Goal: Task Accomplishment & Management: Manage account settings

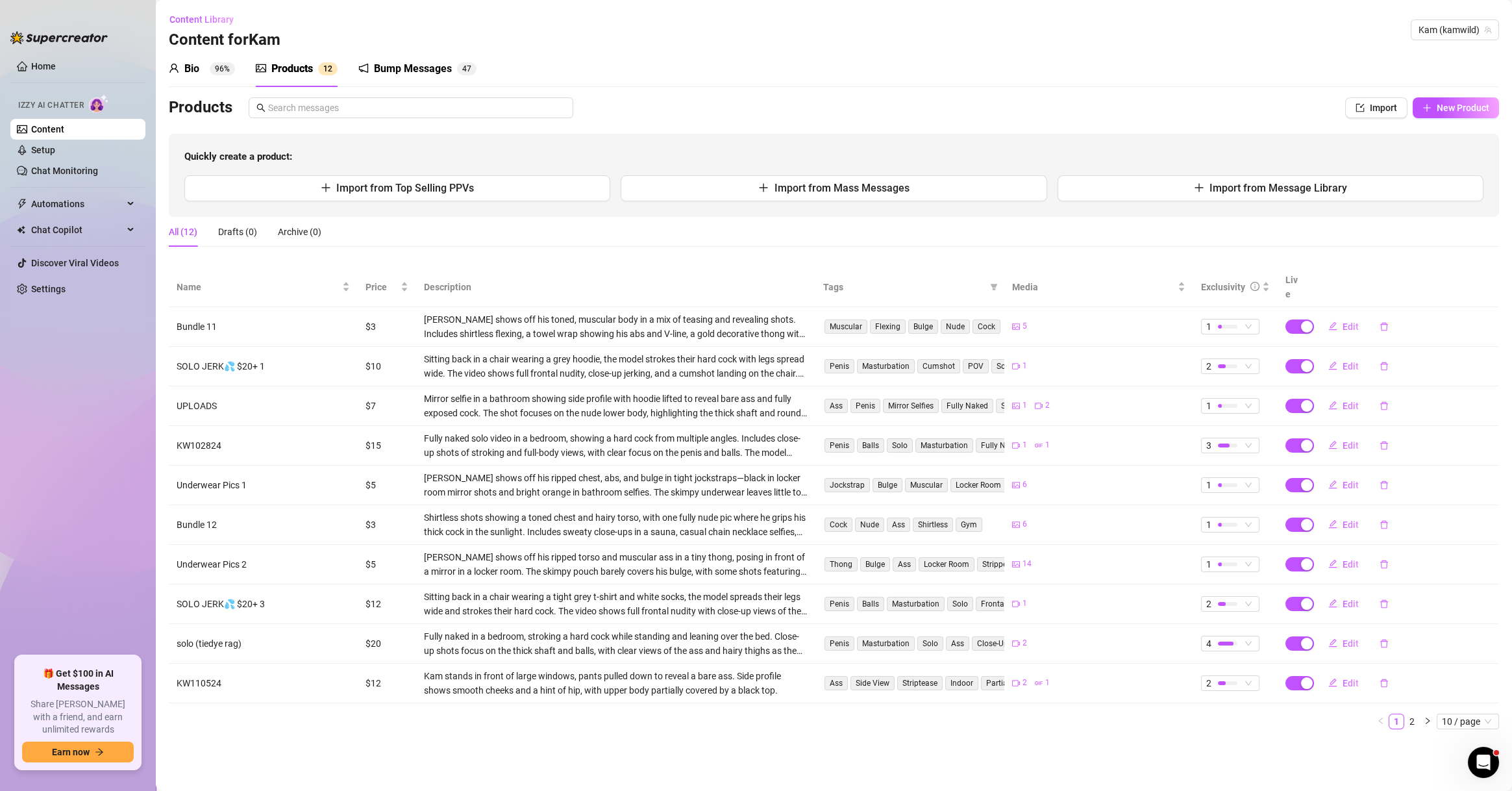
click at [97, 497] on ul "Home Izzy AI Chatter Content Setup Chat Monitoring Automations Chat Copilot Dis…" at bounding box center [78, 350] width 135 height 600
click at [1431, 37] on span "Kam (kamwild)" at bounding box center [1455, 30] width 72 height 19
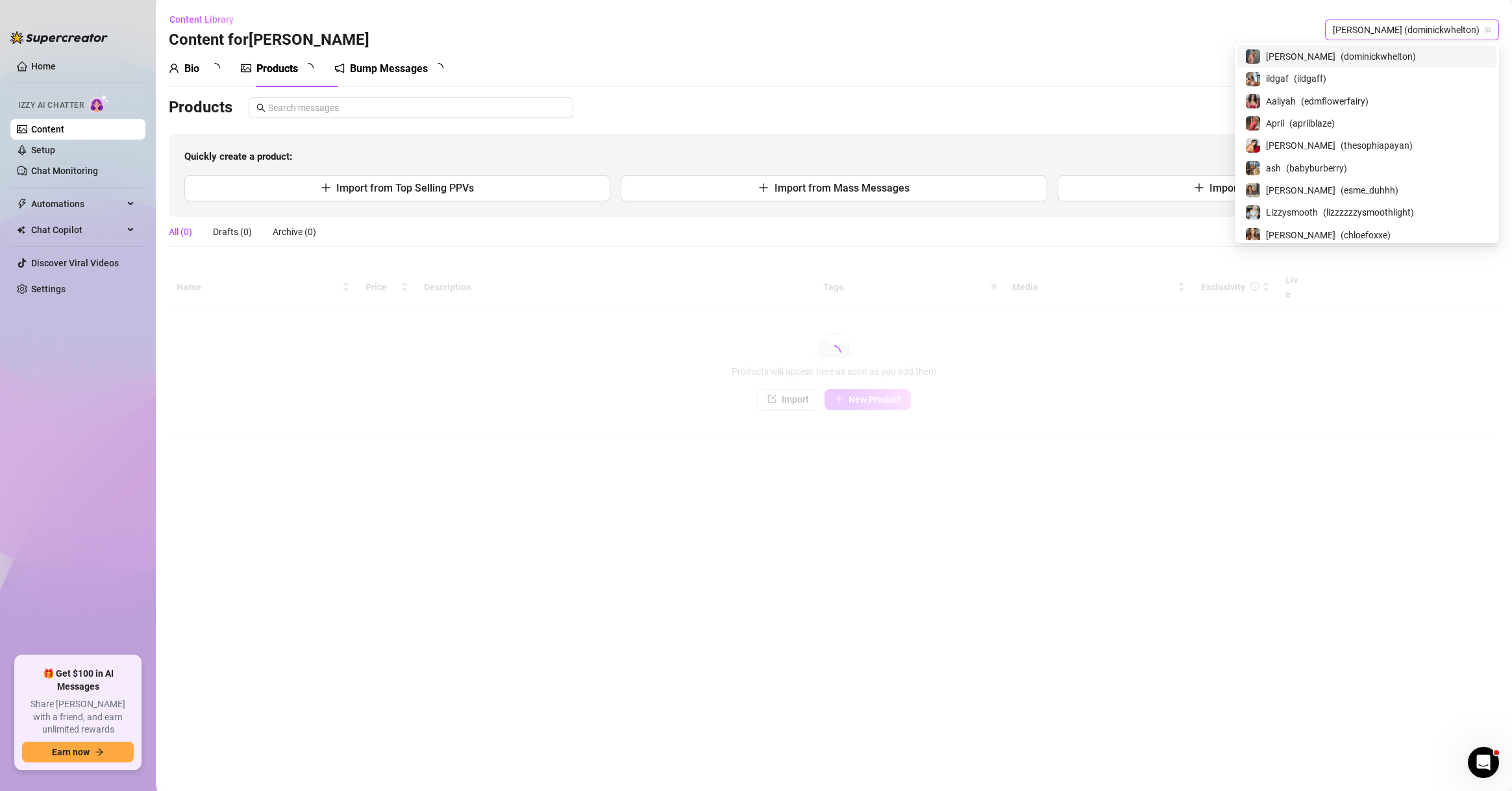
click at [1446, 24] on span "[PERSON_NAME] (dominickwhelton)" at bounding box center [1412, 30] width 158 height 19
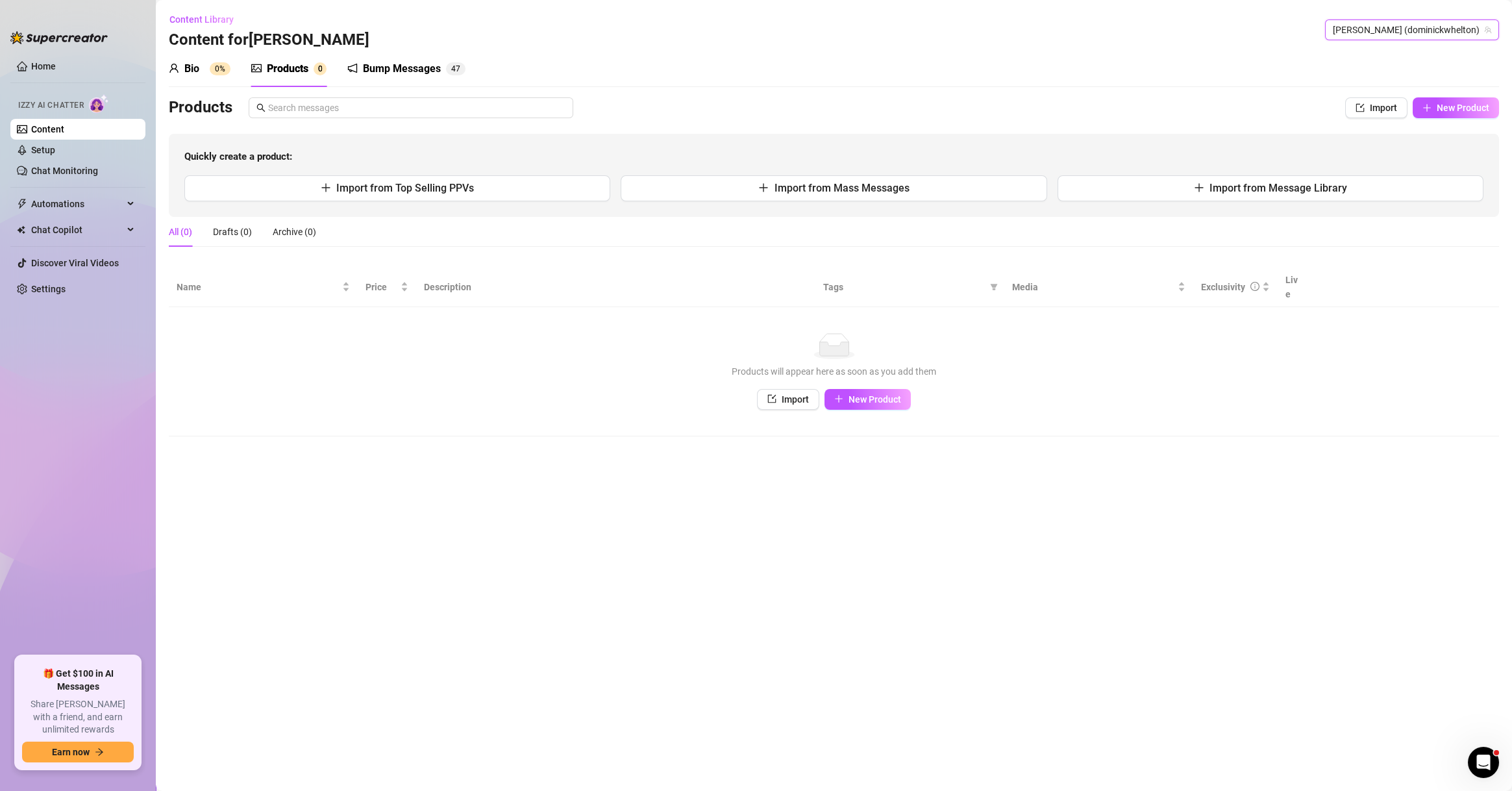
click at [1446, 24] on span "[PERSON_NAME] (dominickwhelton)" at bounding box center [1412, 30] width 158 height 19
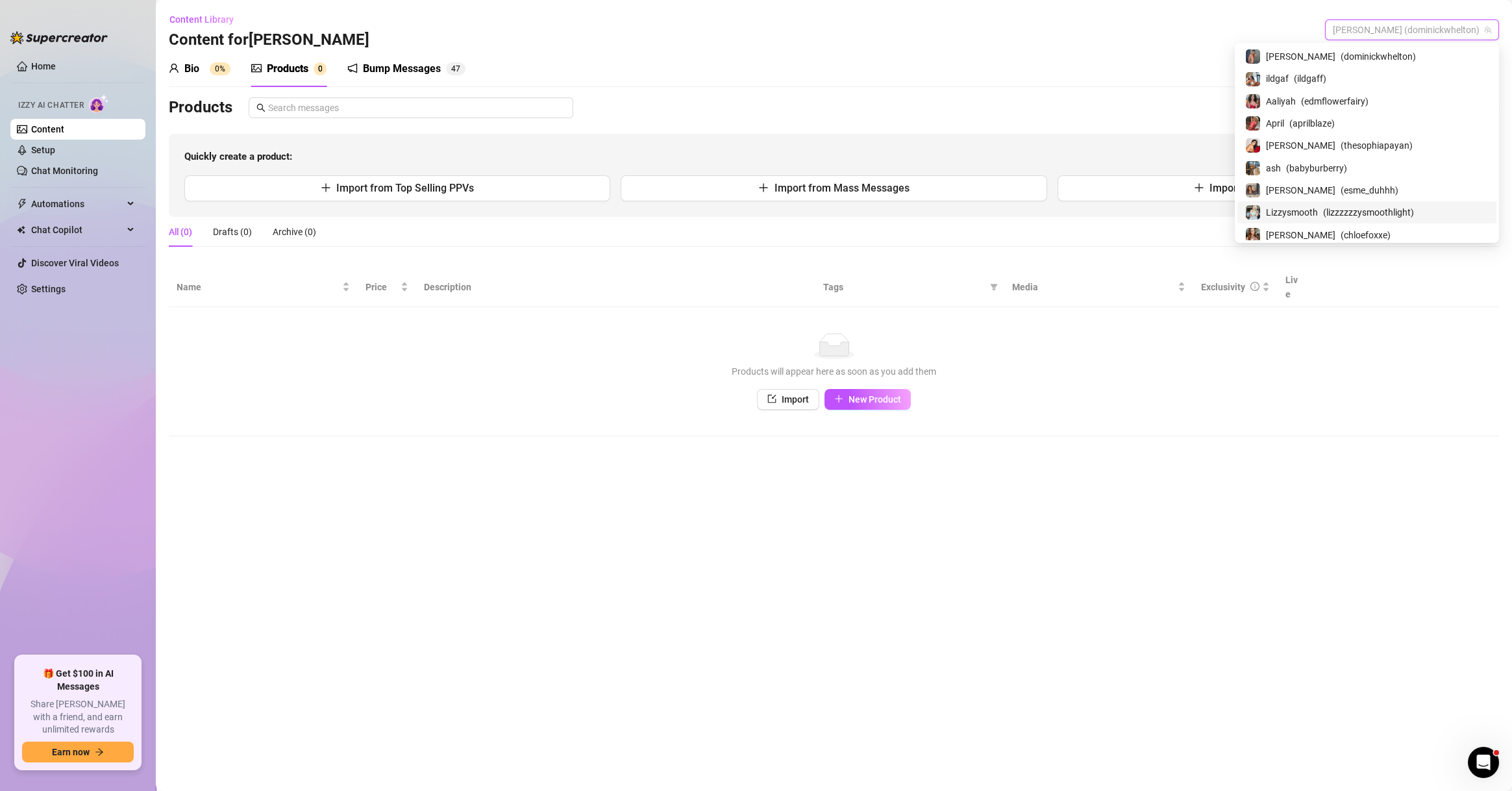
scroll to position [125, 0]
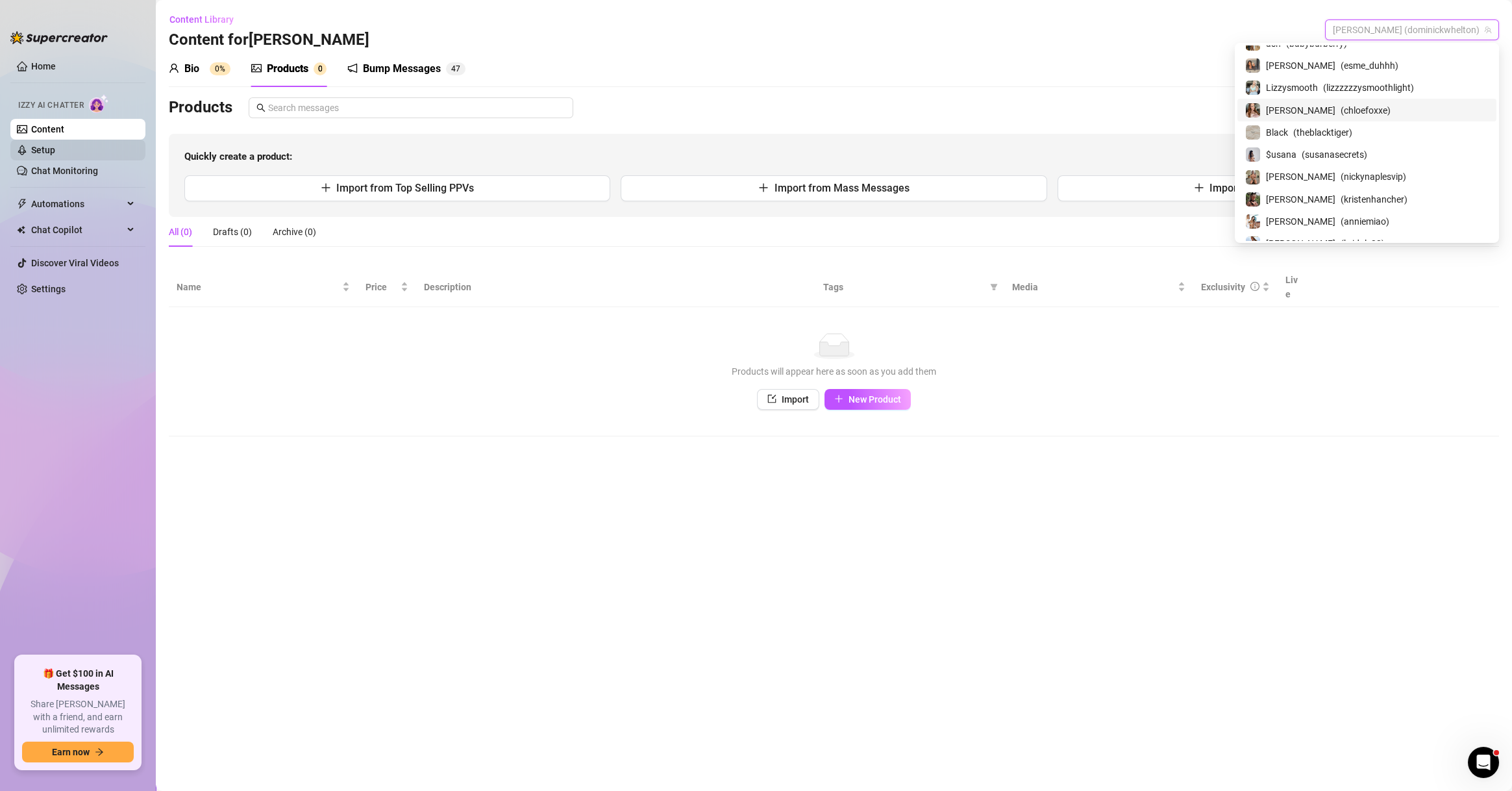
click at [55, 154] on link "Setup" at bounding box center [43, 150] width 24 height 10
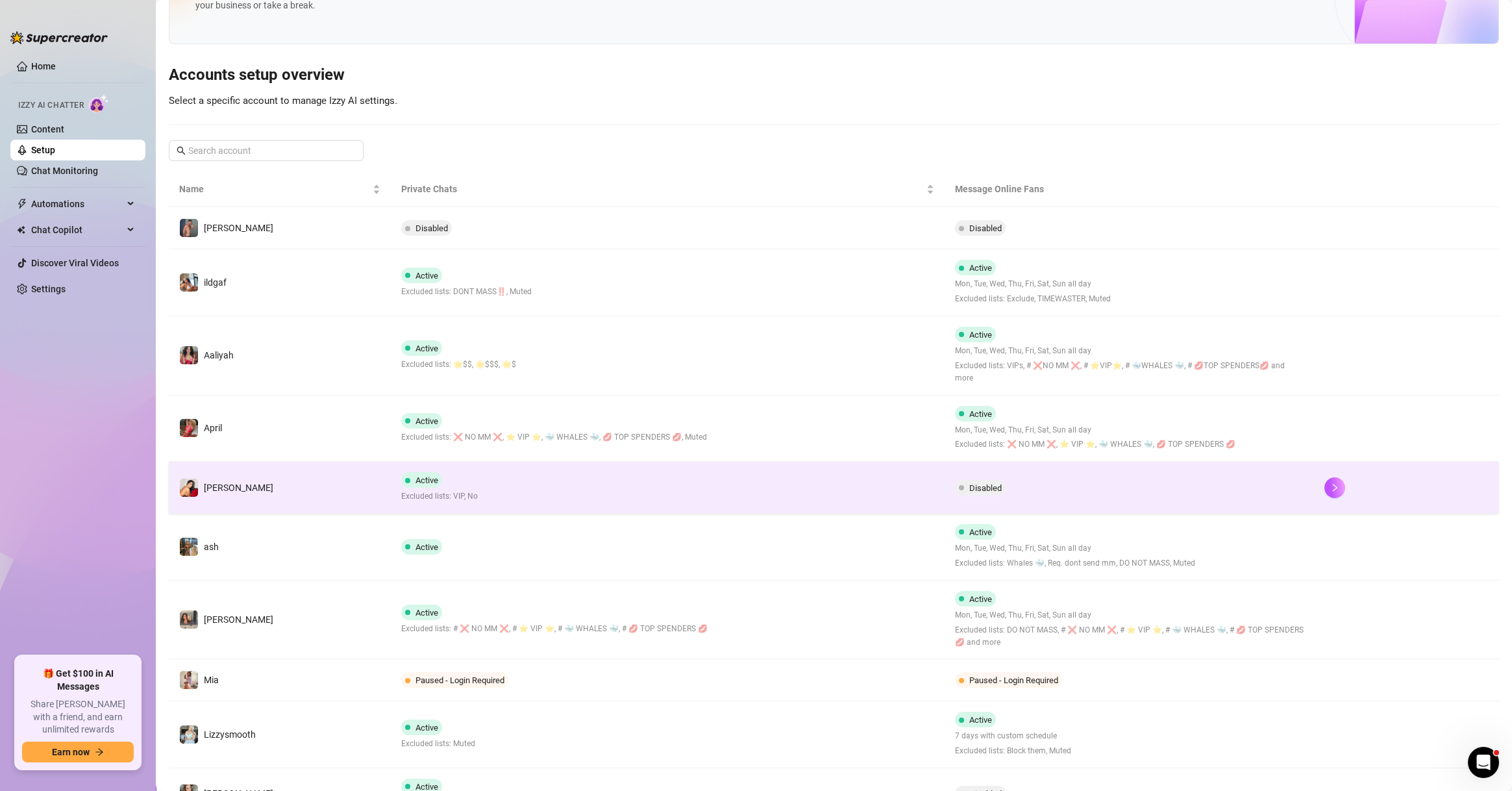
scroll to position [181, 0]
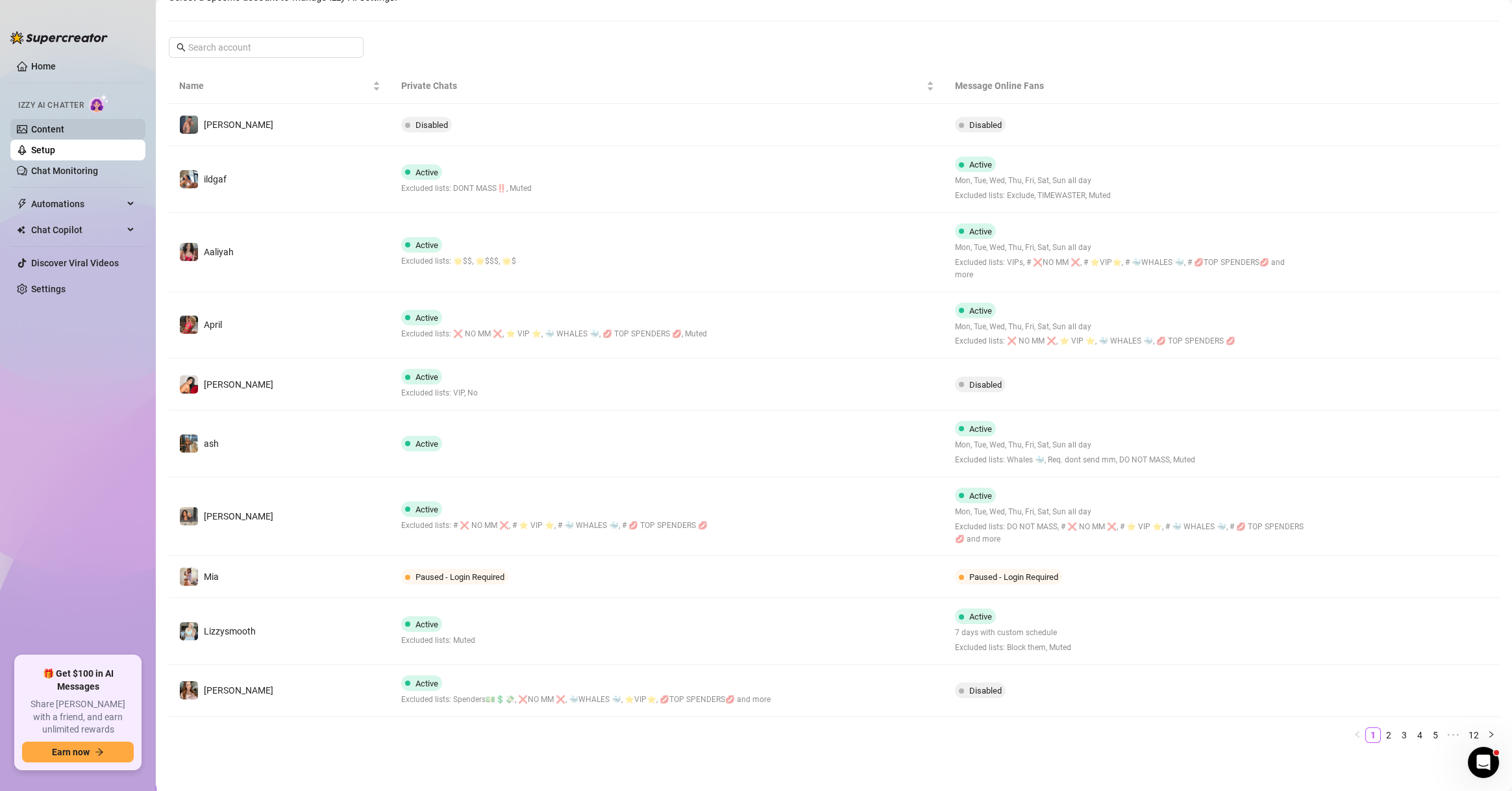
click at [64, 125] on link "Content" at bounding box center [48, 129] width 33 height 10
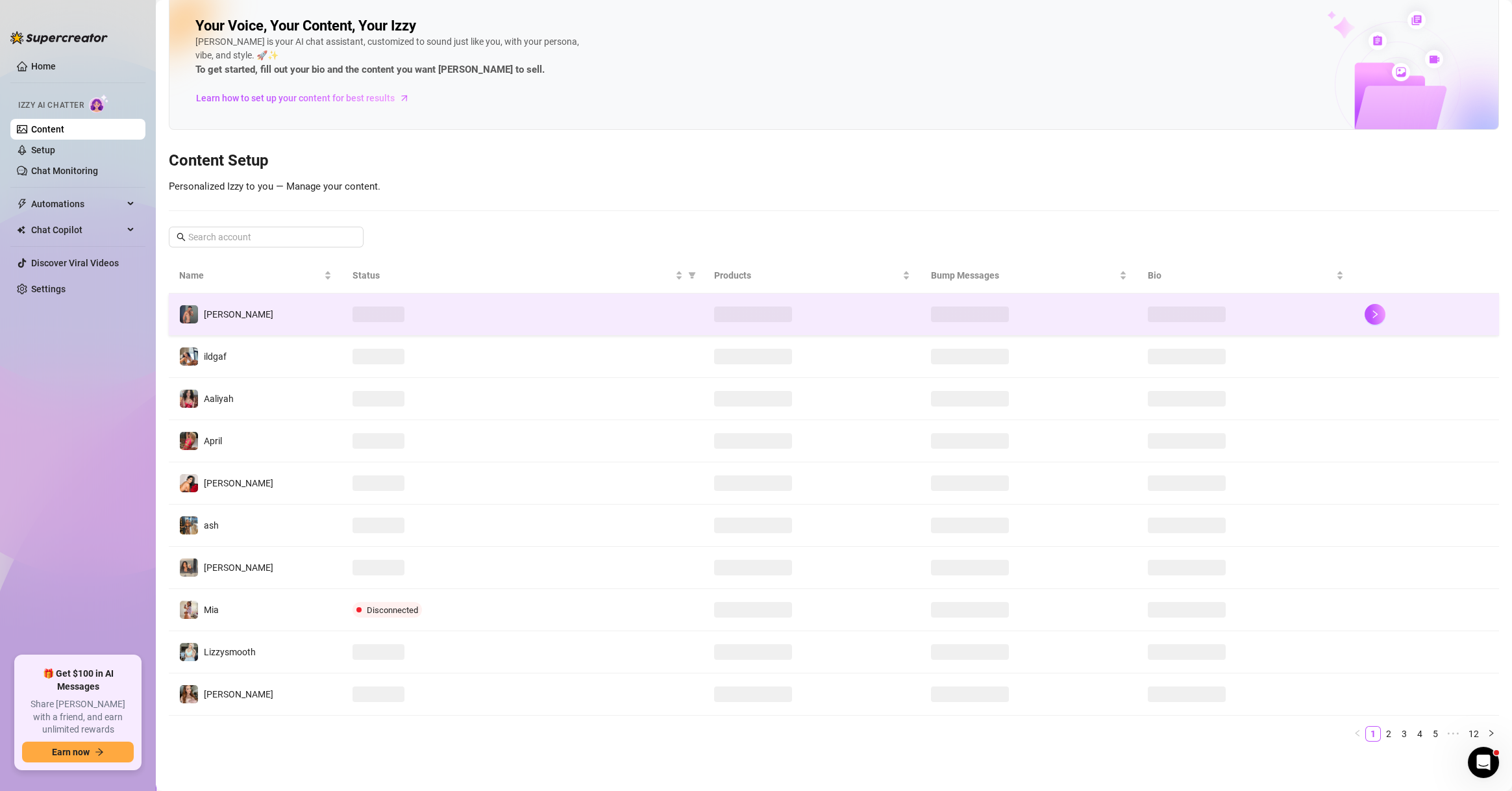
scroll to position [13, 0]
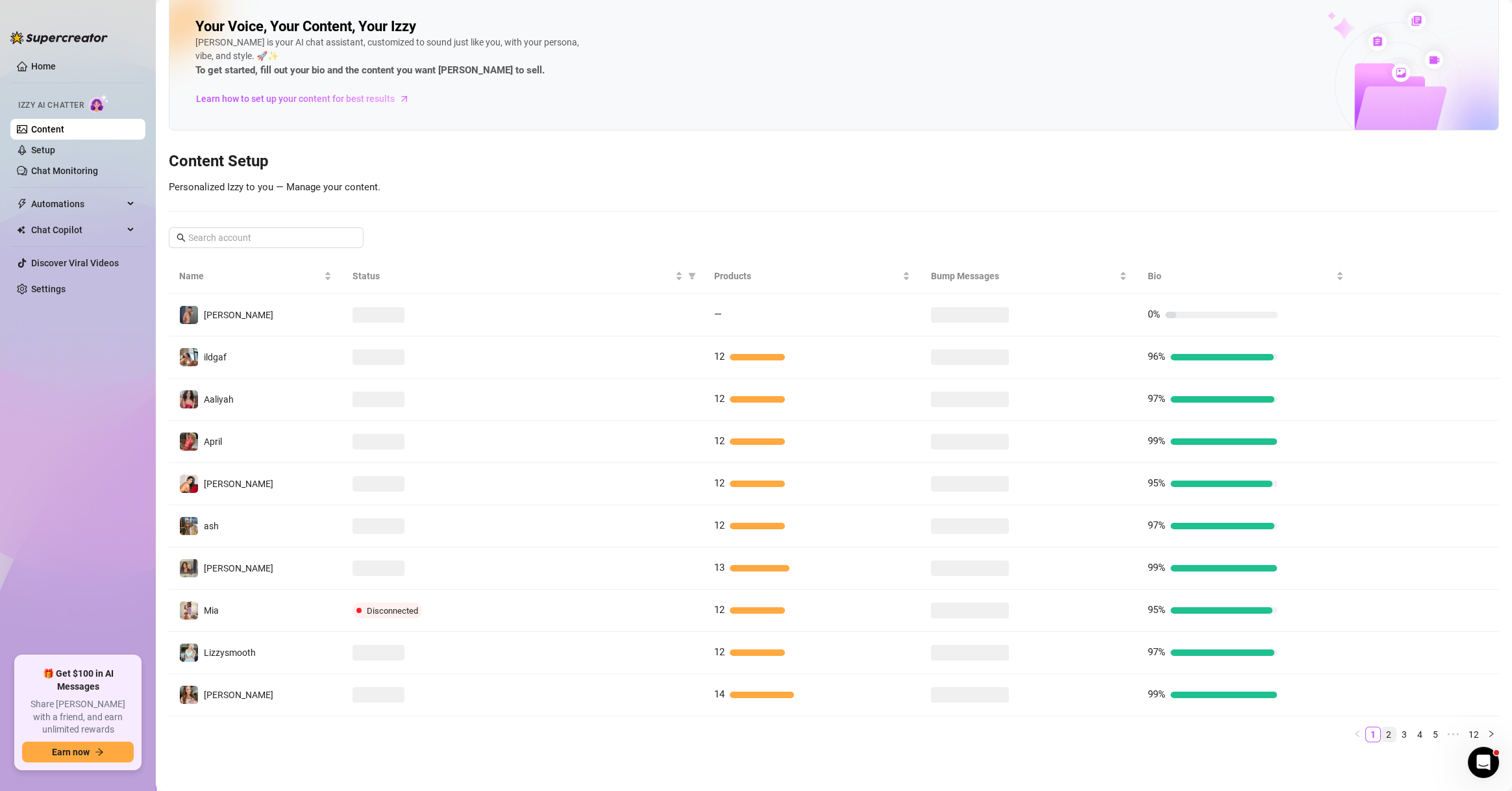
click at [1381, 731] on link "2" at bounding box center [1388, 734] width 14 height 14
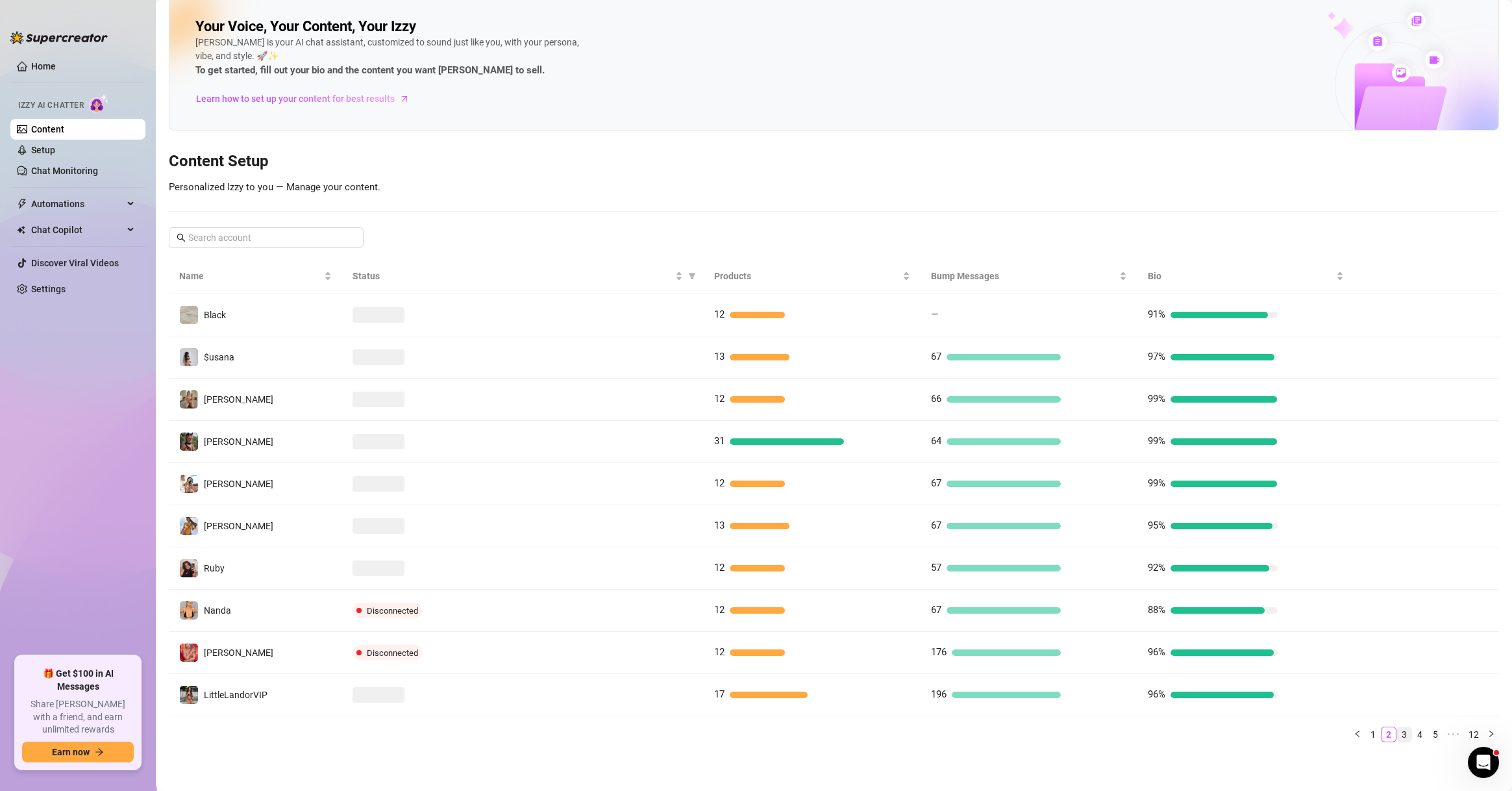
click at [1397, 728] on link "3" at bounding box center [1404, 734] width 14 height 14
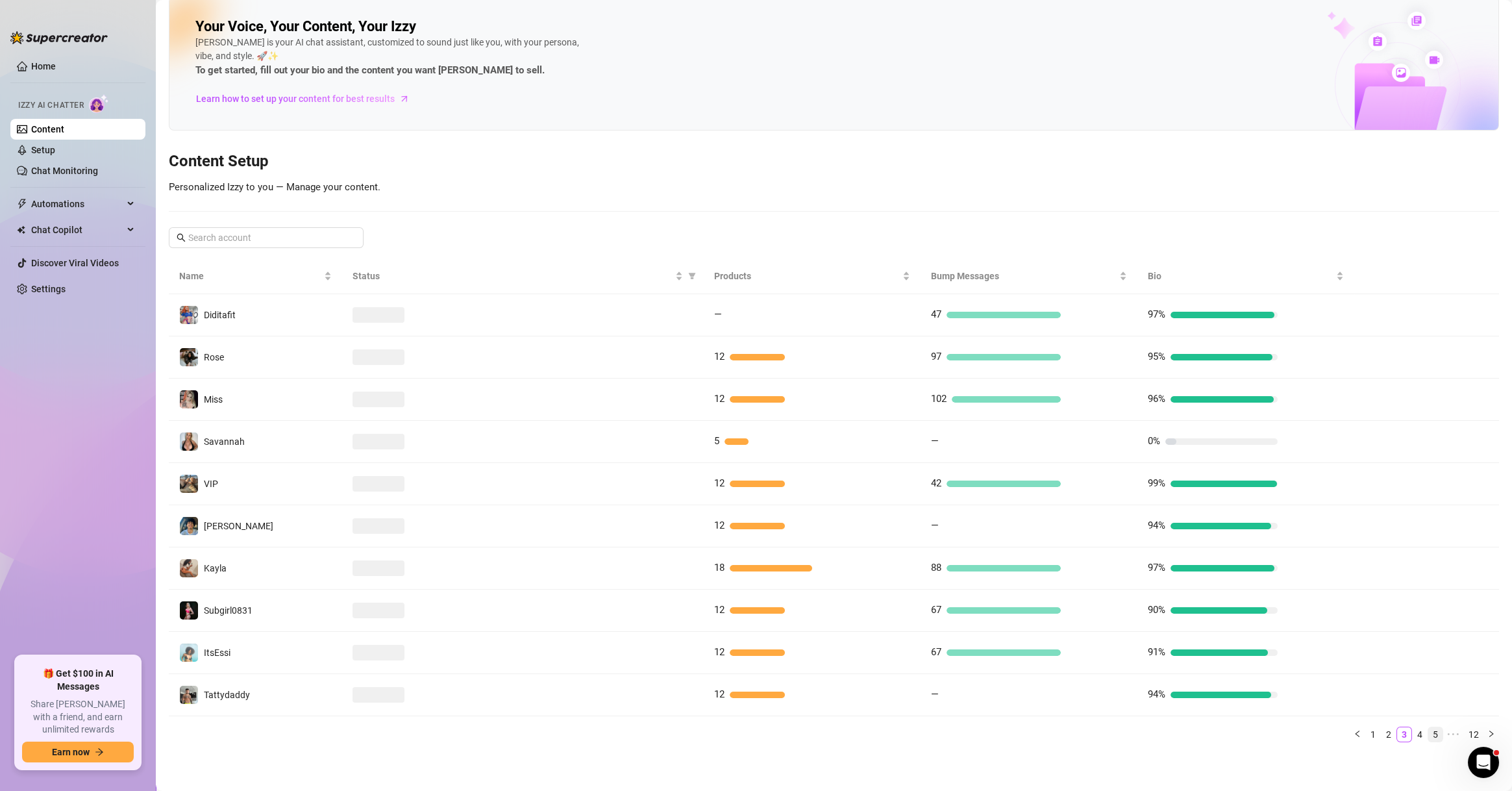
click at [1428, 736] on li "5" at bounding box center [1435, 734] width 16 height 16
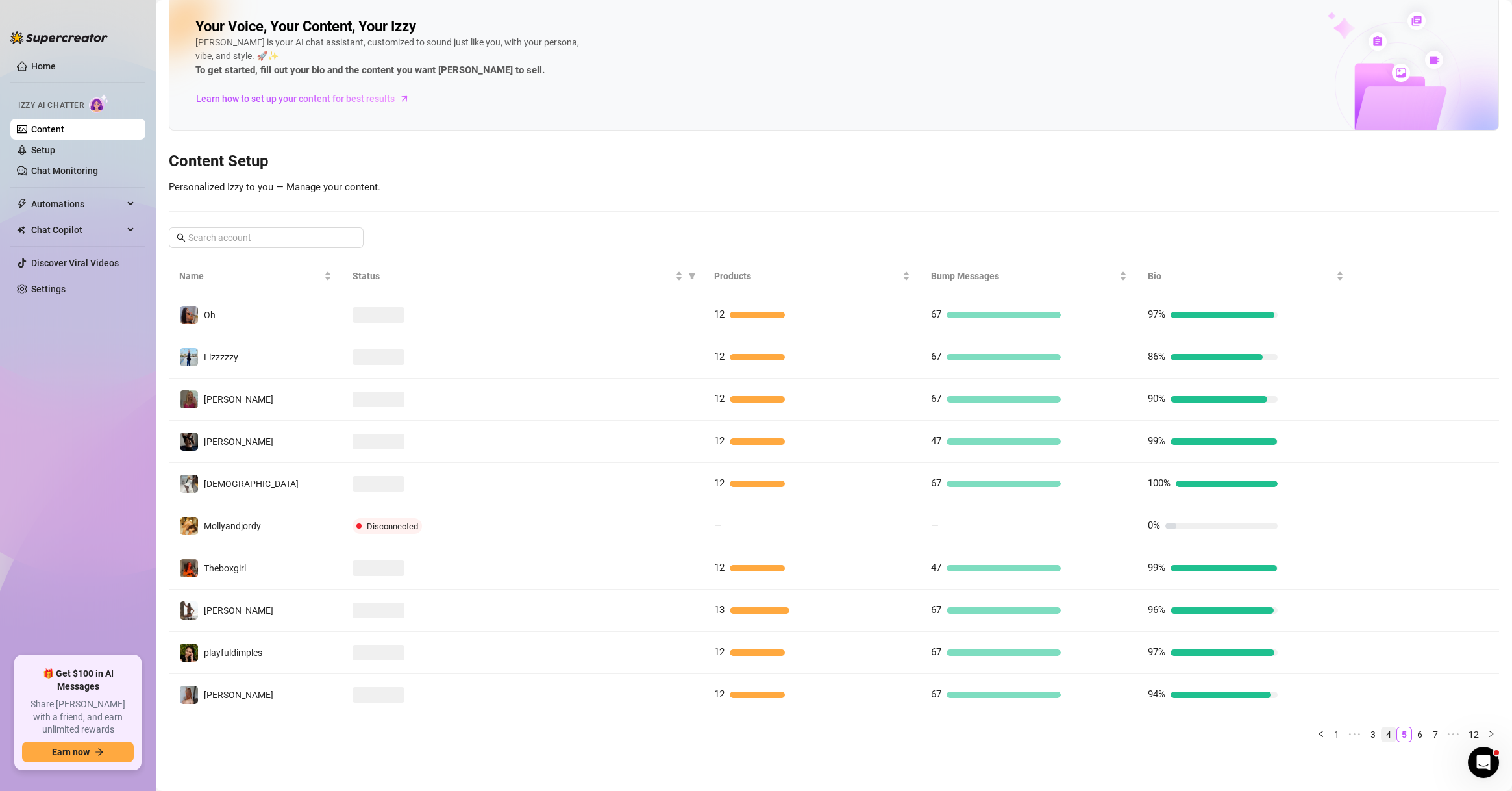
click at [1381, 732] on link "4" at bounding box center [1388, 734] width 14 height 14
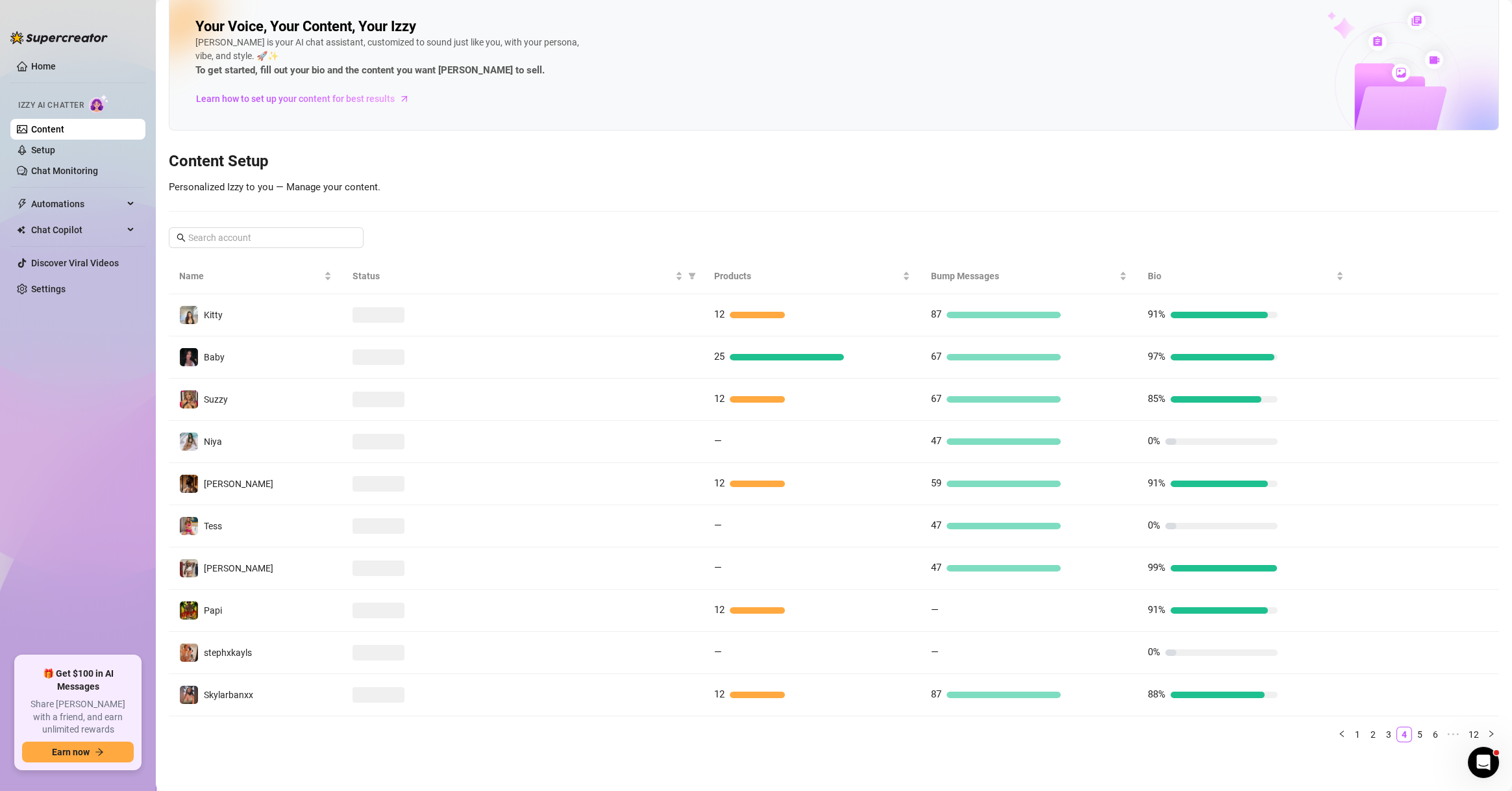
click at [224, 772] on main "Your Voice, Your Content, Your [PERSON_NAME] is your AI chat assistant, customi…" at bounding box center [834, 389] width 1356 height 804
click at [1413, 736] on link "5" at bounding box center [1419, 734] width 14 height 14
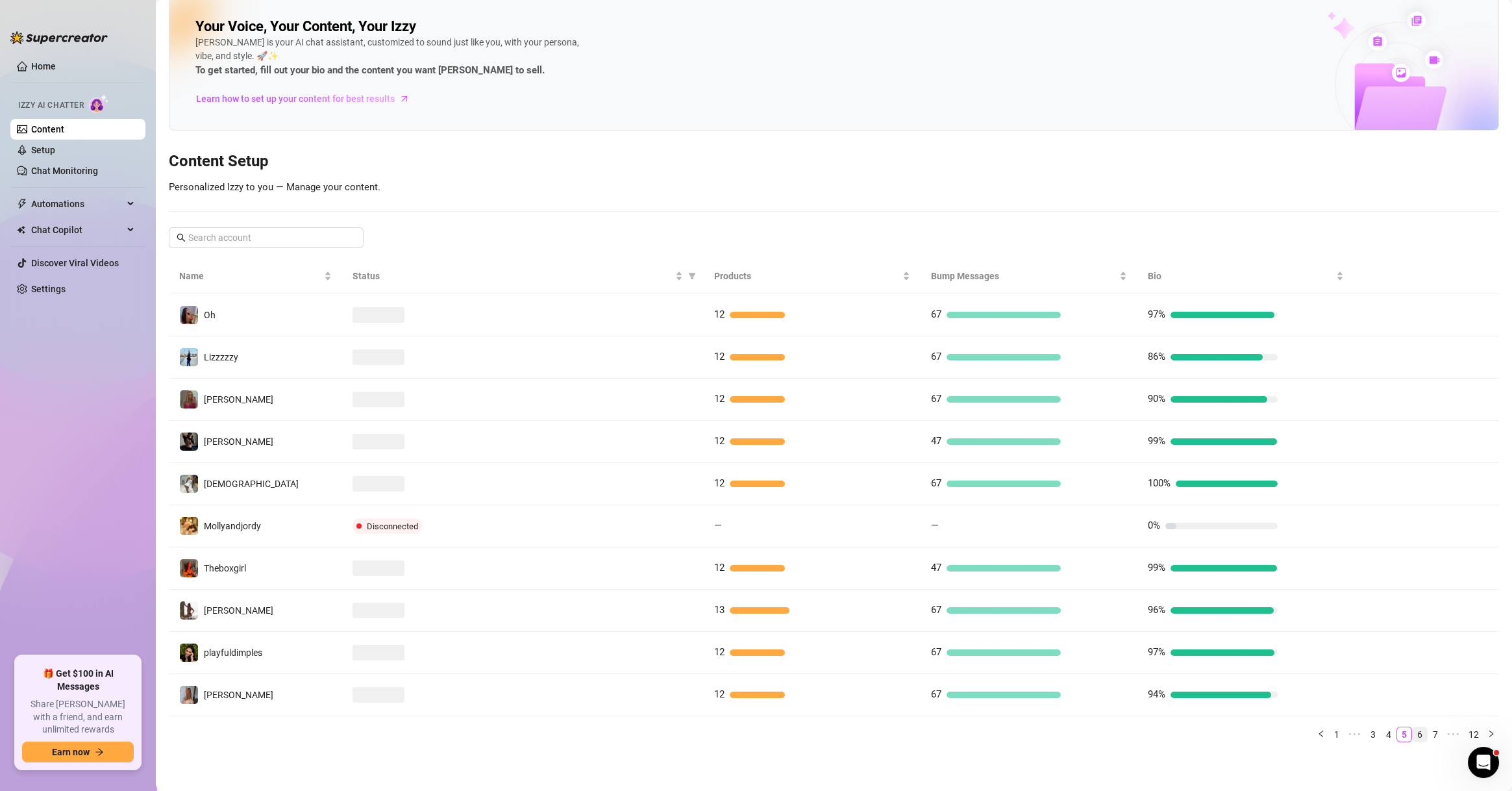
click at [1413, 733] on link "6" at bounding box center [1419, 734] width 14 height 14
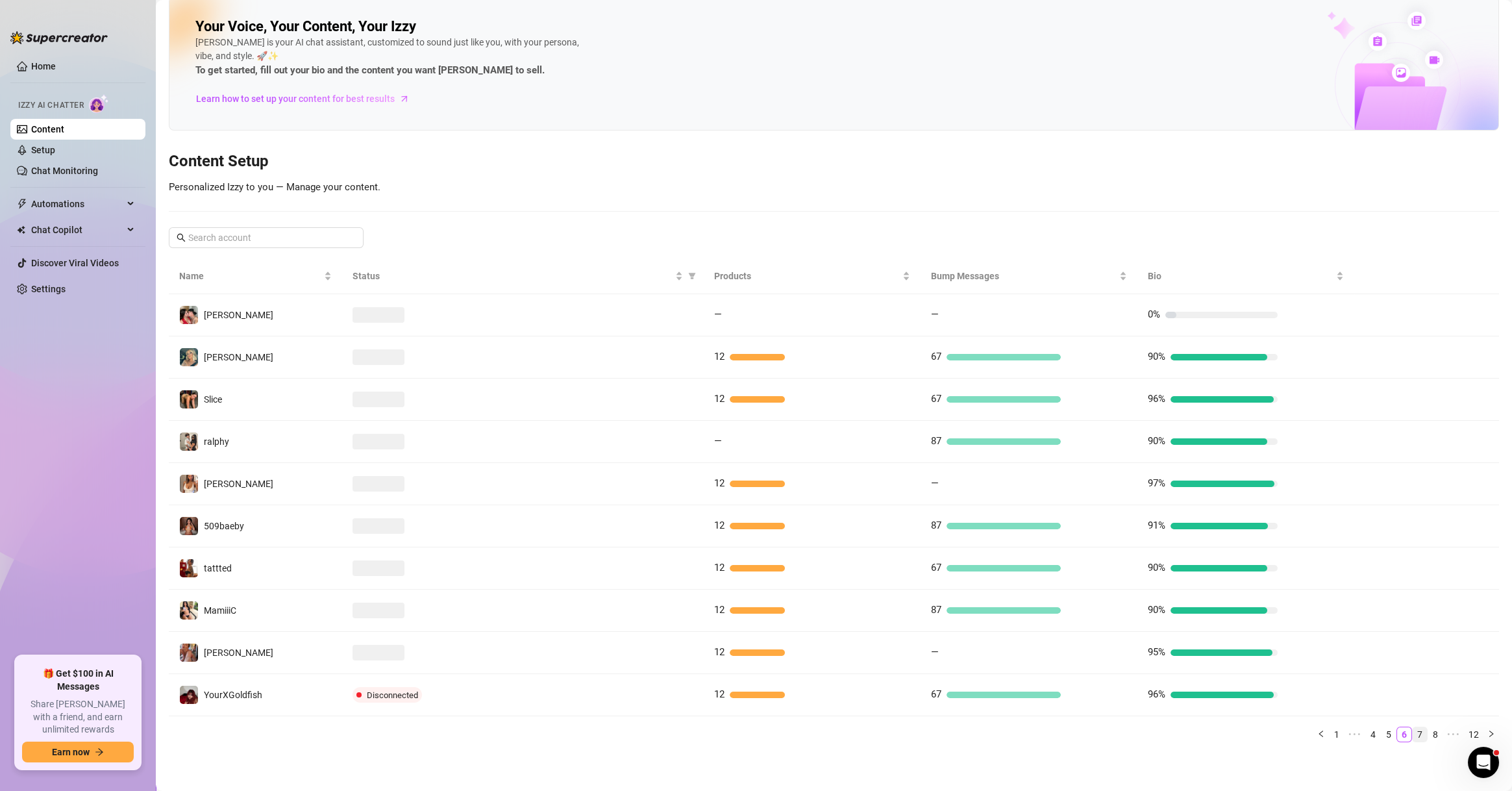
click at [1413, 734] on link "7" at bounding box center [1419, 734] width 14 height 14
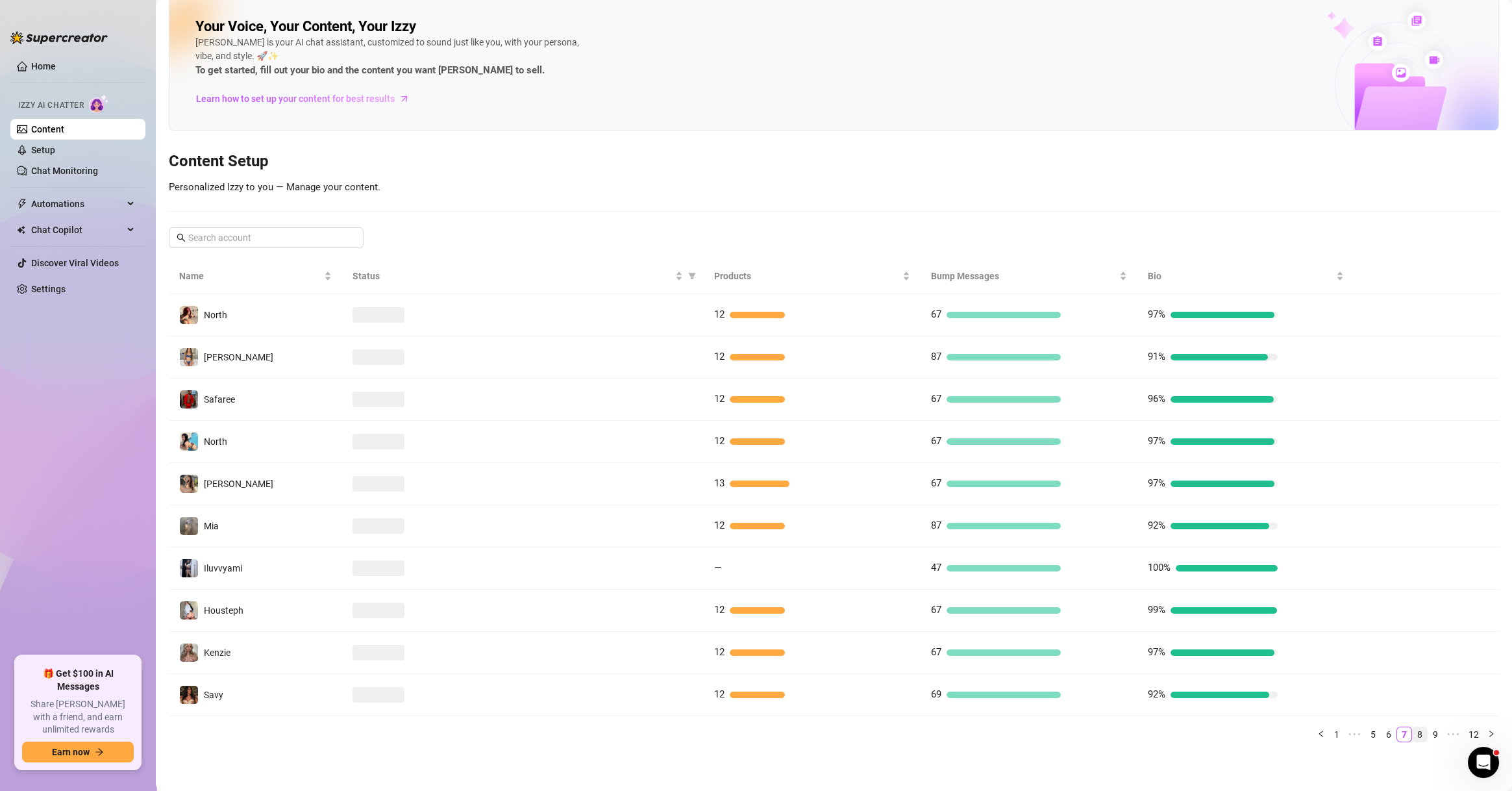
click at [1413, 734] on link "8" at bounding box center [1419, 734] width 14 height 14
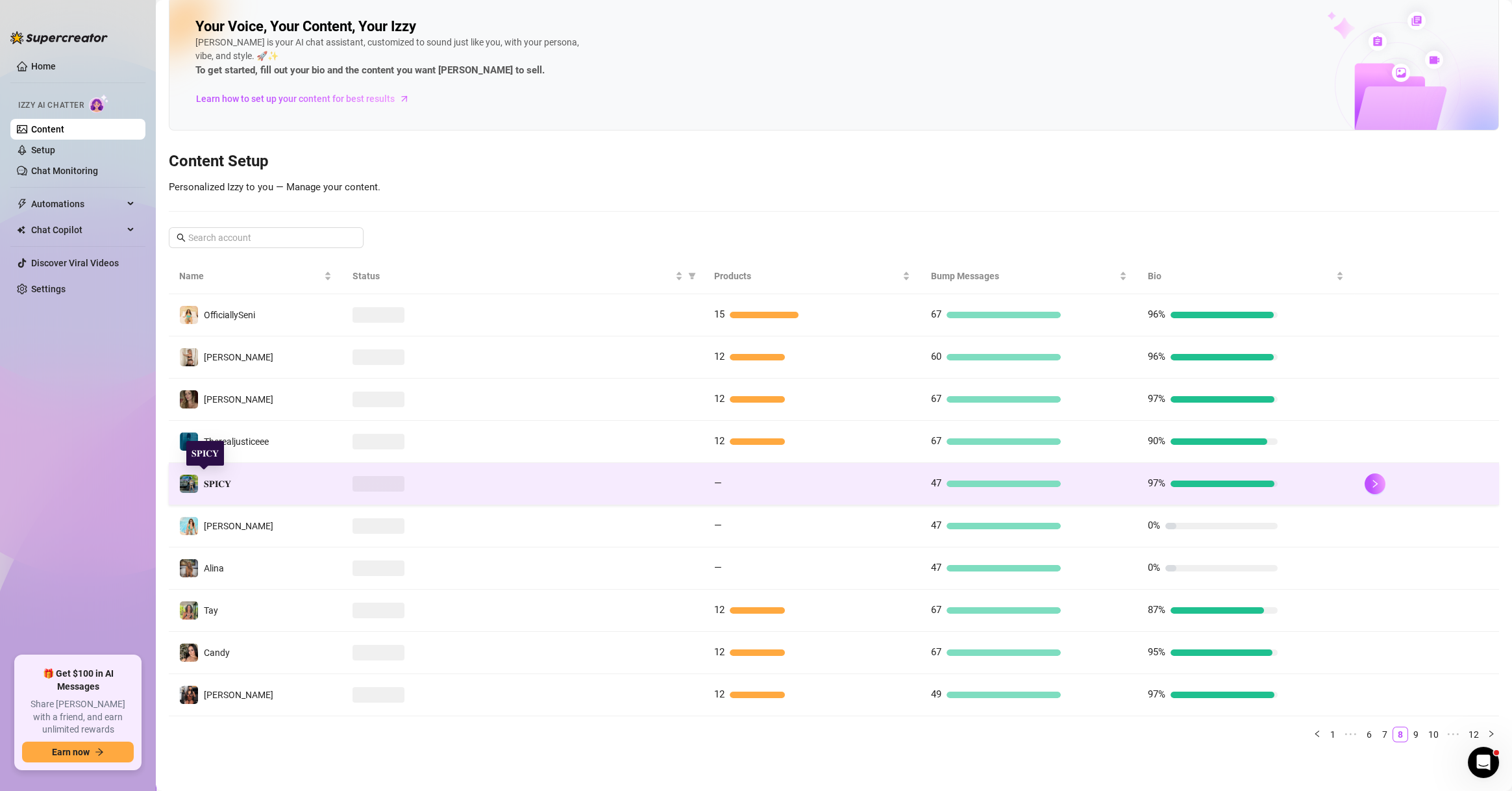
click at [193, 486] on img at bounding box center [189, 484] width 18 height 18
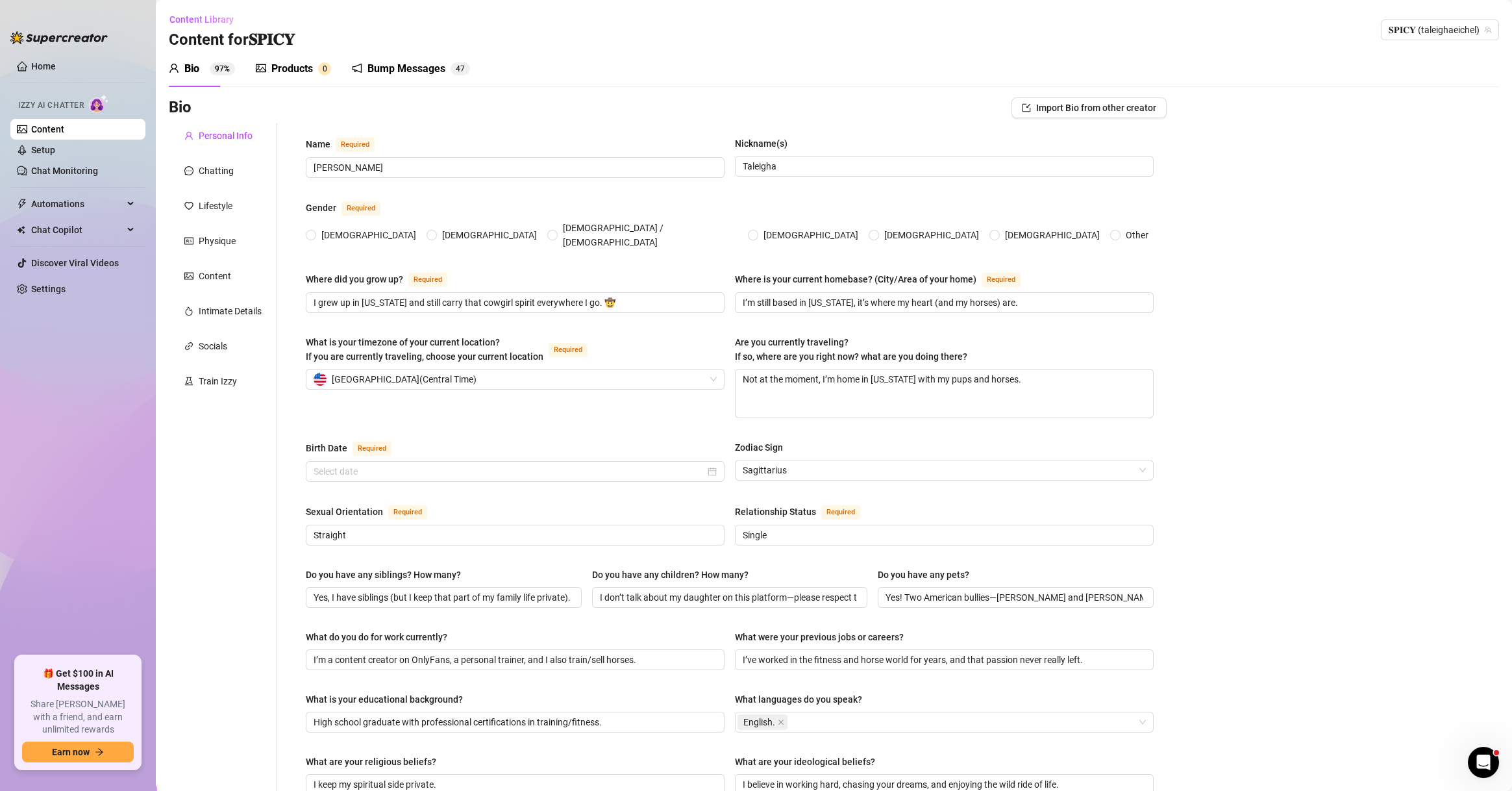
radio input "true"
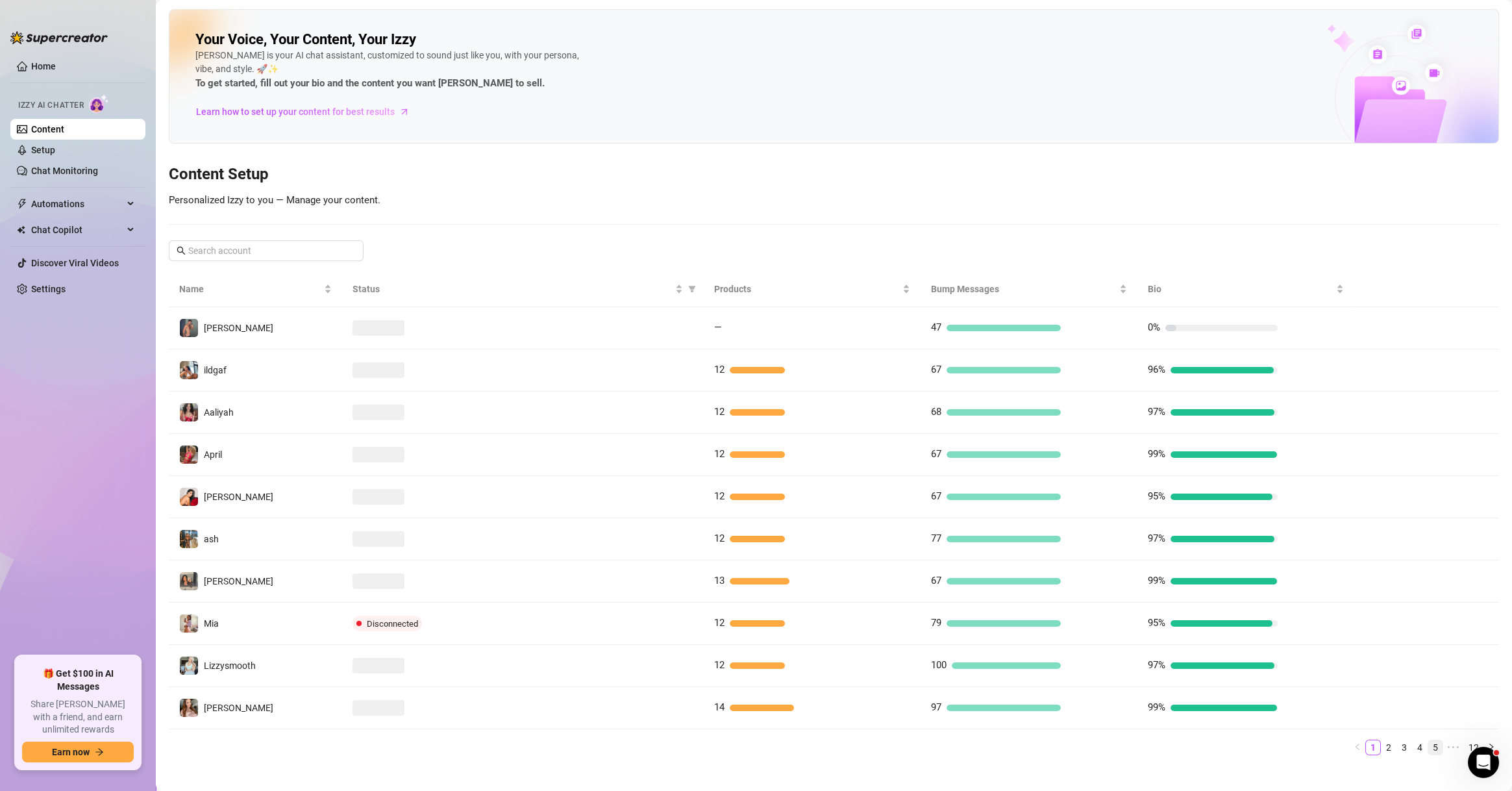
click at [1428, 745] on link "5" at bounding box center [1435, 747] width 14 height 14
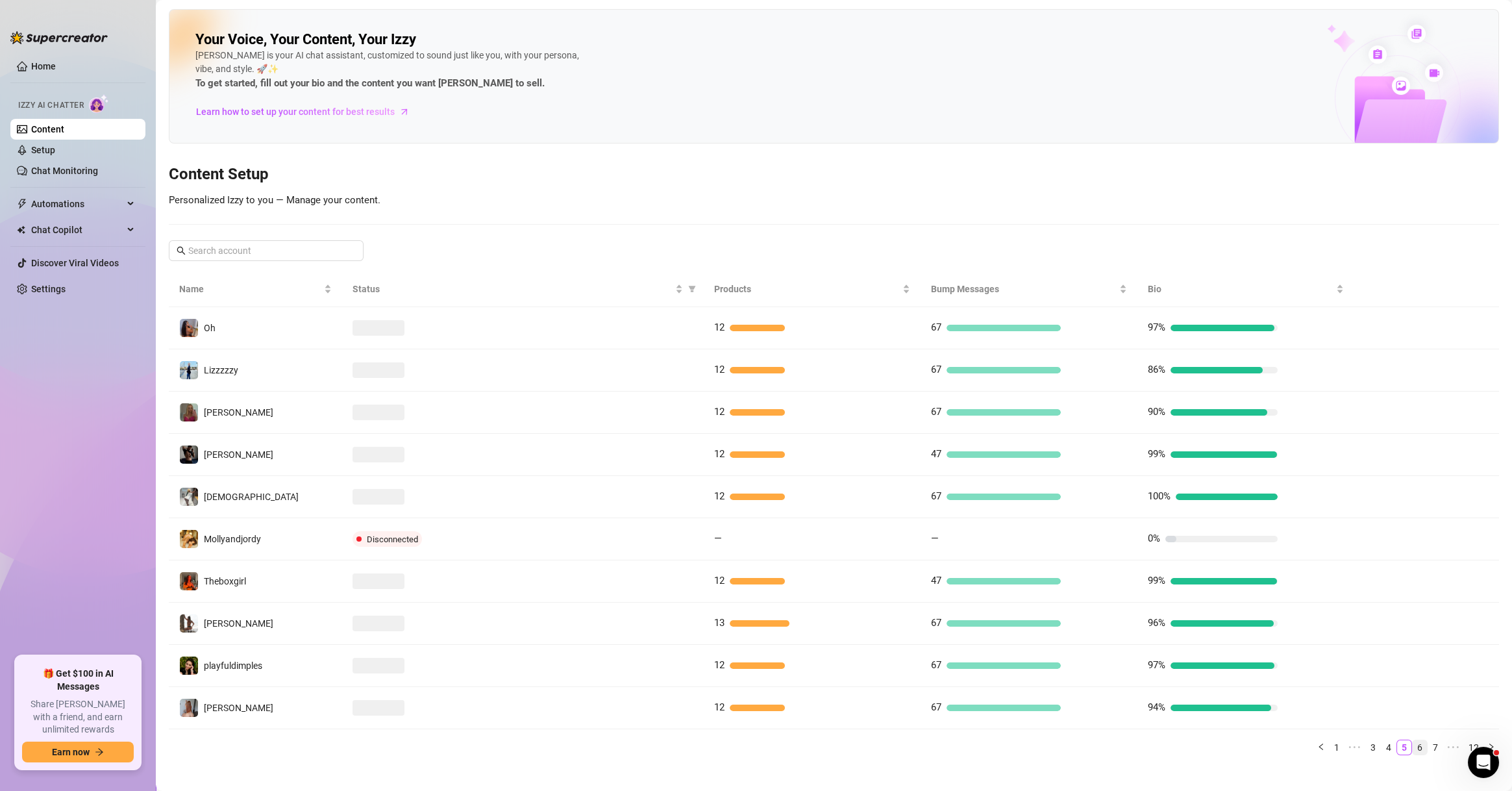
click at [1413, 748] on link "6" at bounding box center [1419, 747] width 14 height 14
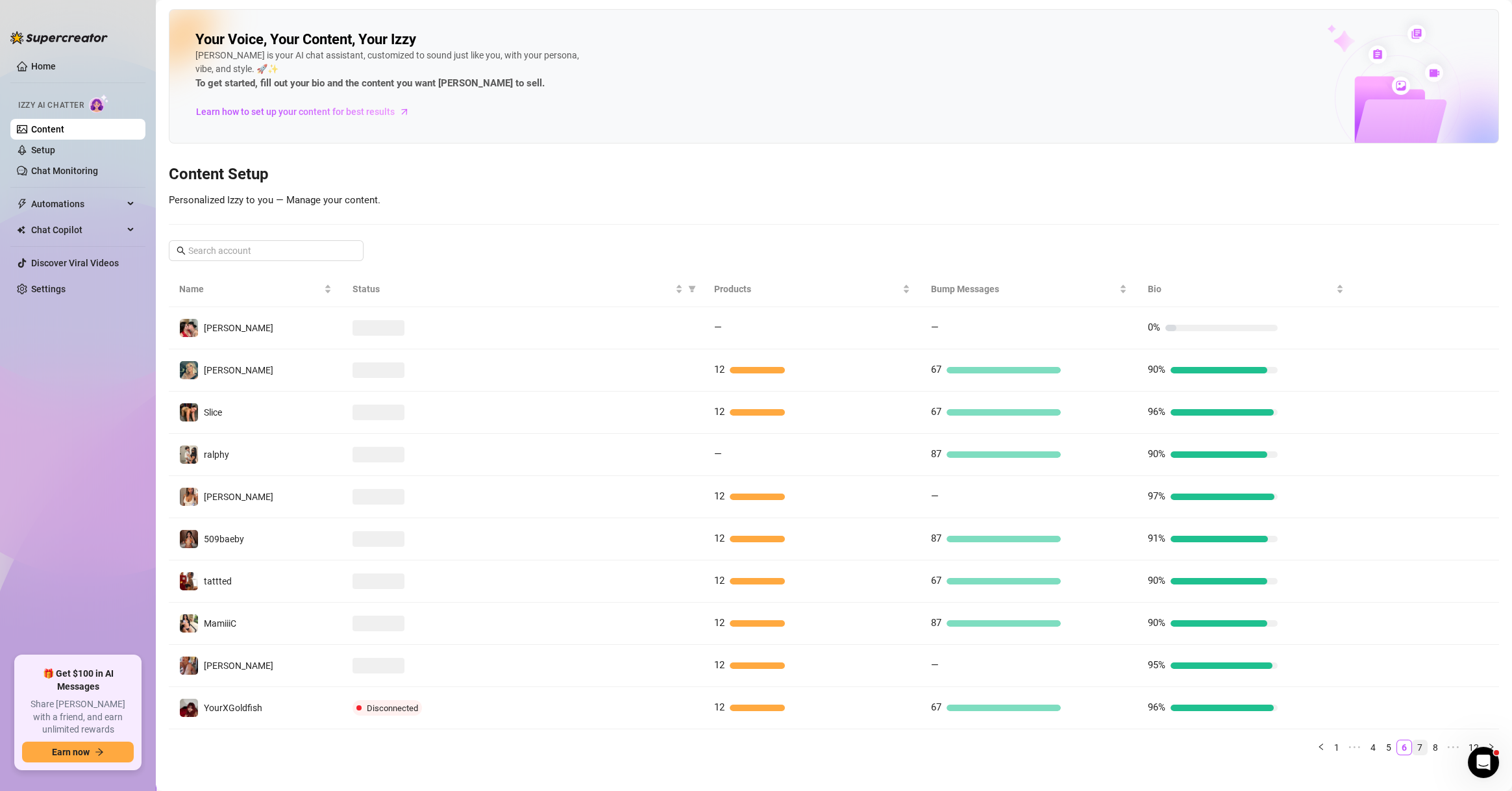
click at [1413, 746] on link "7" at bounding box center [1419, 747] width 14 height 14
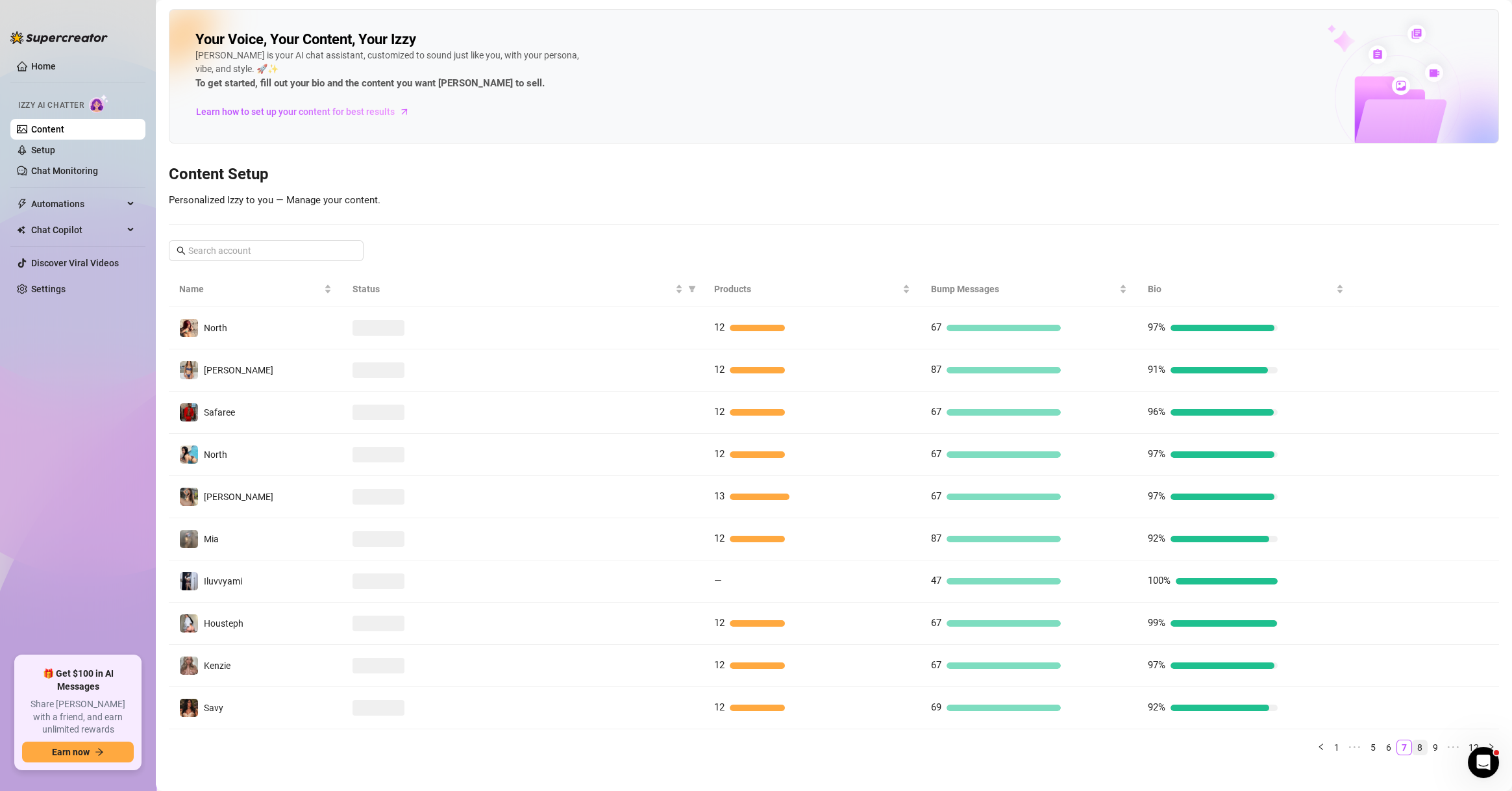
click at [1413, 748] on link "8" at bounding box center [1419, 747] width 14 height 14
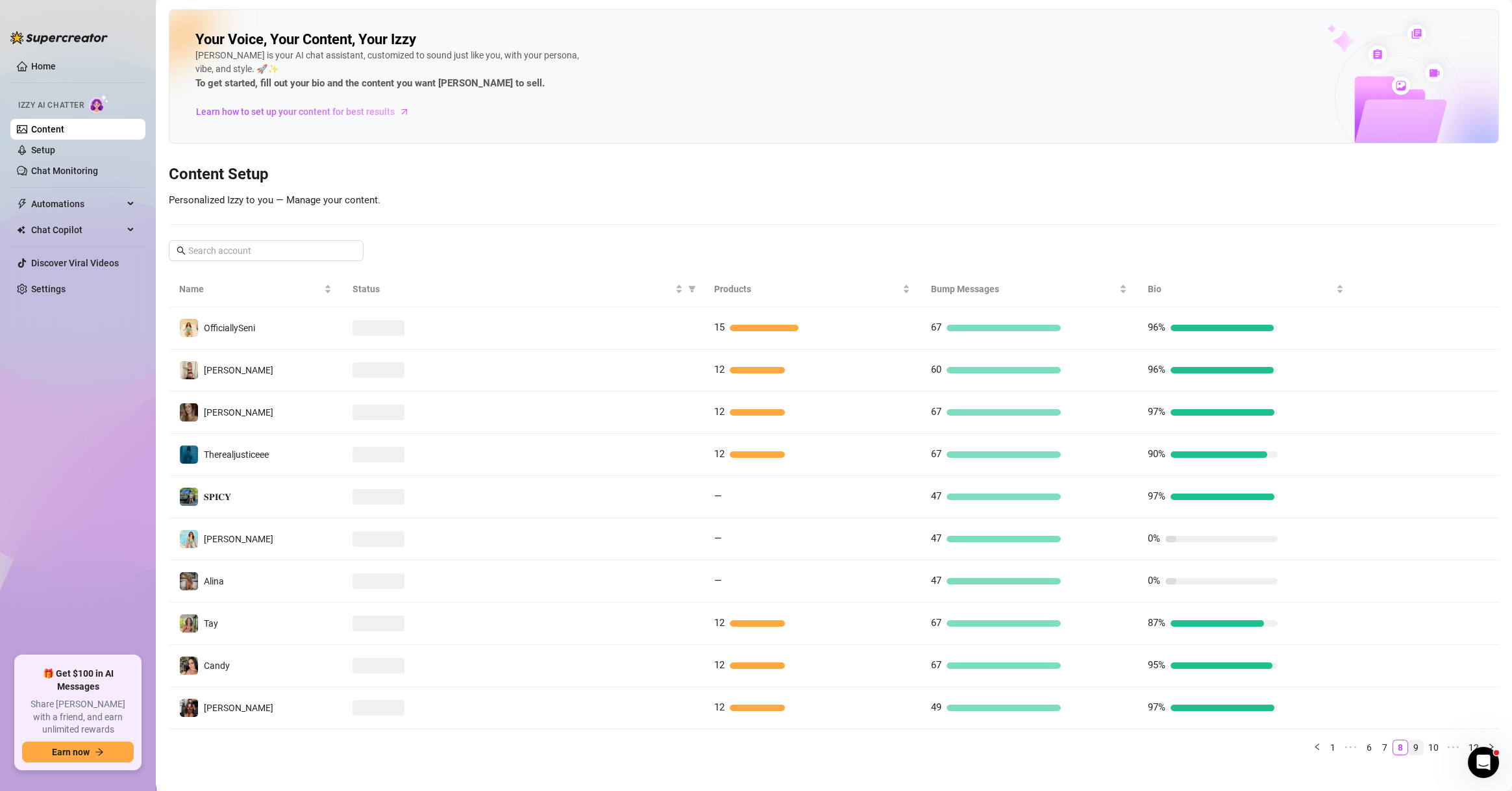
click at [1409, 754] on link "9" at bounding box center [1416, 747] width 14 height 14
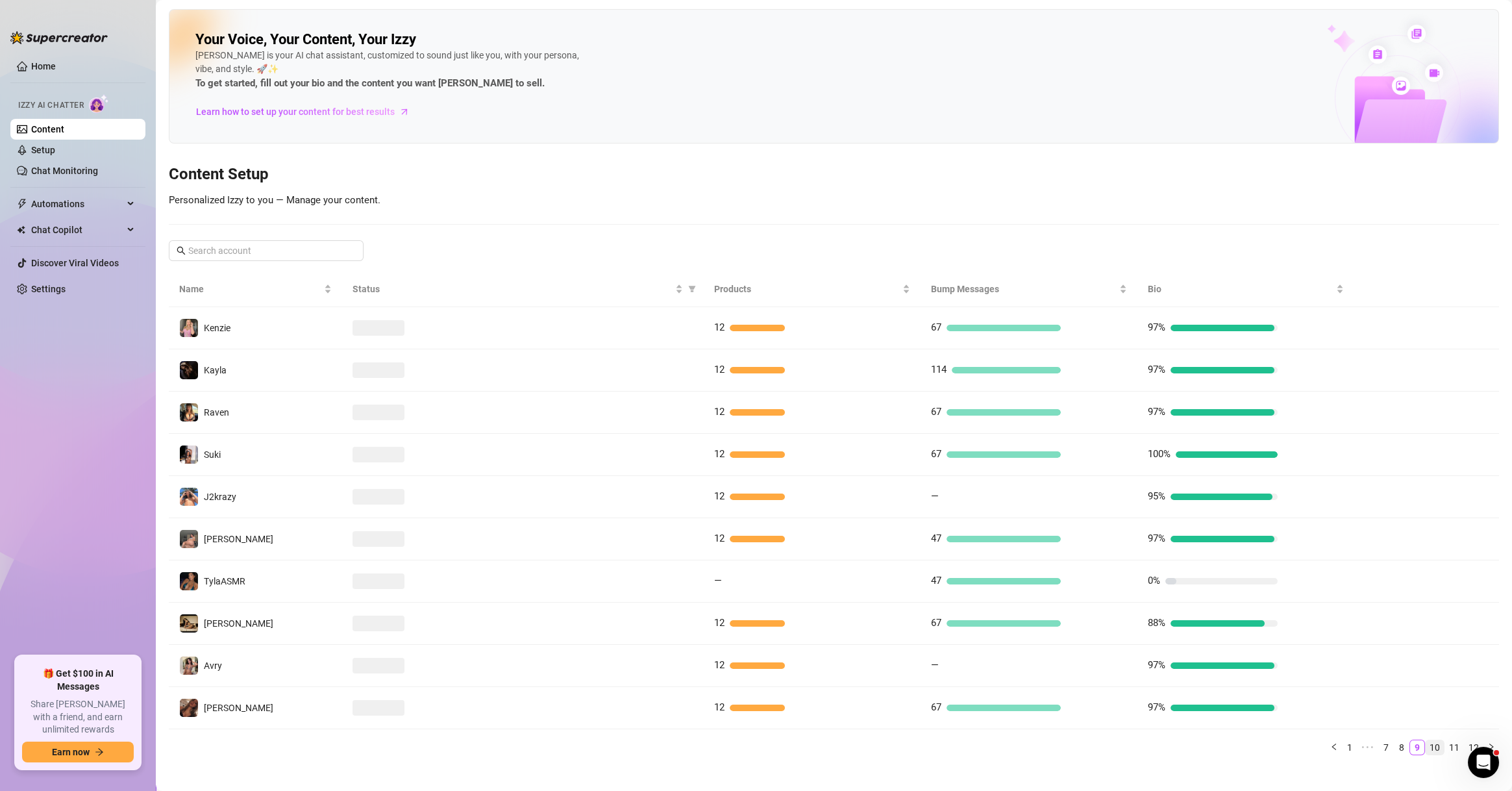
click at [1425, 748] on link "10" at bounding box center [1434, 747] width 18 height 14
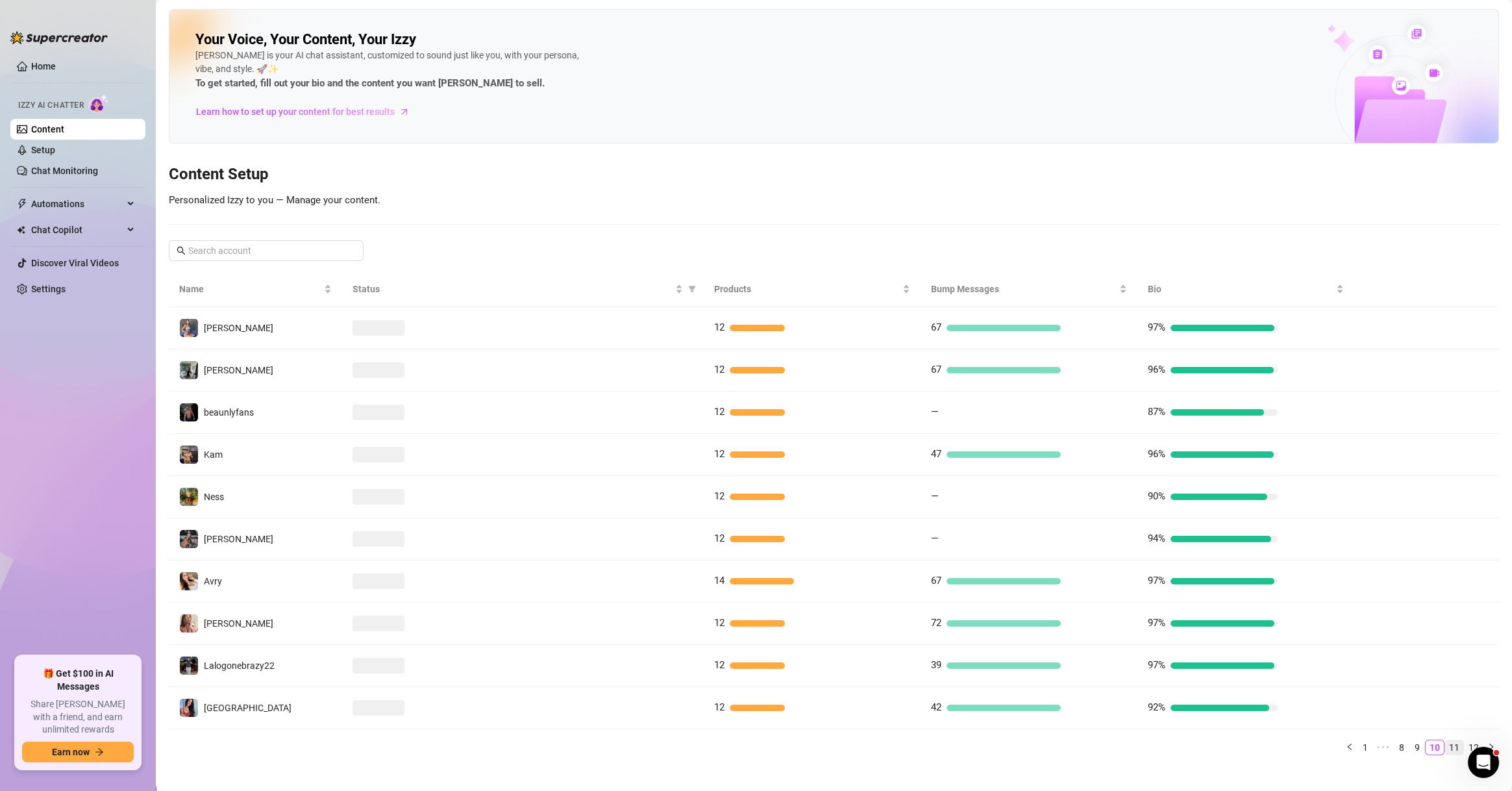
click at [1446, 749] on link "11" at bounding box center [1455, 747] width 18 height 14
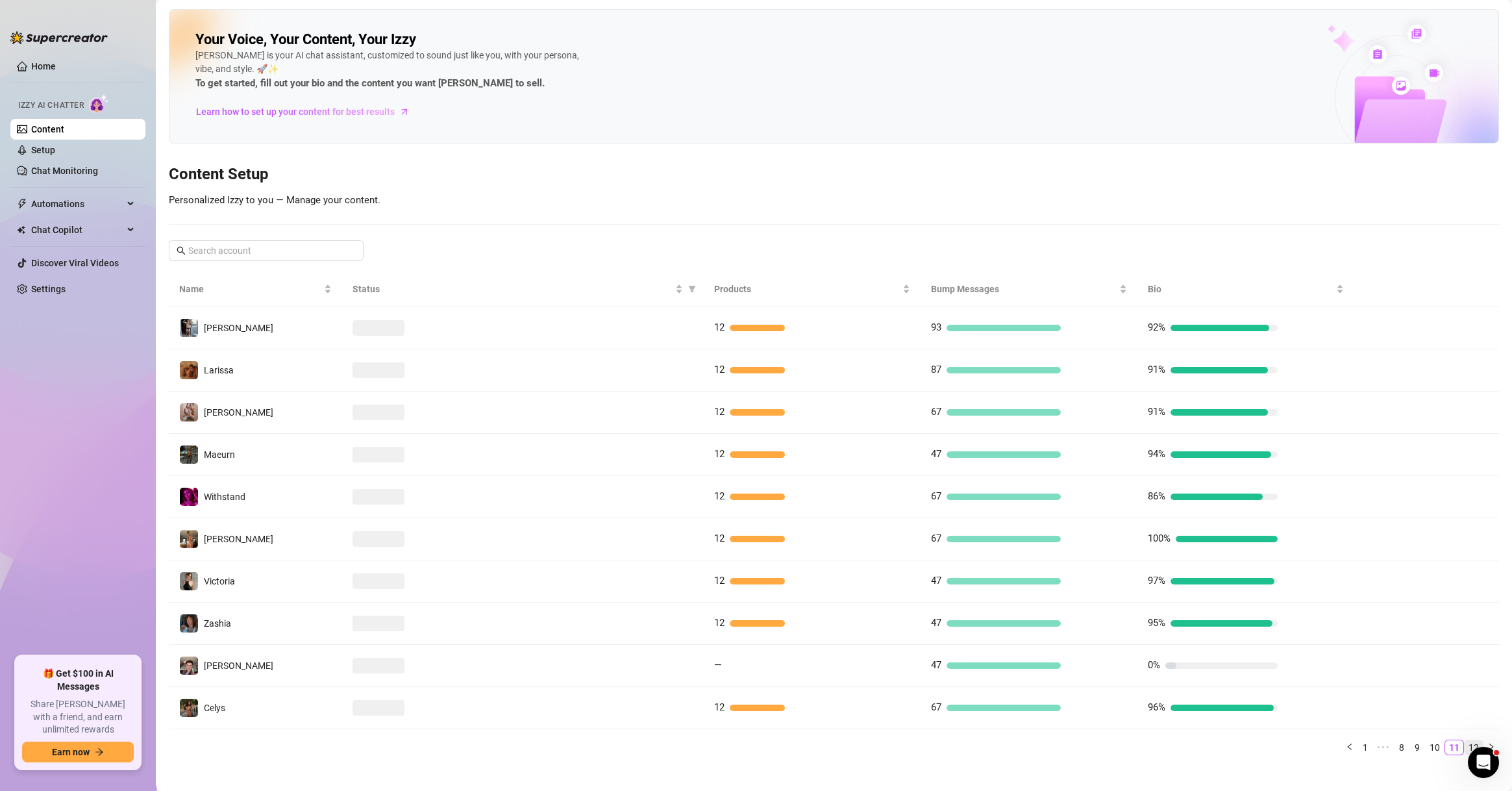
click at [1465, 745] on link "12" at bounding box center [1474, 747] width 18 height 14
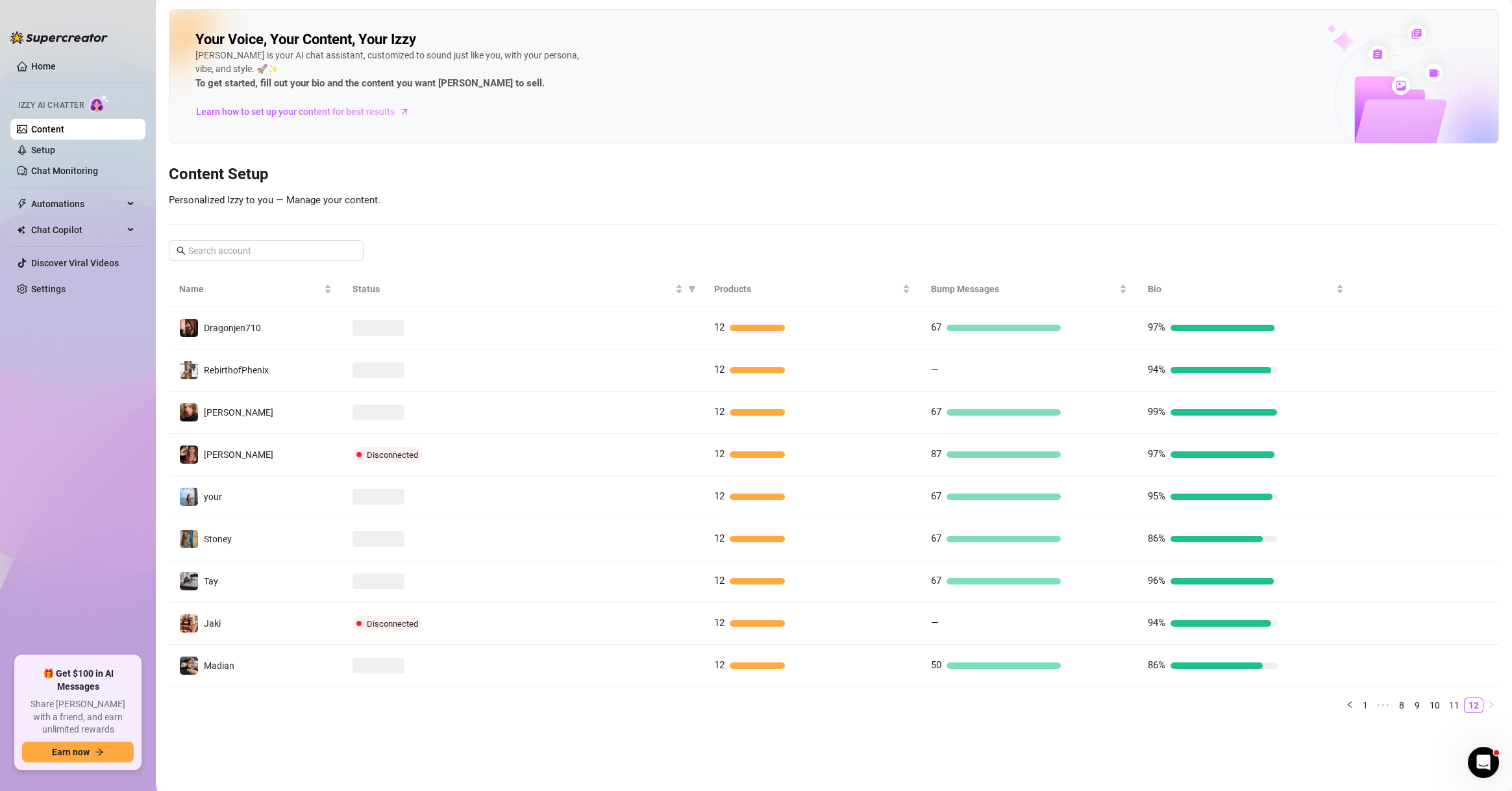
click at [321, 714] on div "Name Status Products Bump Messages Bio Dragonjen710 12 67 97% RebirthofPhenix 1…" at bounding box center [834, 497] width 1331 height 452
click at [44, 151] on link "Setup" at bounding box center [43, 150] width 24 height 10
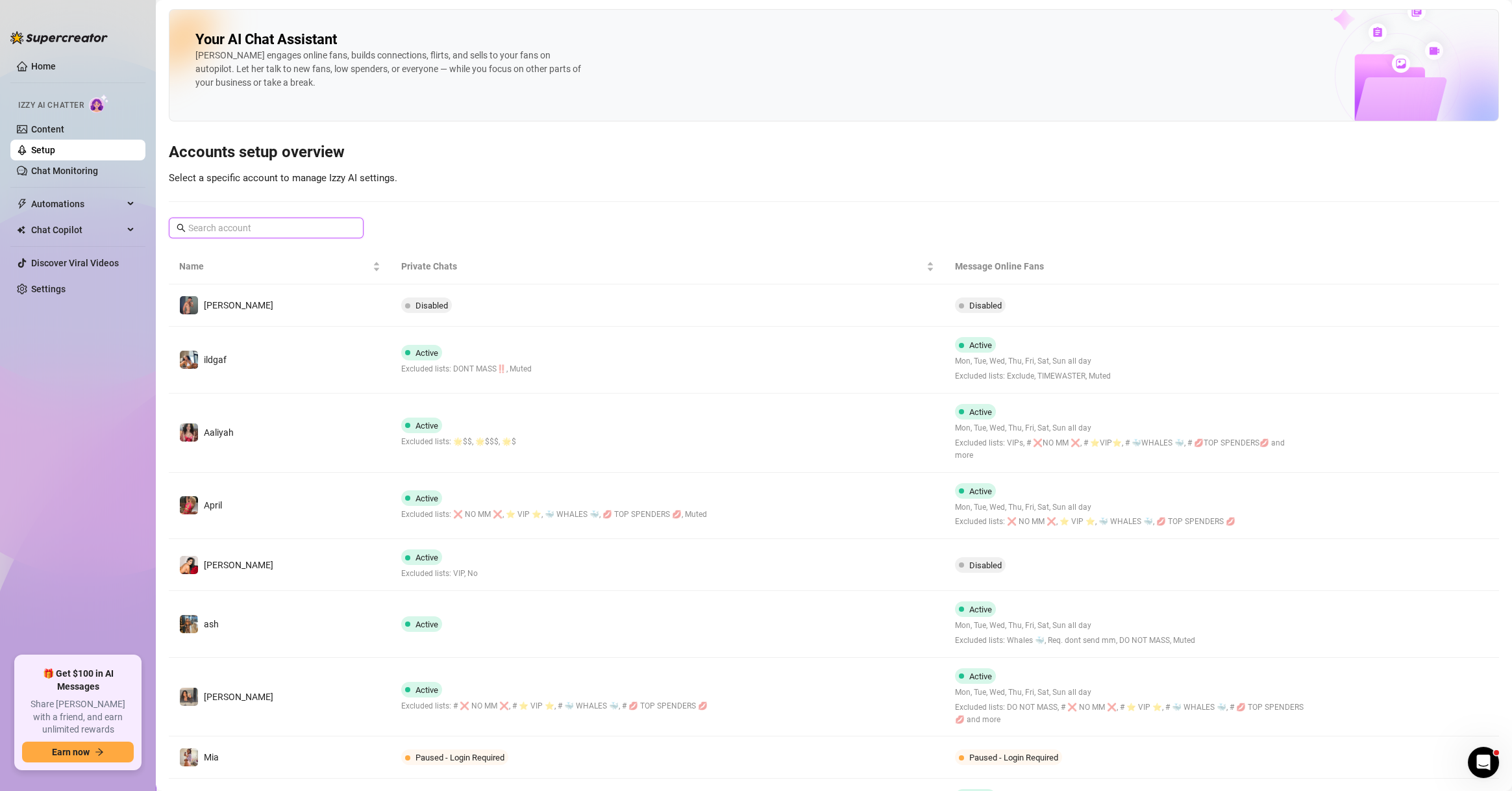
click at [321, 223] on input "text" at bounding box center [267, 228] width 157 height 14
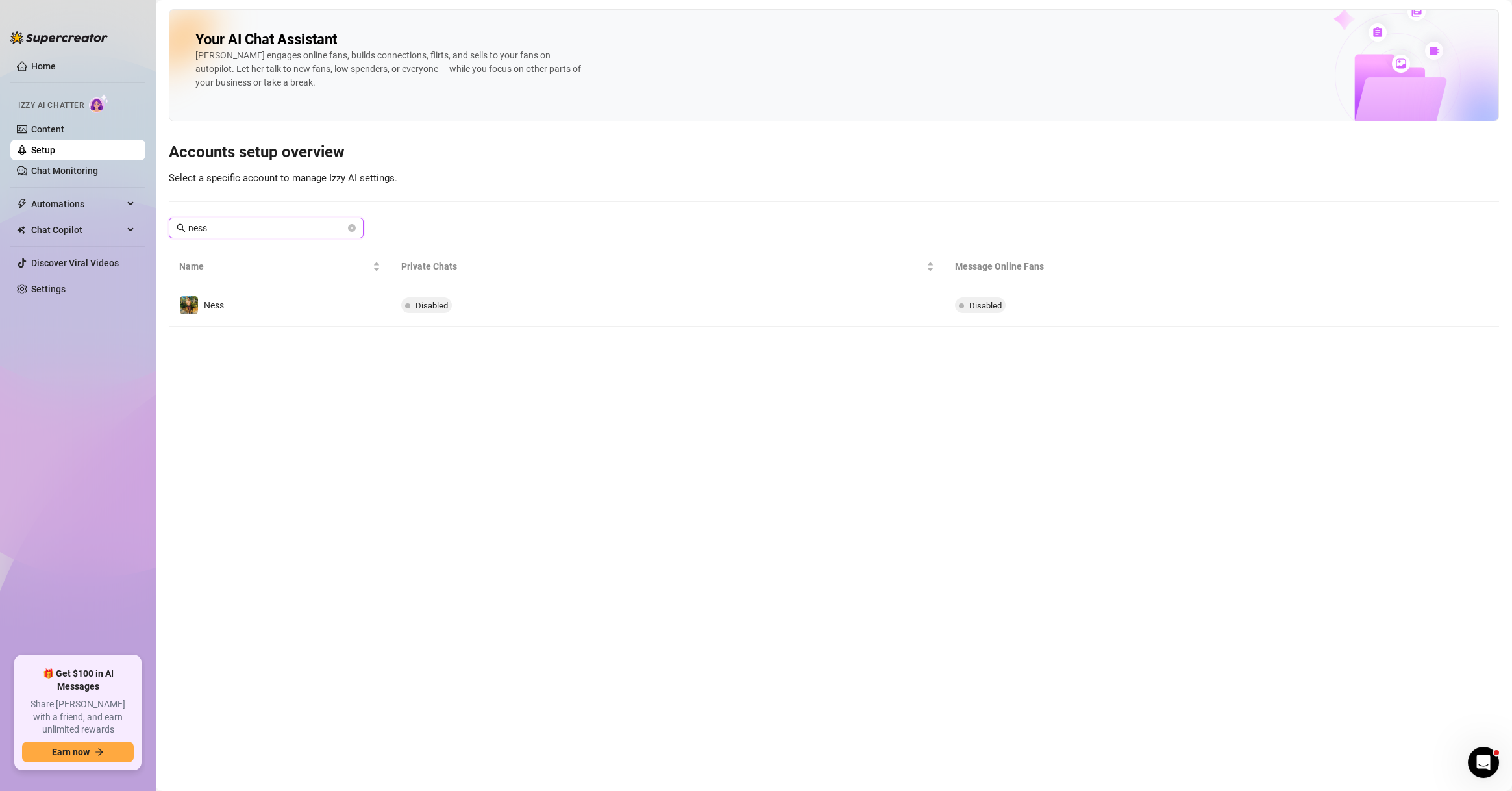
drag, startPoint x: 265, startPoint y: 220, endPoint x: 132, endPoint y: 217, distance: 133.0
click at [162, 217] on main "Your AI Chat Assistant [PERSON_NAME] engages online fans, builds connections, f…" at bounding box center [834, 395] width 1356 height 791
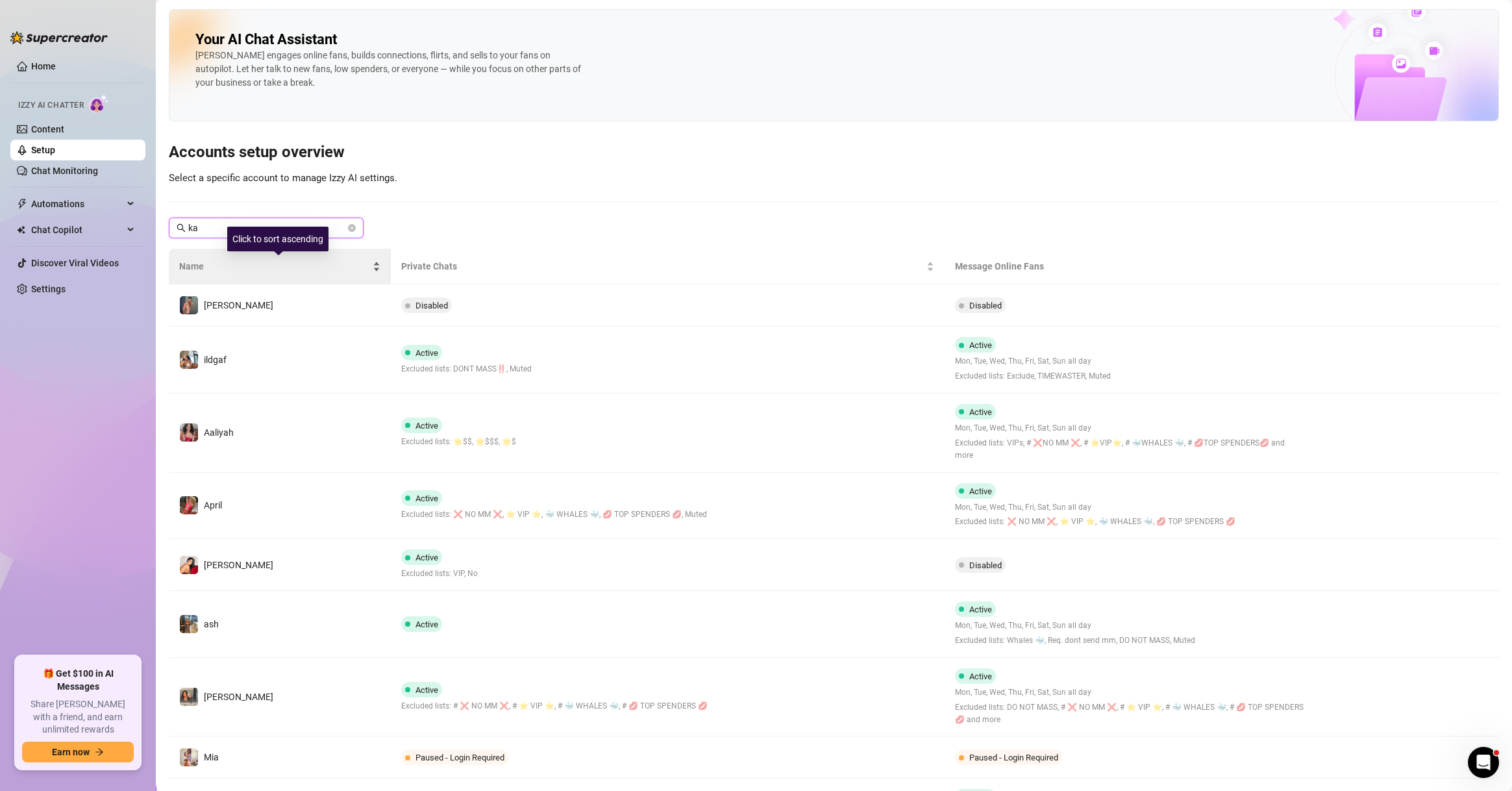
type input "k"
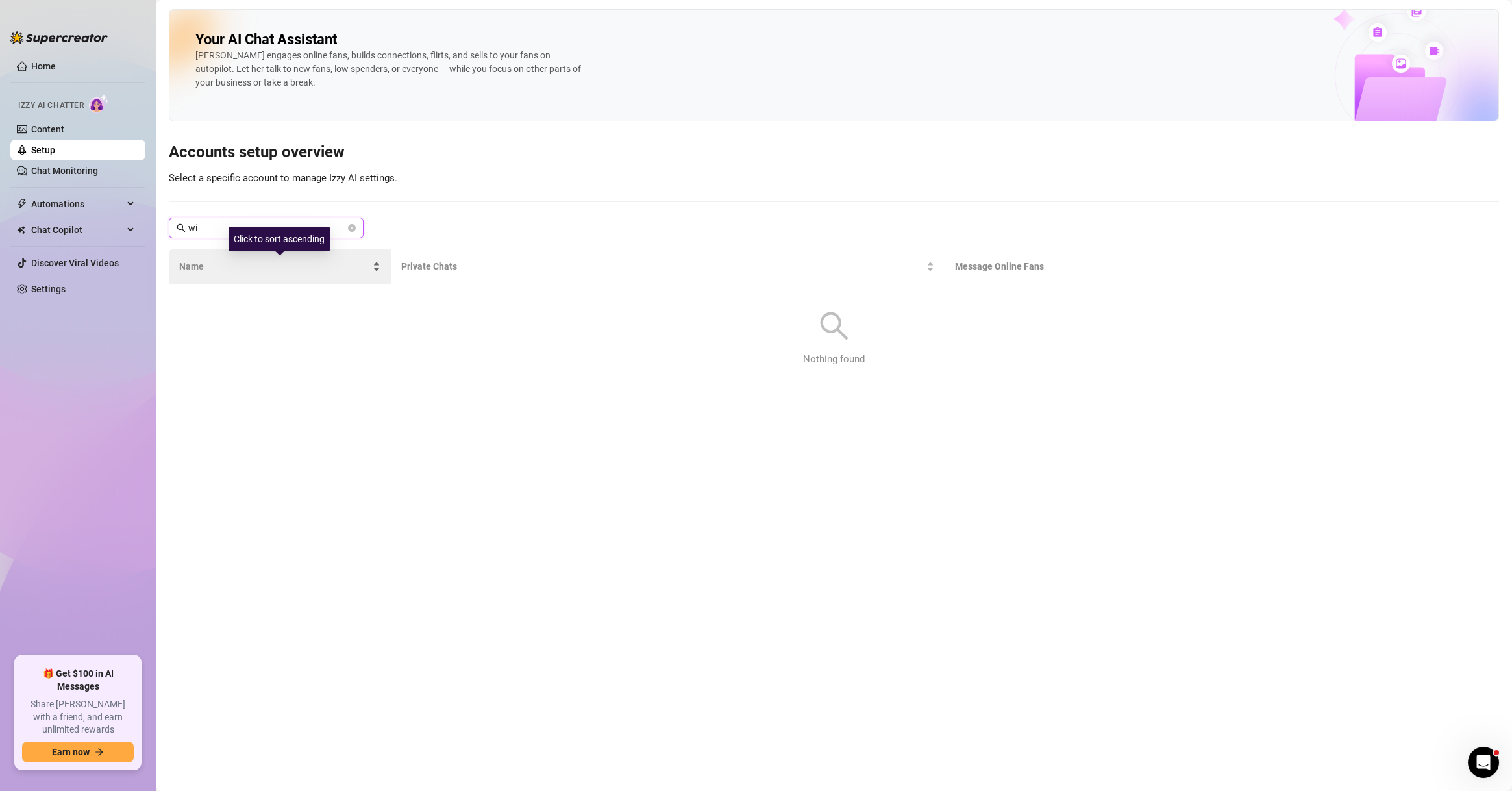
type input "w"
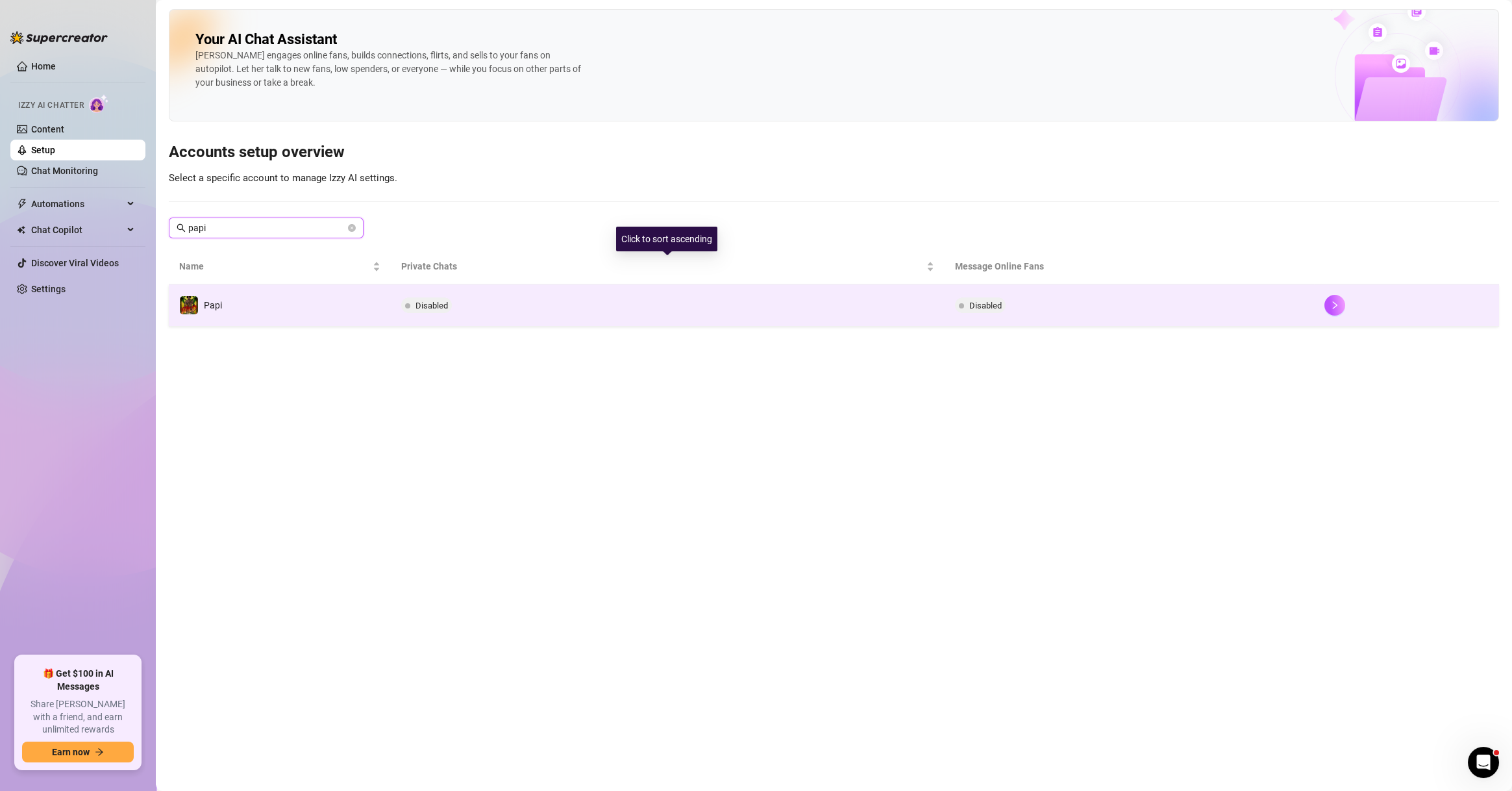
type input "papi"
click at [422, 305] on span "Disabled" at bounding box center [431, 305] width 32 height 10
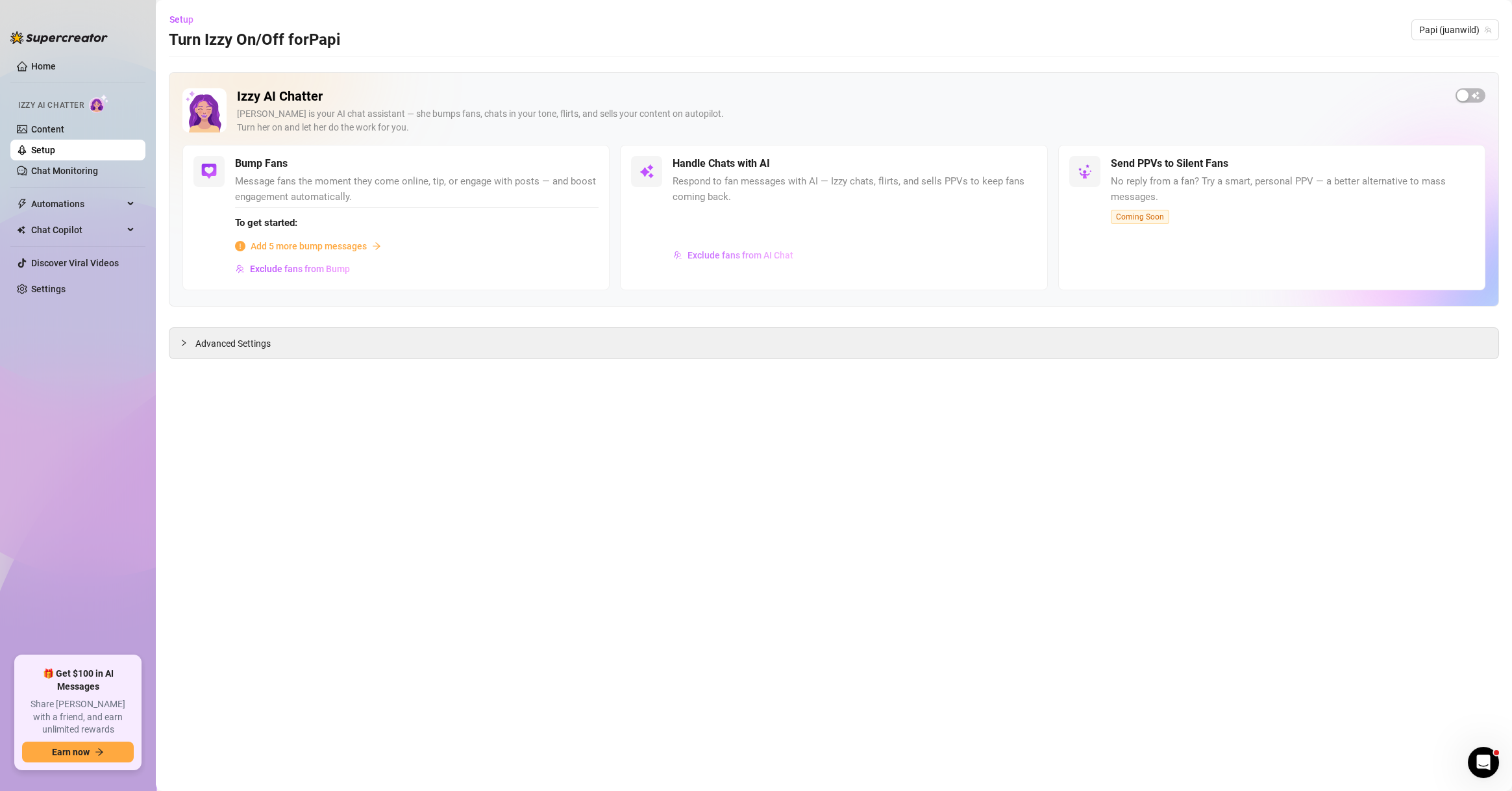
click at [733, 252] on span "Exclude fans from AI Chat" at bounding box center [741, 255] width 106 height 10
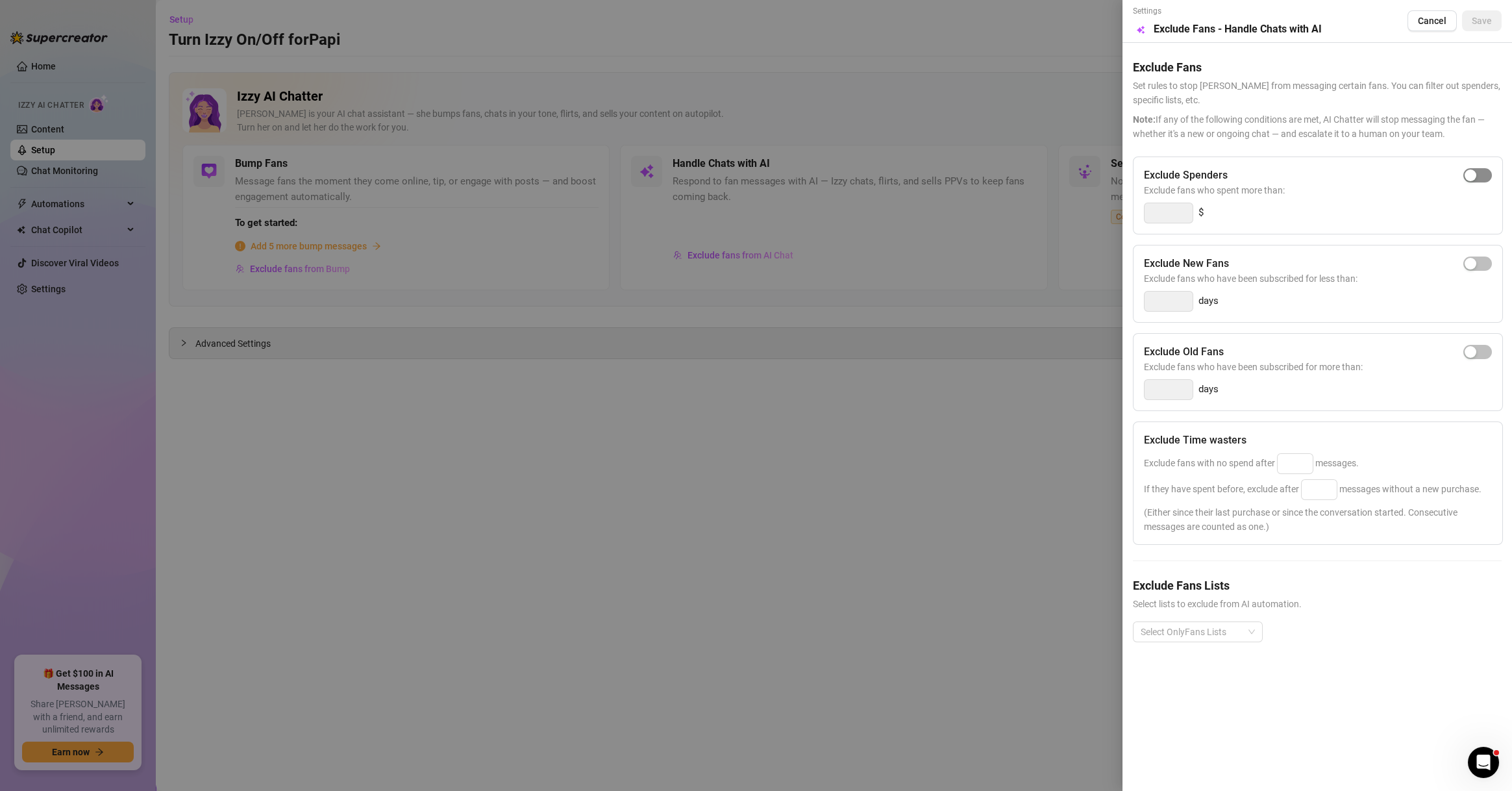
click at [1472, 173] on div "button" at bounding box center [1471, 176] width 12 height 12
drag, startPoint x: 1169, startPoint y: 208, endPoint x: 1124, endPoint y: 208, distance: 45.0
click at [1124, 208] on div "Settings Preview Exclude Fans - Handle Chats with AI Cancel Save Exclude Fans S…" at bounding box center [1317, 395] width 390 height 791
click at [1201, 630] on div at bounding box center [1191, 632] width 111 height 18
type input "500"
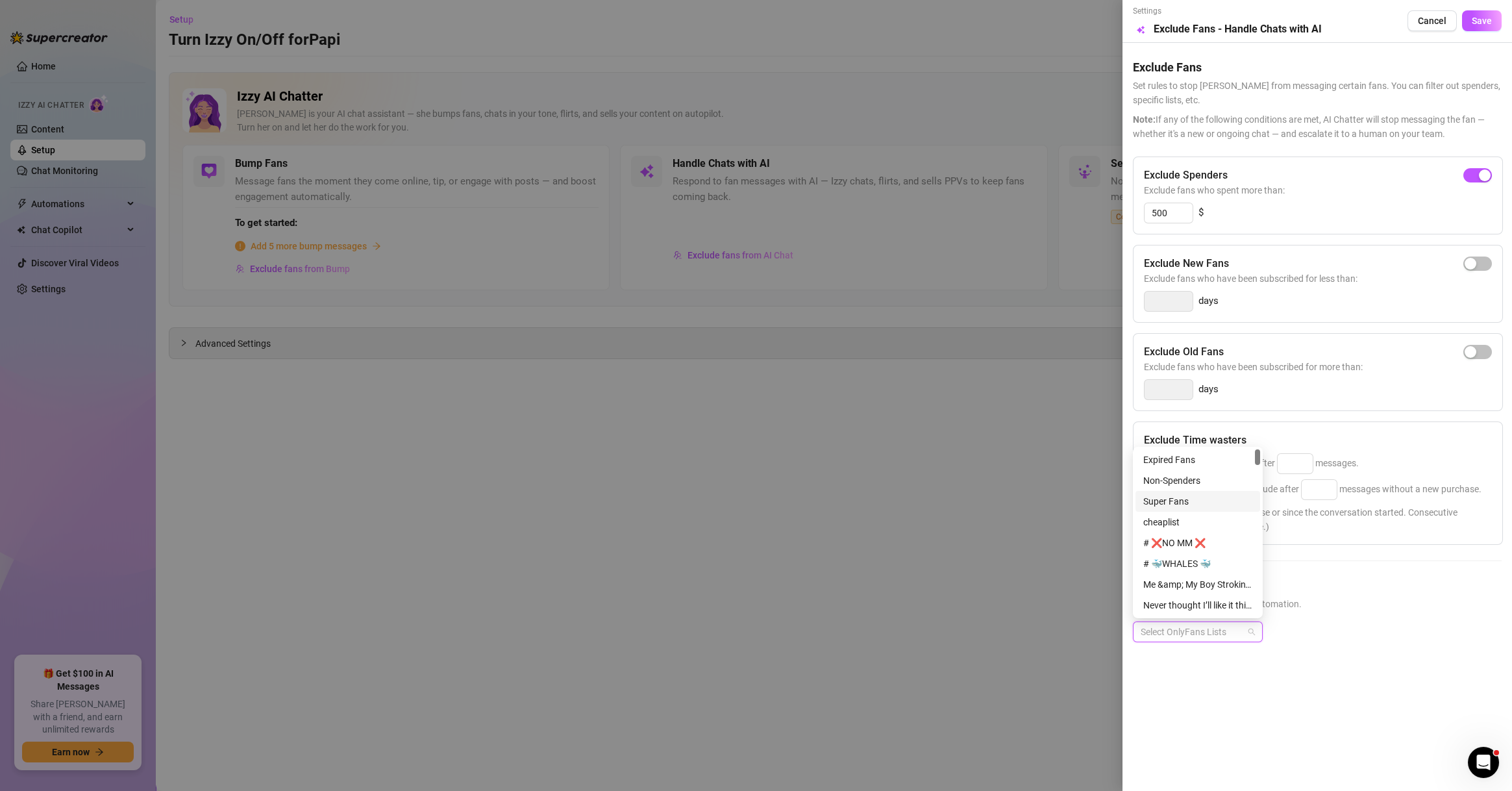
click at [1194, 491] on div "Super Fans" at bounding box center [1198, 501] width 125 height 21
click at [1201, 482] on div "Non-Spenders" at bounding box center [1198, 480] width 109 height 14
click at [1201, 536] on div "# ❌NO MM ❌" at bounding box center [1198, 542] width 109 height 14
click at [1210, 566] on div "# 🐳WHALES 🐳" at bounding box center [1198, 563] width 109 height 14
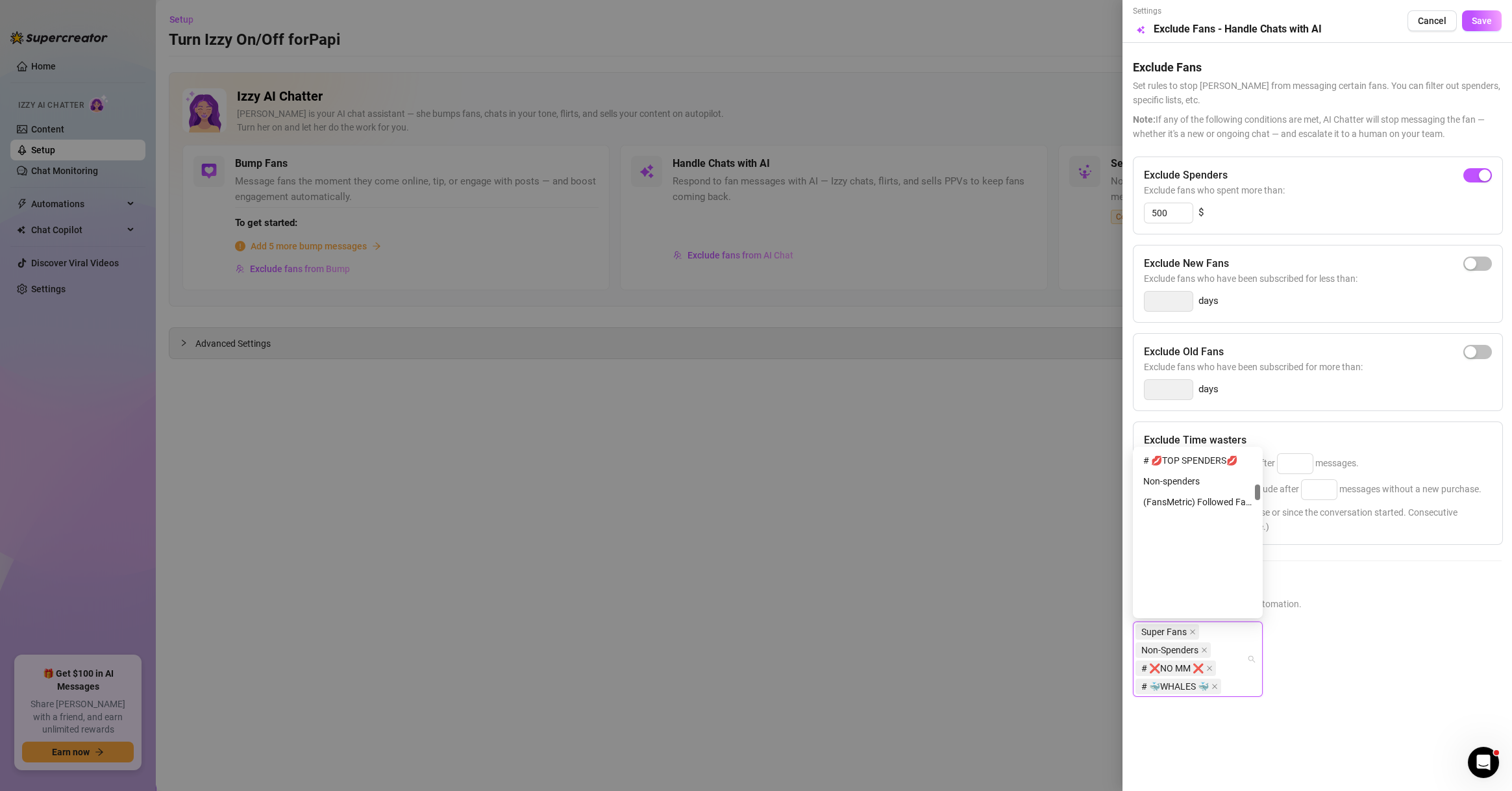
scroll to position [373, 0]
click at [1212, 542] on div "# Recently Chatted" at bounding box center [1198, 543] width 109 height 14
click at [1220, 583] on div "# 💋TOP SPENDERS💋" at bounding box center [1198, 585] width 109 height 14
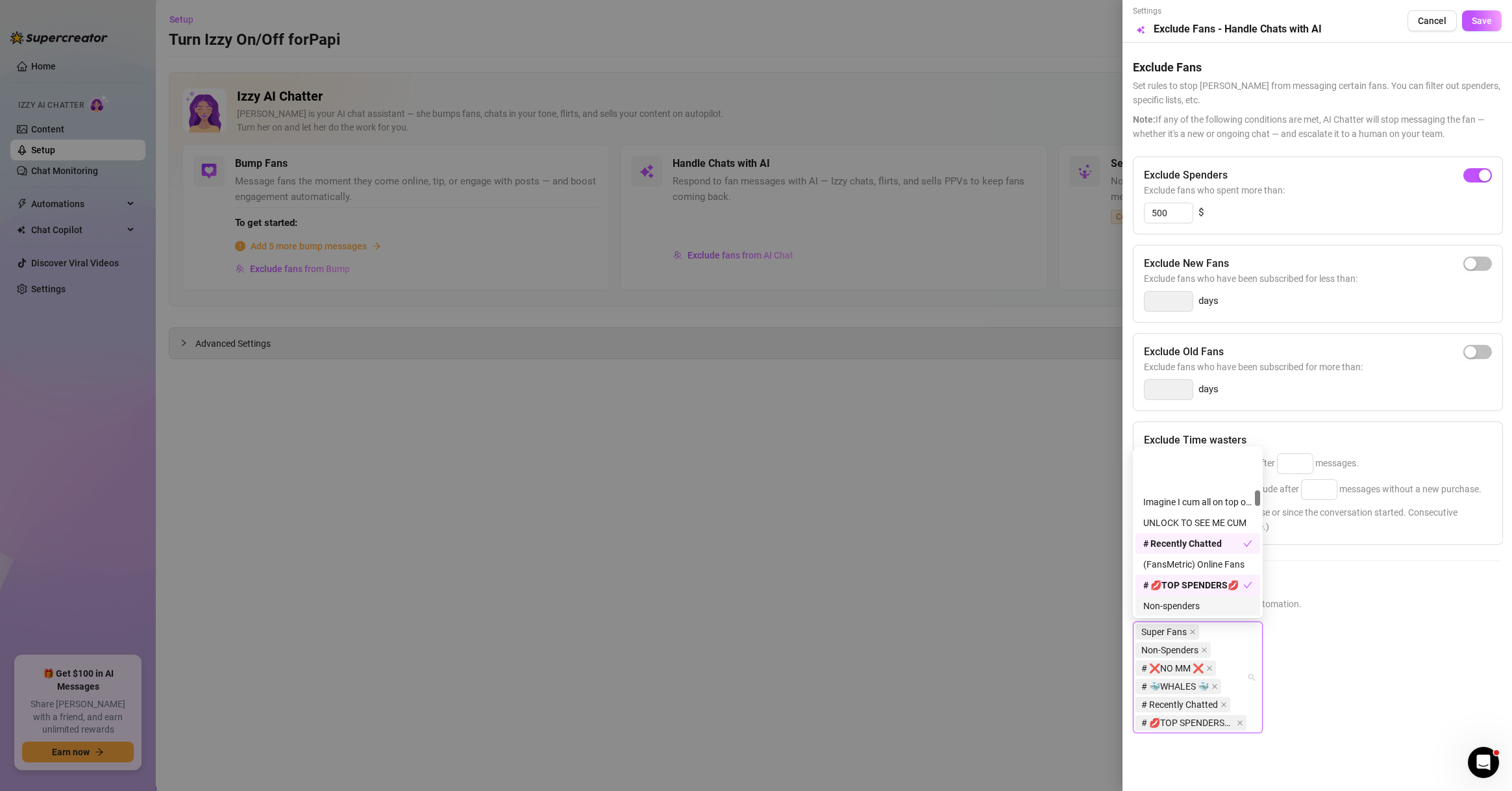
scroll to position [435, 0]
click at [1214, 480] on div "# Recently Chatted" at bounding box center [1193, 481] width 100 height 14
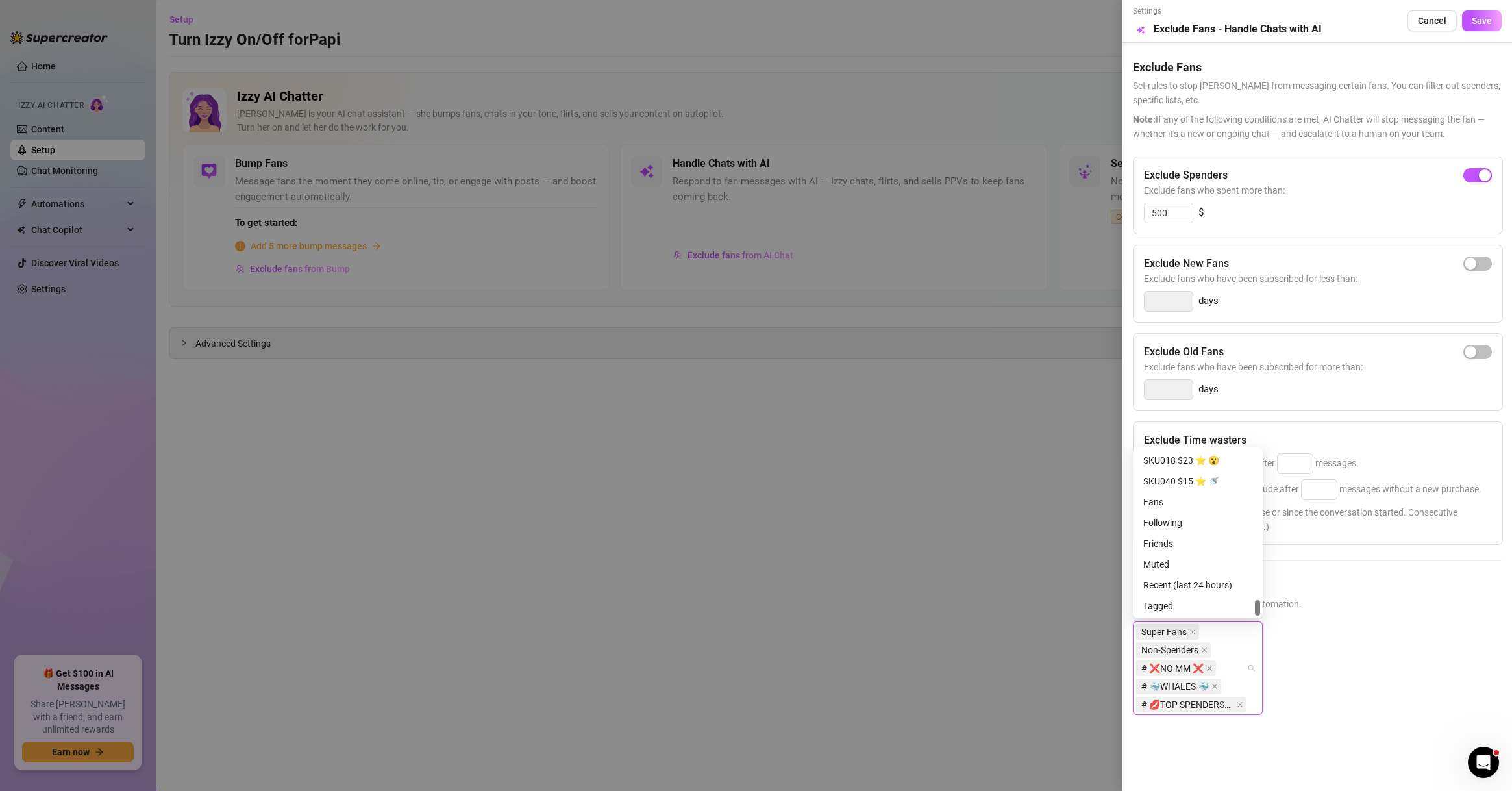
scroll to position [1475, 0]
click at [1177, 485] on div "# ⭐️VIP⭐️" at bounding box center [1198, 481] width 109 height 14
click at [1194, 562] on div "Muted" at bounding box center [1198, 564] width 109 height 14
click at [1406, 202] on div "500 $" at bounding box center [1318, 213] width 348 height 21
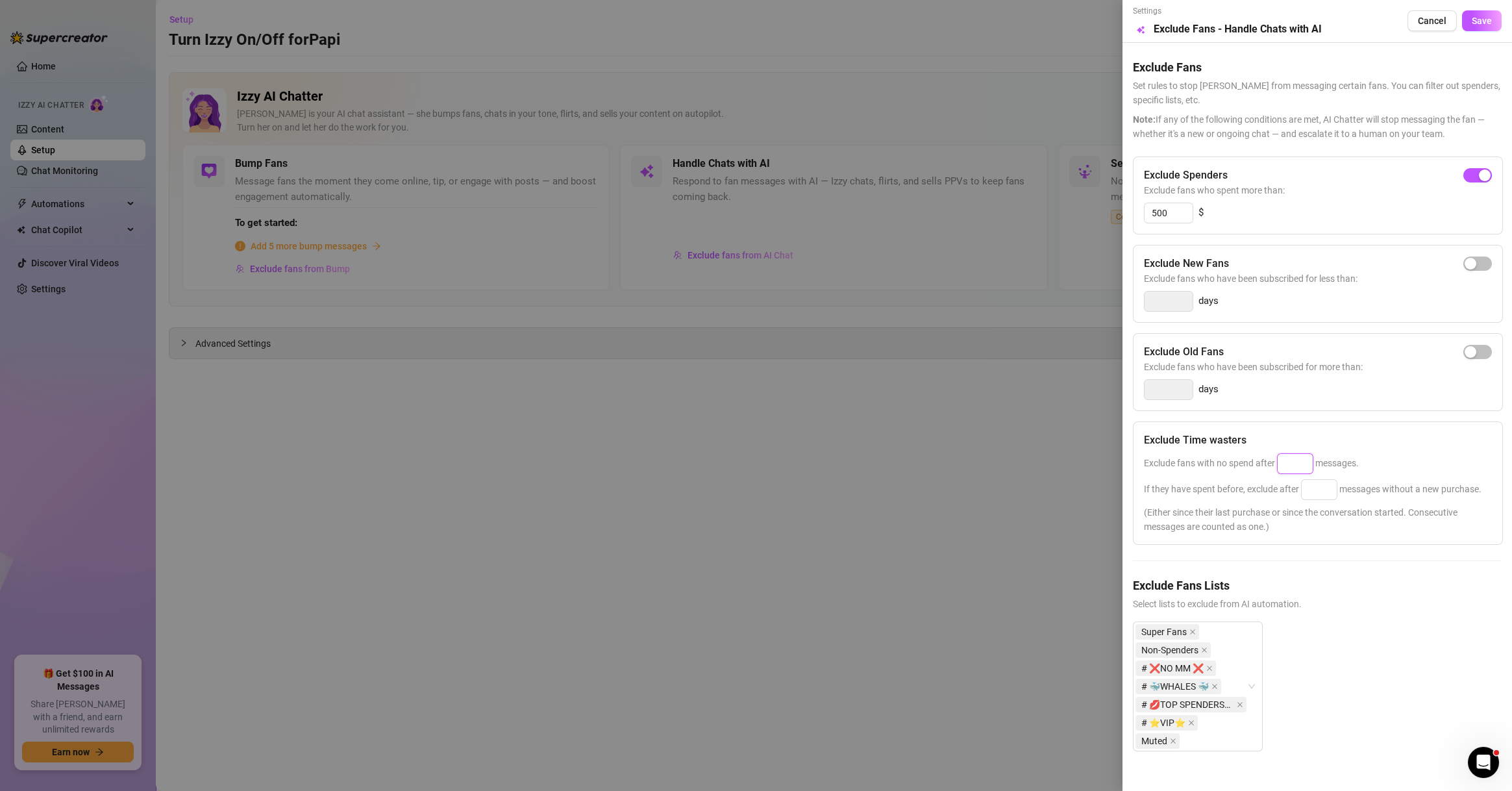
click at [1304, 454] on input at bounding box center [1295, 464] width 35 height 19
type input "100"
click at [1328, 490] on input at bounding box center [1319, 490] width 35 height 19
type input "100"
click at [1472, 26] on span "Save" at bounding box center [1481, 21] width 20 height 10
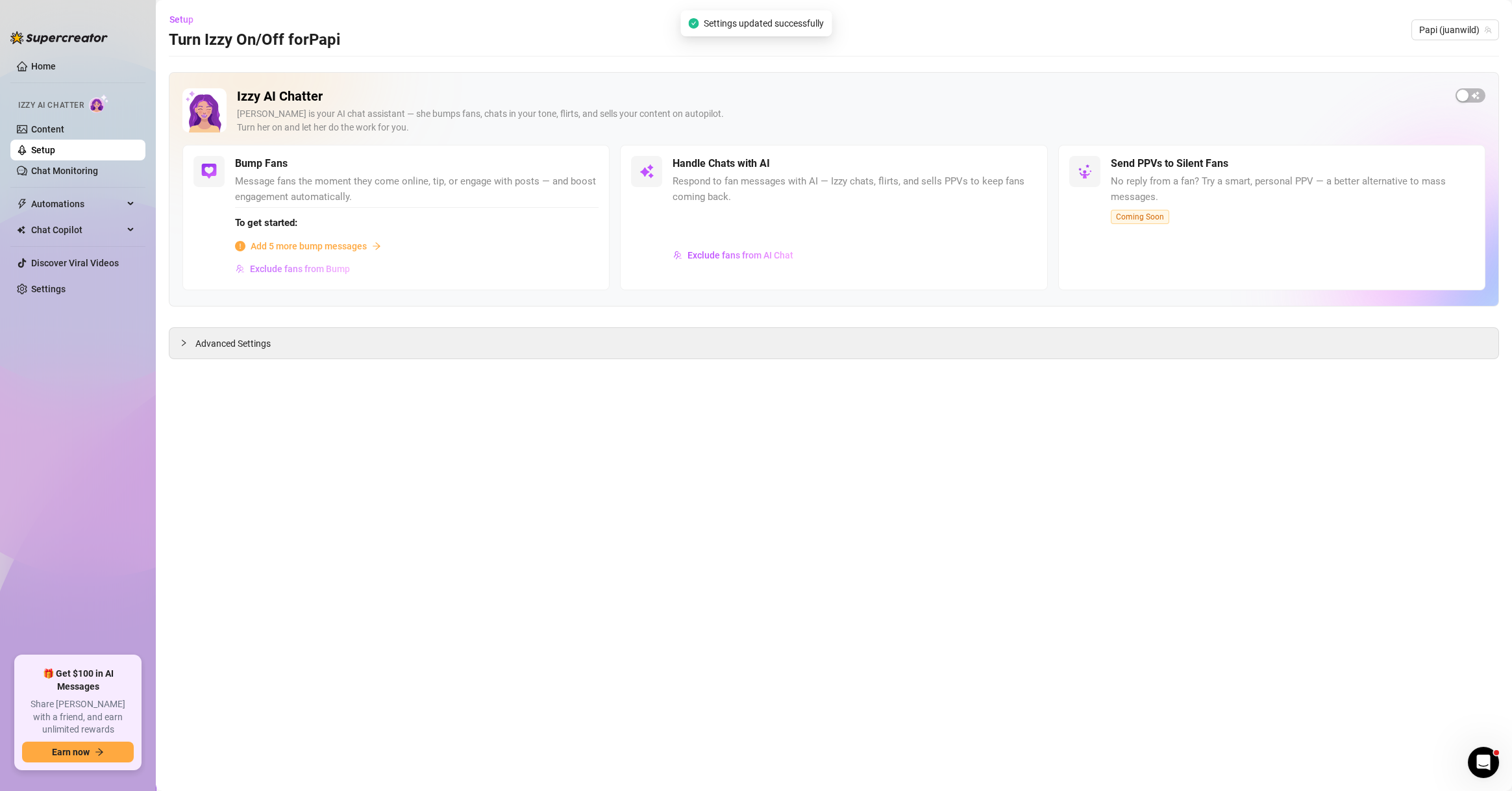
click at [321, 264] on span "Exclude fans from Bump" at bounding box center [300, 269] width 100 height 10
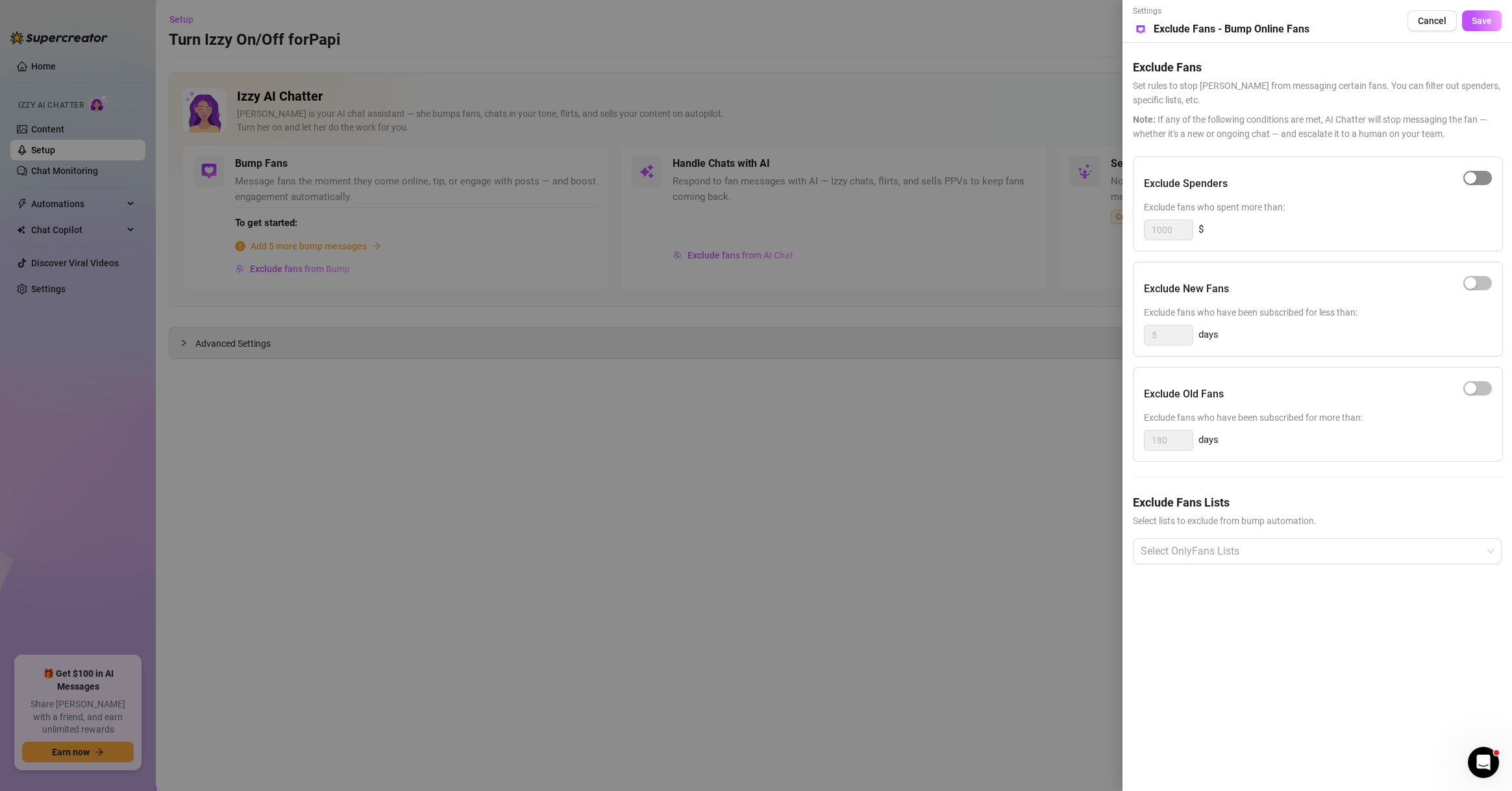
click at [1472, 172] on span "button" at bounding box center [1478, 178] width 28 height 14
drag, startPoint x: 1175, startPoint y: 232, endPoint x: 1078, endPoint y: 226, distance: 97.2
click at [1078, 226] on div "Settings Preview Exclude Fans - Bump Online Fans Cancel Save Exclude Fans Set r…" at bounding box center [756, 395] width 1512 height 791
click at [1194, 553] on div at bounding box center [1310, 551] width 350 height 23
type input "500"
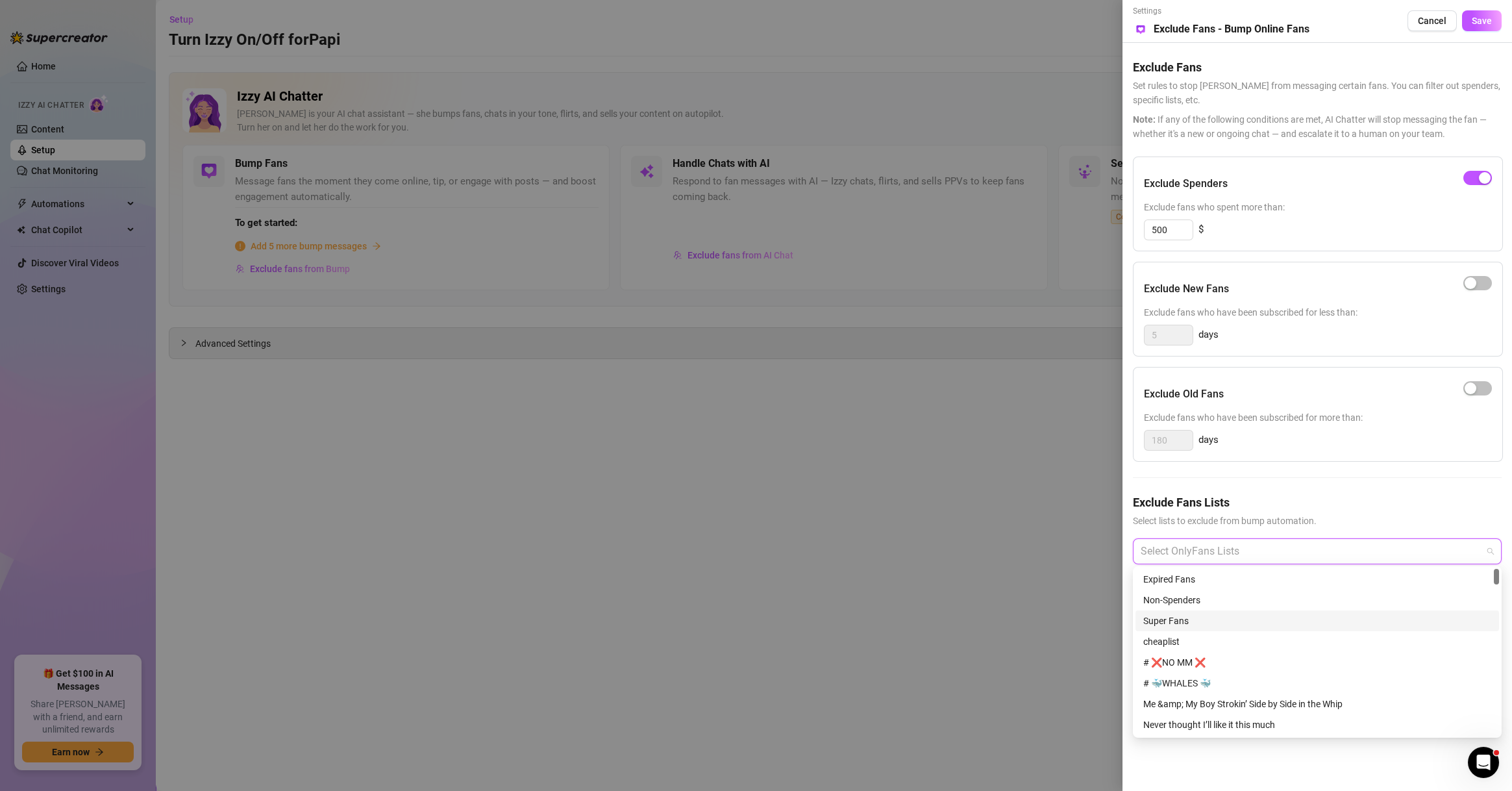
click at [1208, 608] on div "Non-Spenders" at bounding box center [1317, 601] width 364 height 21
click at [1208, 580] on div "Expired Fans" at bounding box center [1317, 579] width 348 height 14
click at [1209, 600] on div "Non-Spenders" at bounding box center [1313, 600] width 339 height 14
drag, startPoint x: 1221, startPoint y: 575, endPoint x: 1219, endPoint y: 595, distance: 20.1
click at [1222, 575] on div "Expired Fans" at bounding box center [1313, 579] width 339 height 14
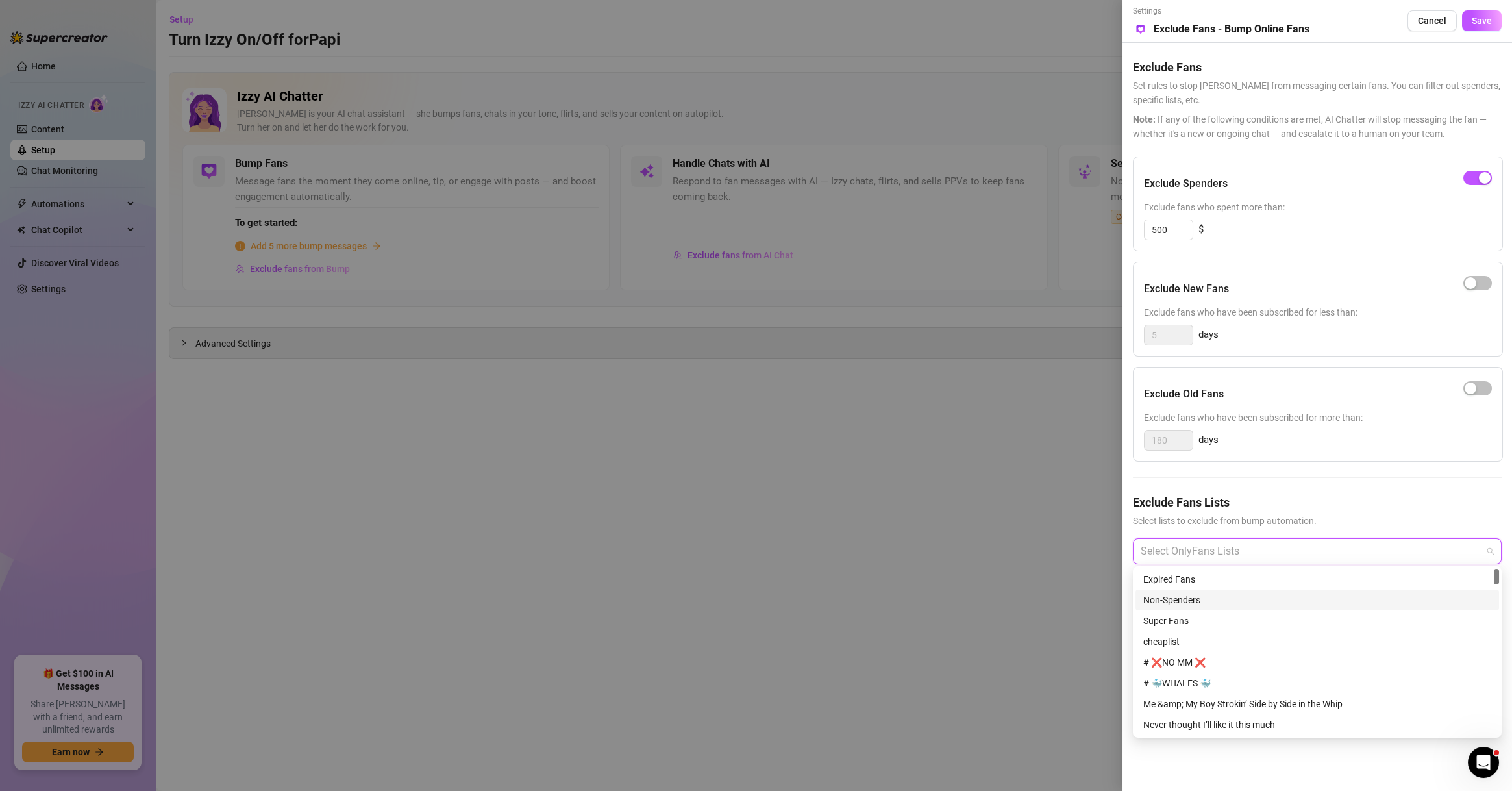
click at [1219, 595] on div "Non-Spenders" at bounding box center [1317, 600] width 348 height 14
click at [1219, 612] on div "Super Fans" at bounding box center [1317, 621] width 364 height 21
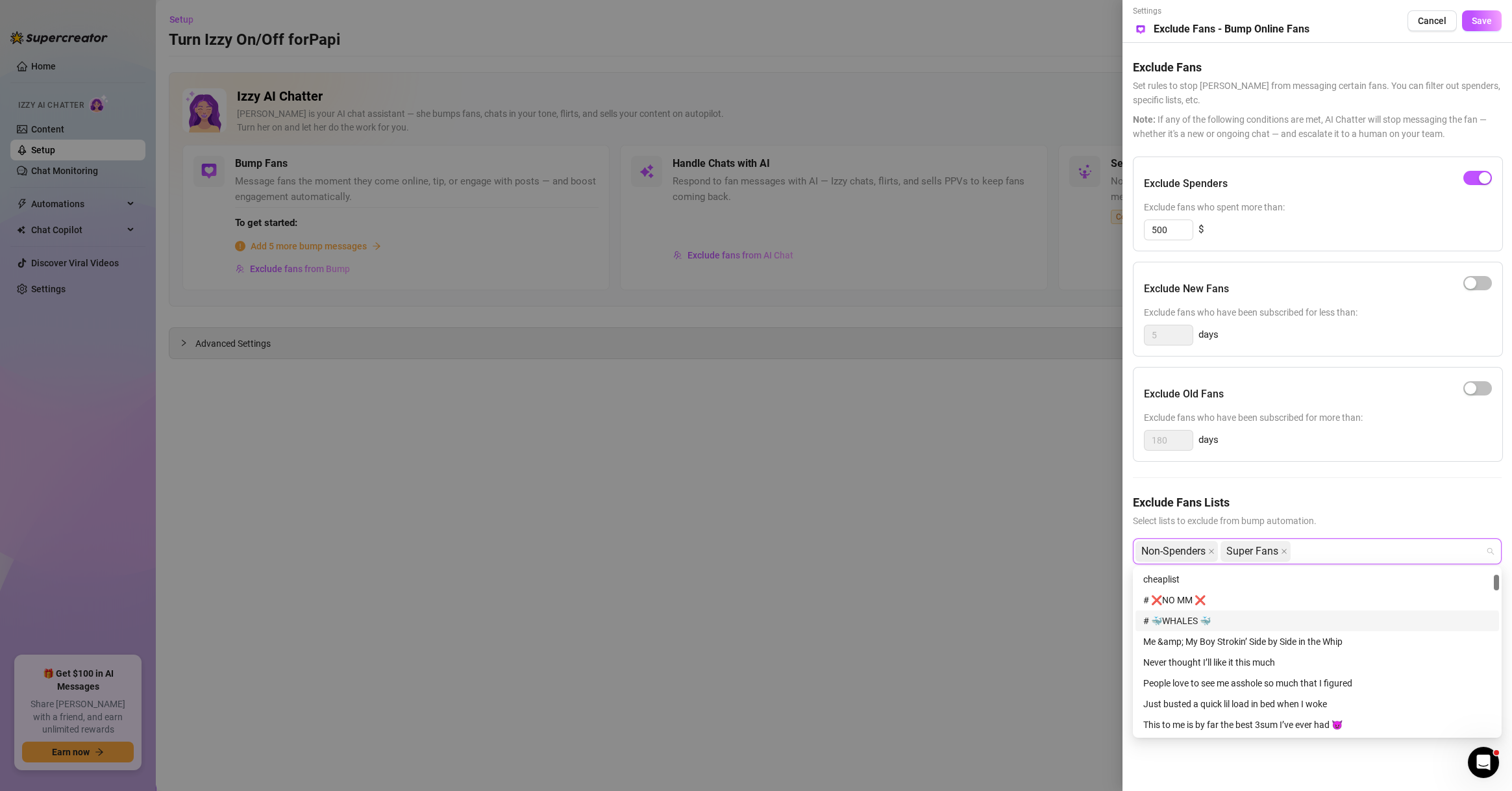
click at [1218, 609] on div "# ❌NO MM ❌" at bounding box center [1317, 601] width 364 height 21
click at [1218, 621] on div "# 🐳WHALES 🐳" at bounding box center [1317, 621] width 348 height 14
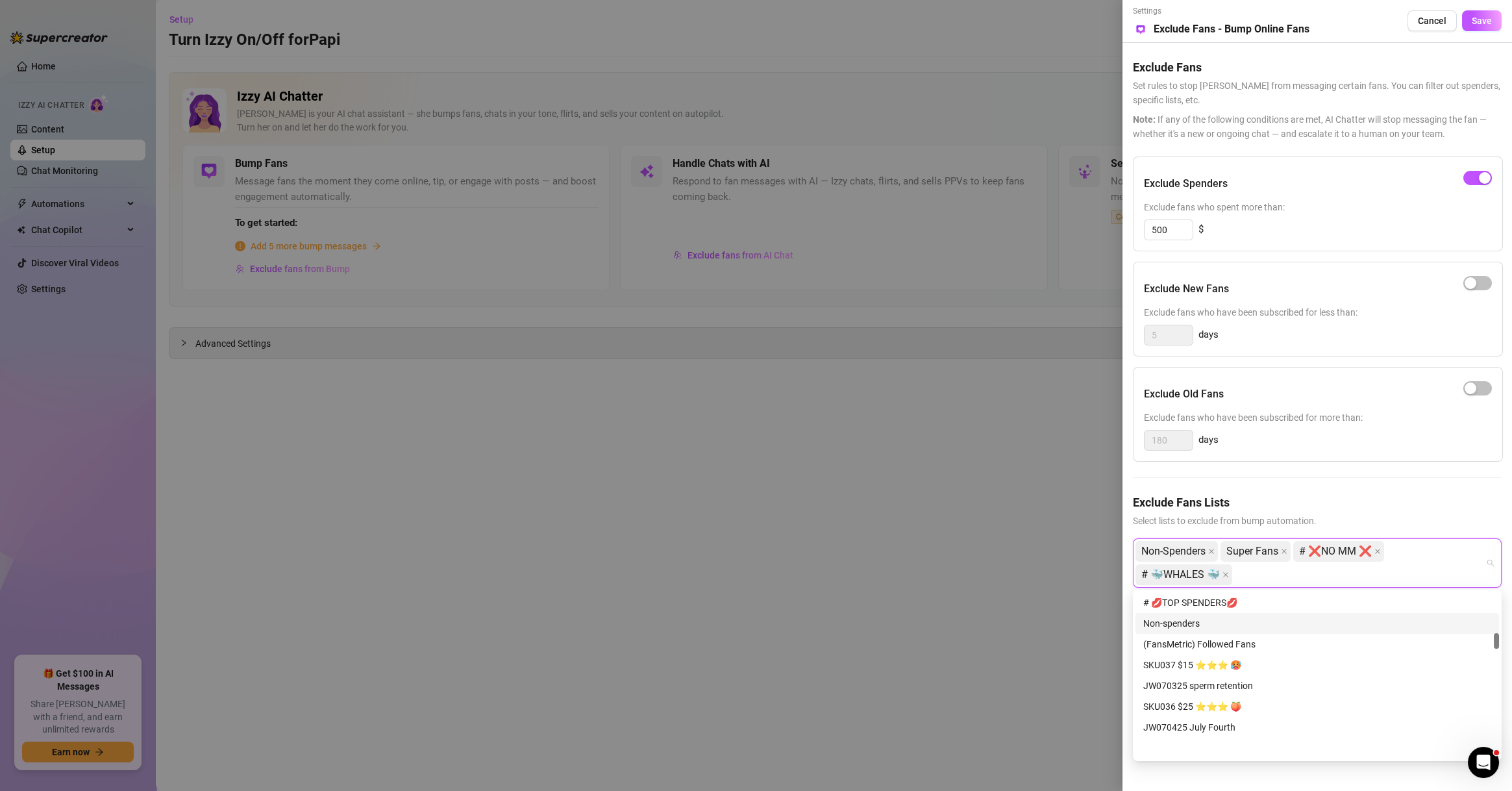
scroll to position [436, 0]
click at [1201, 660] on div "# 💋TOP SPENDERS💋" at bounding box center [1317, 665] width 348 height 14
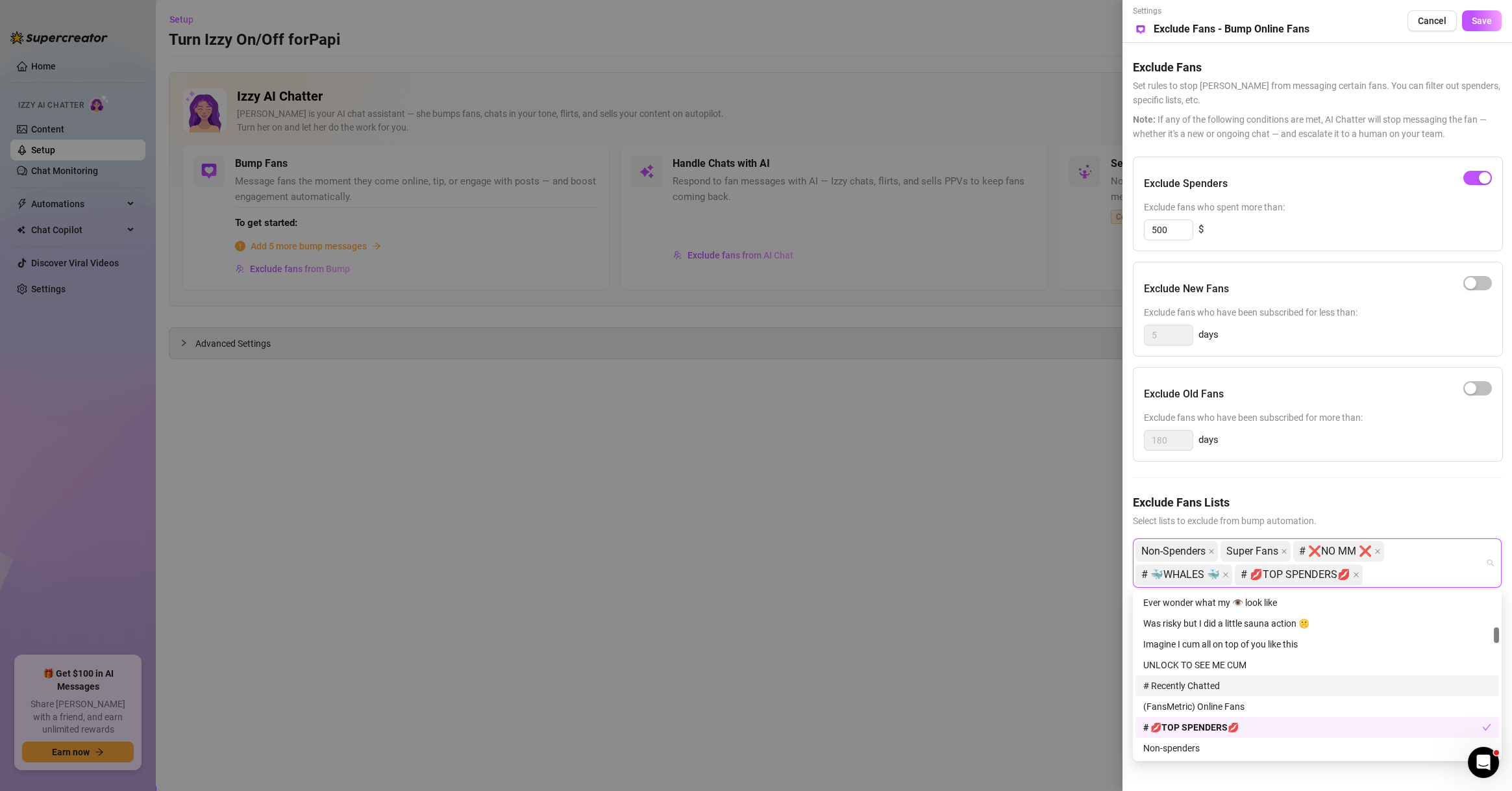
click at [1210, 688] on div "# Recently Chatted" at bounding box center [1317, 686] width 348 height 14
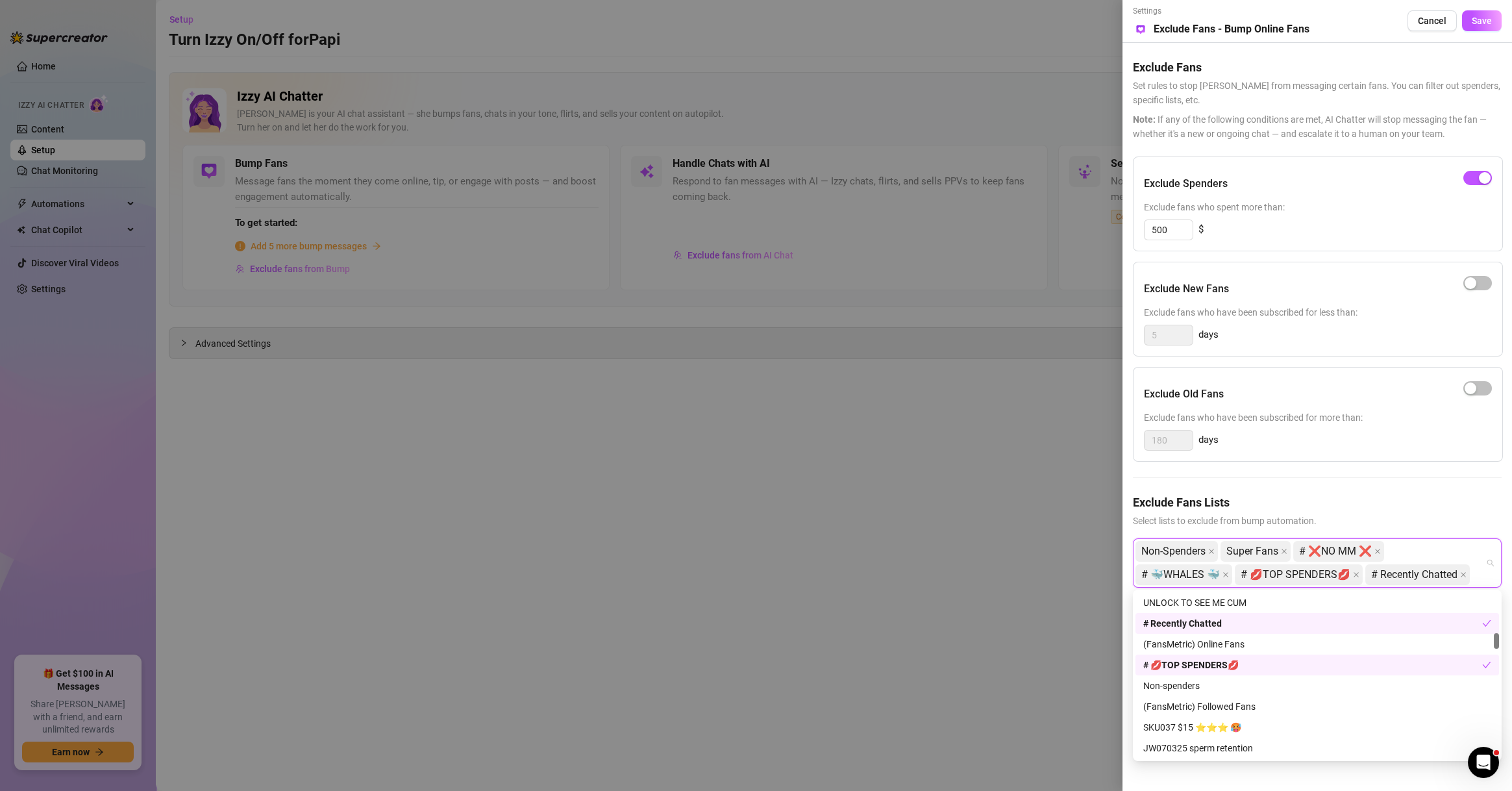
click at [1226, 614] on div "# Recently Chatted" at bounding box center [1317, 624] width 364 height 21
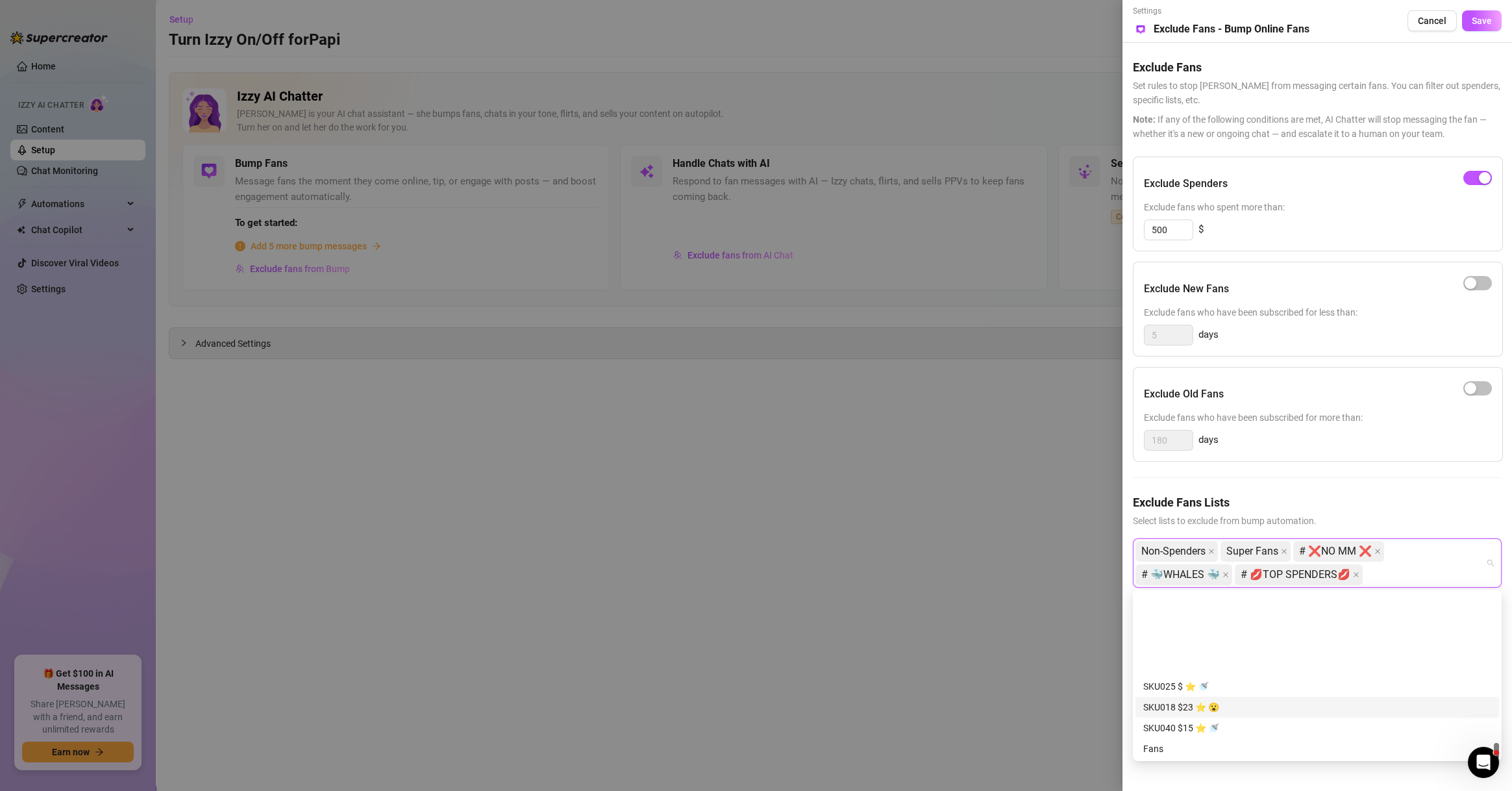
scroll to position [1600, 0]
click at [1193, 709] on div "Muted" at bounding box center [1317, 707] width 348 height 14
click at [1469, 13] on button "Save" at bounding box center [1481, 21] width 40 height 21
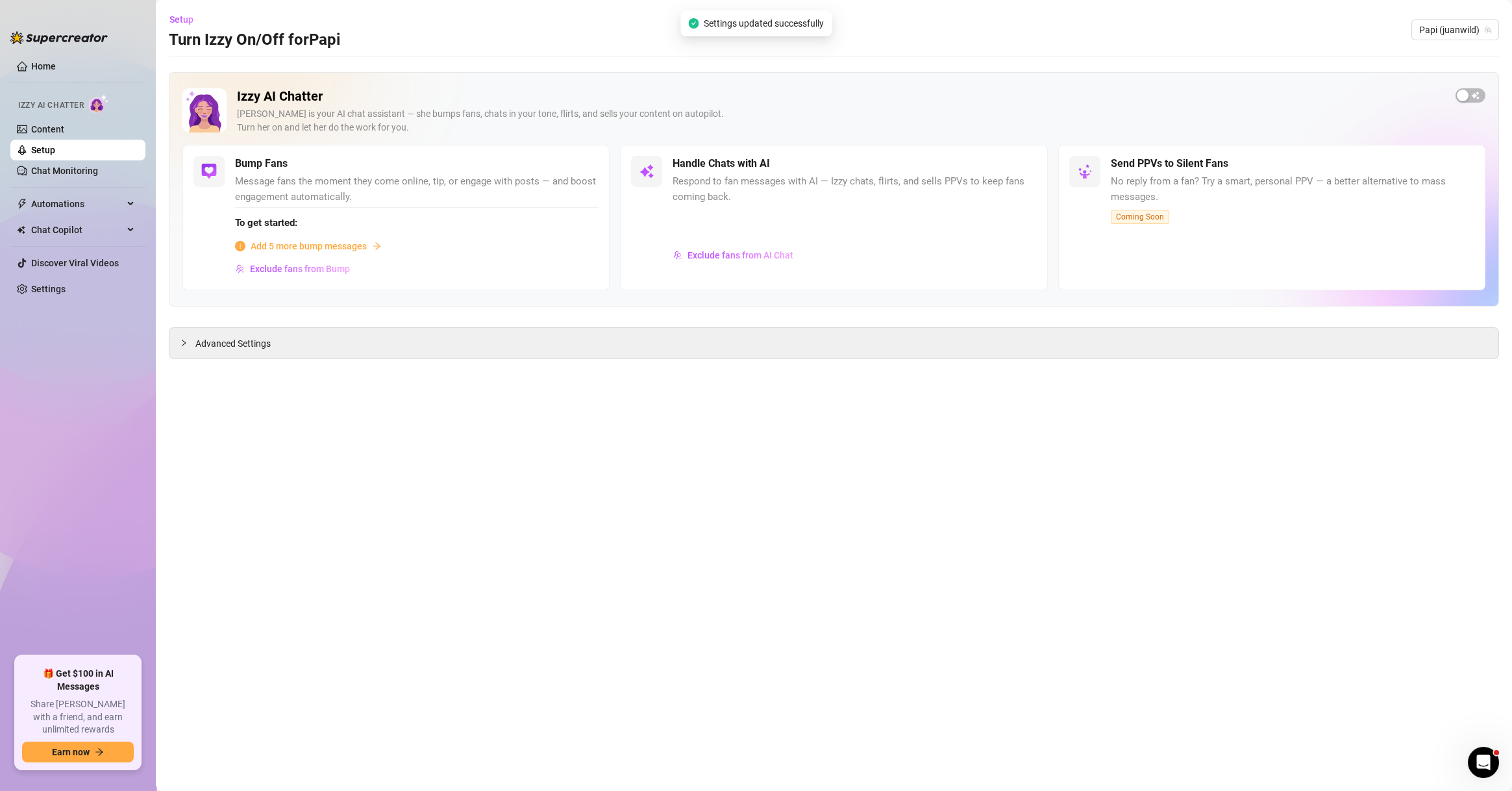
click at [1457, 16] on div "Setup Turn Izzy On/Off for Papi Papi (juanwild)" at bounding box center [834, 30] width 1331 height 42
click at [1454, 20] on span "Papi (juanwild)" at bounding box center [1455, 30] width 72 height 19
click at [1434, 31] on input "ne" at bounding box center [1449, 30] width 60 height 19
type input "ness"
click at [1405, 58] on span "( ness823 )" at bounding box center [1384, 56] width 41 height 14
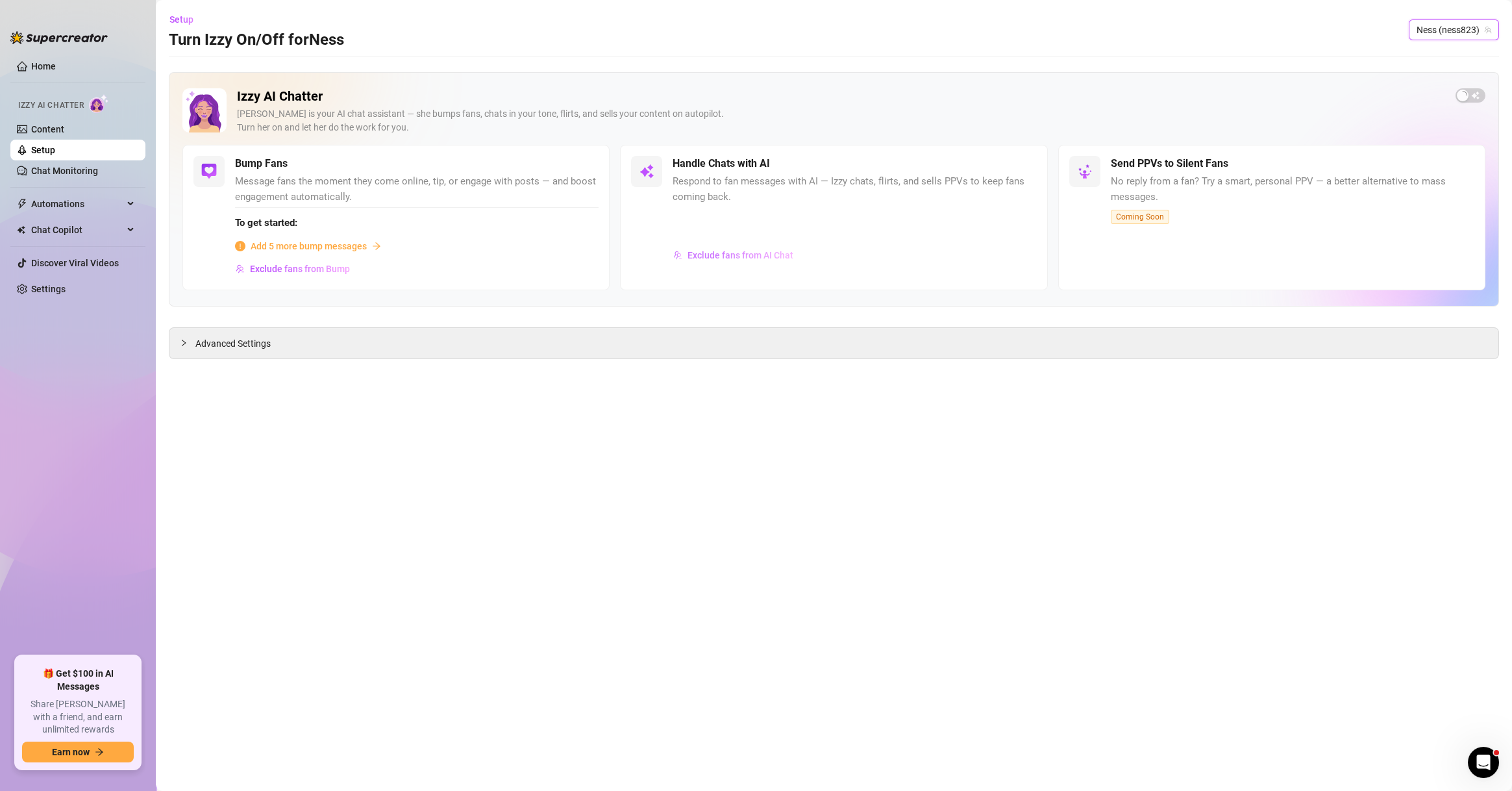
click at [787, 251] on span "Exclude fans from AI Chat" at bounding box center [741, 255] width 106 height 10
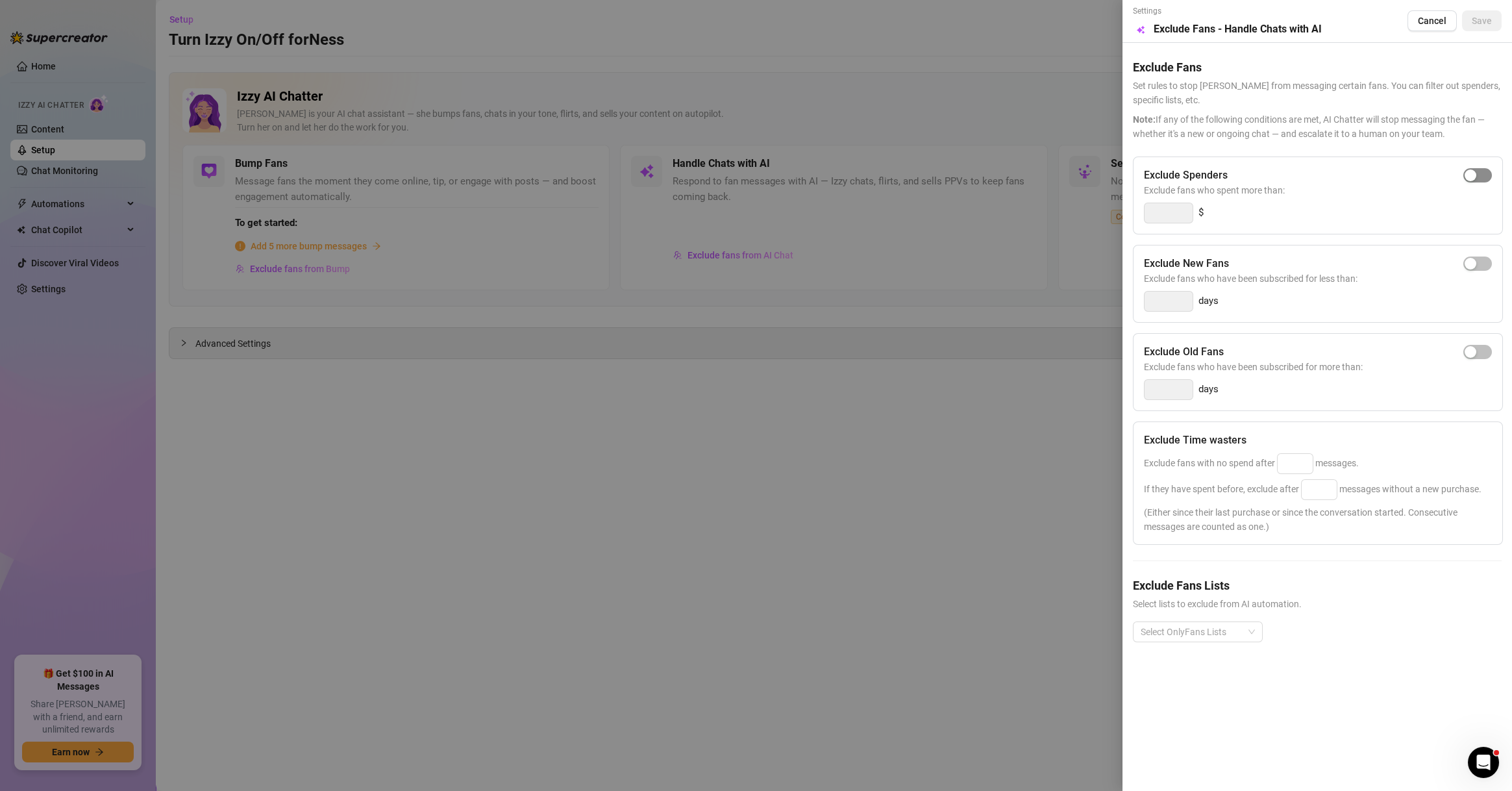
click at [1485, 176] on span "button" at bounding box center [1478, 175] width 28 height 14
drag, startPoint x: 1177, startPoint y: 211, endPoint x: 1127, endPoint y: 212, distance: 50.0
click at [1127, 212] on div "Settings Preview Exclude Fans - Handle Chats with AI Cancel Save Exclude Fans S…" at bounding box center [1317, 395] width 390 height 791
type input "500"
click at [1296, 465] on input at bounding box center [1295, 464] width 35 height 19
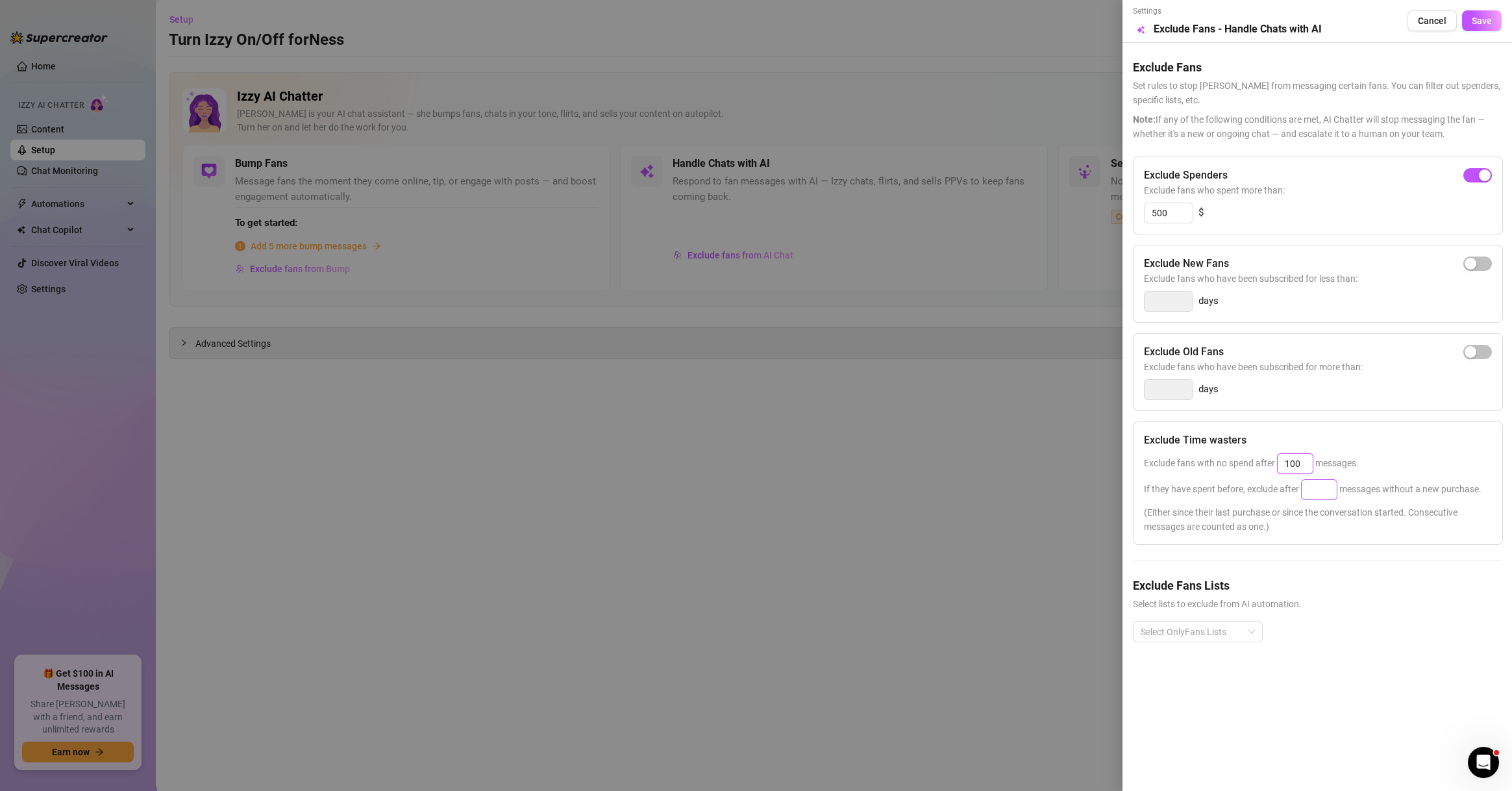
type input "100"
click at [1326, 495] on input at bounding box center [1319, 490] width 35 height 19
click at [1248, 630] on div "Select OnlyFans Lists" at bounding box center [1198, 632] width 130 height 21
type input "100"
click at [1182, 483] on div "Non-Spenders" at bounding box center [1198, 480] width 109 height 14
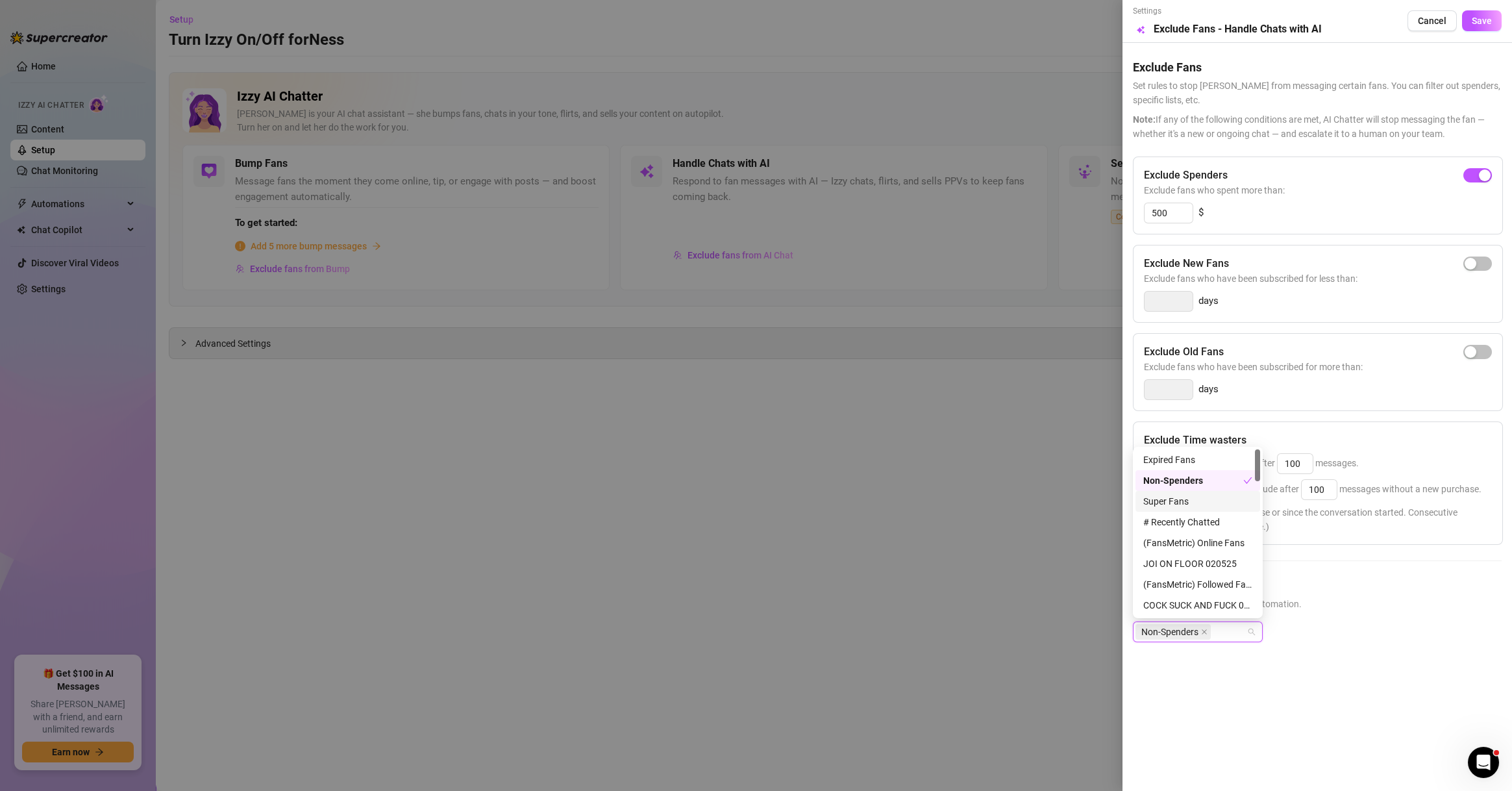
click at [1189, 503] on div "Super Fans" at bounding box center [1198, 501] width 109 height 14
click at [1194, 538] on div "# ❌ NO MM ❌" at bounding box center [1198, 543] width 109 height 14
click at [1202, 563] on div "# ⭐️ VIP ⭐️" at bounding box center [1198, 564] width 109 height 14
click at [1205, 582] on div "# 🐳 WHALES 🐳" at bounding box center [1198, 585] width 109 height 14
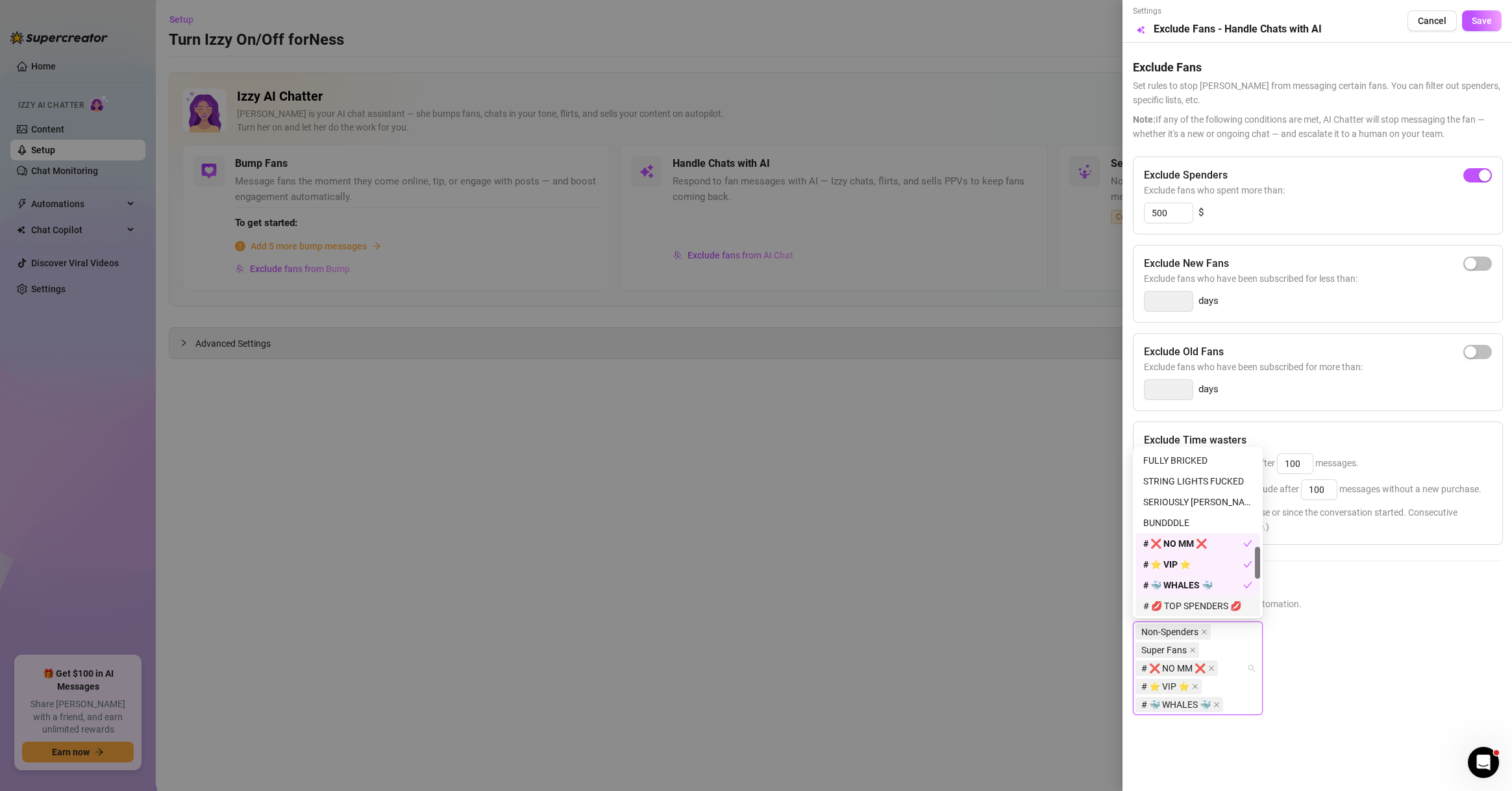
click at [1213, 596] on div "# 💋 TOP SPENDERS 💋" at bounding box center [1198, 606] width 125 height 21
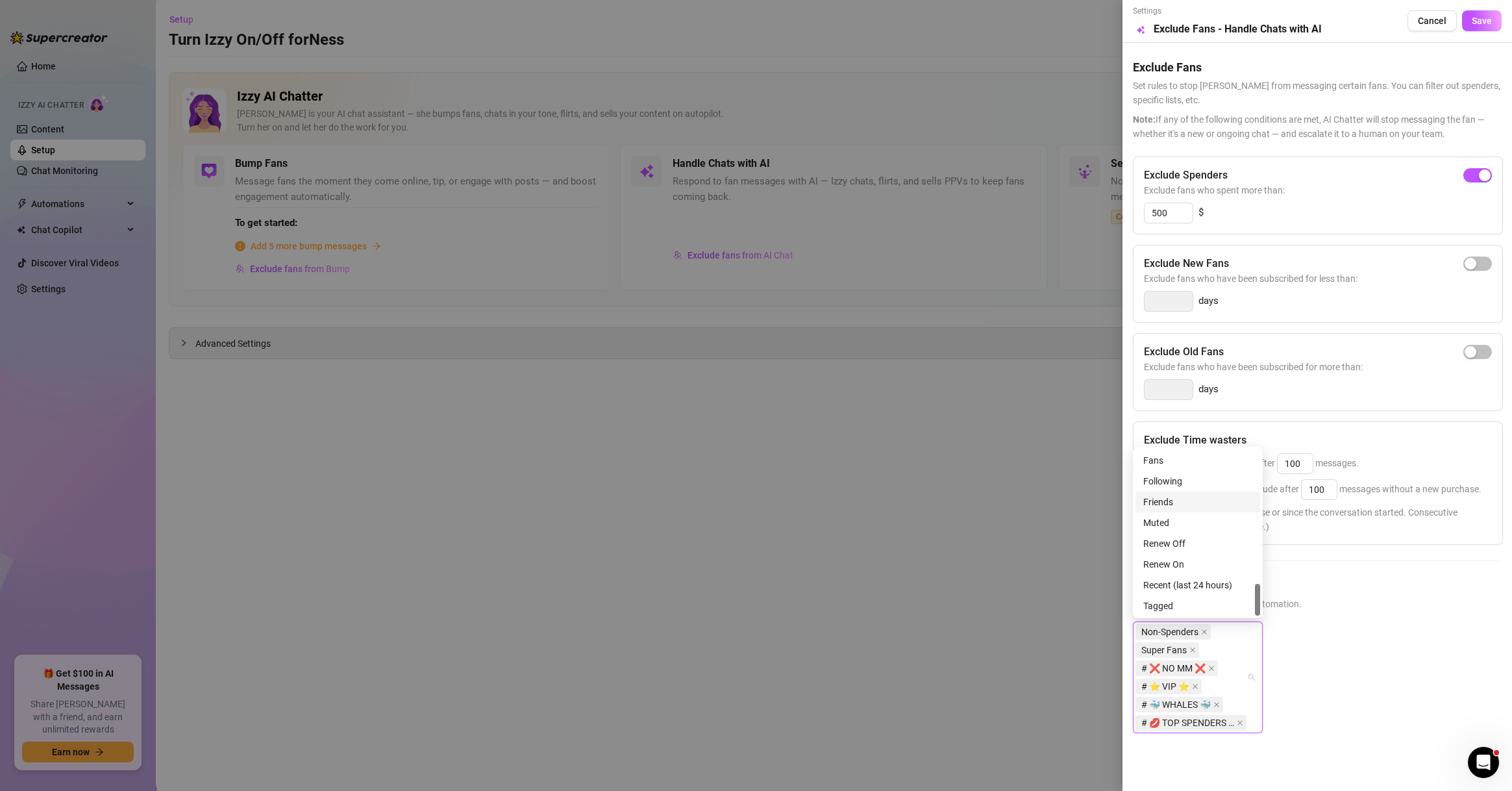
scroll to position [686, 0]
click at [1177, 520] on div "Muted" at bounding box center [1198, 522] width 109 height 14
click at [1470, 22] on button "Save" at bounding box center [1481, 21] width 40 height 21
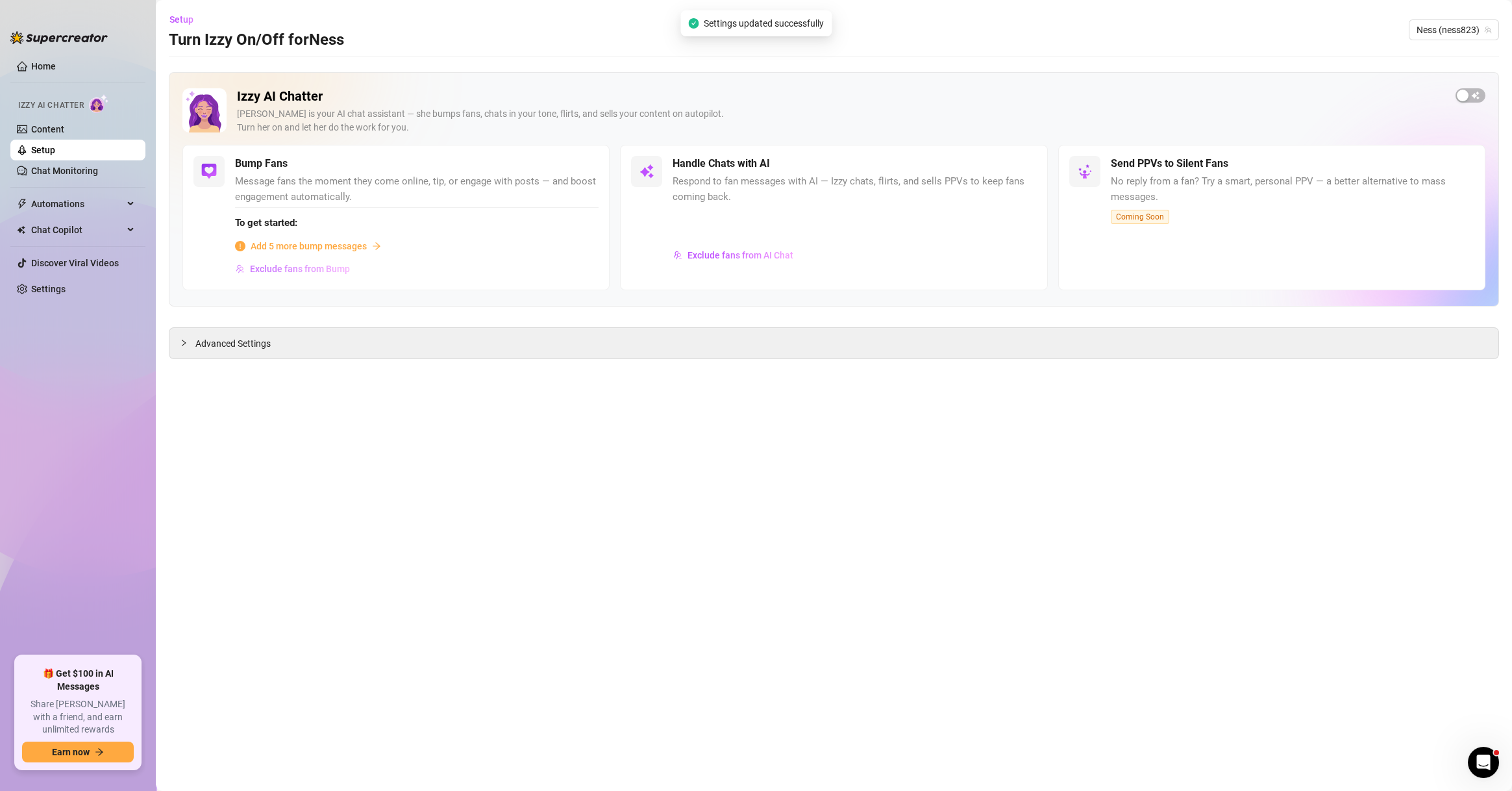
click at [341, 275] on button "Exclude fans from Bump" at bounding box center [293, 269] width 116 height 21
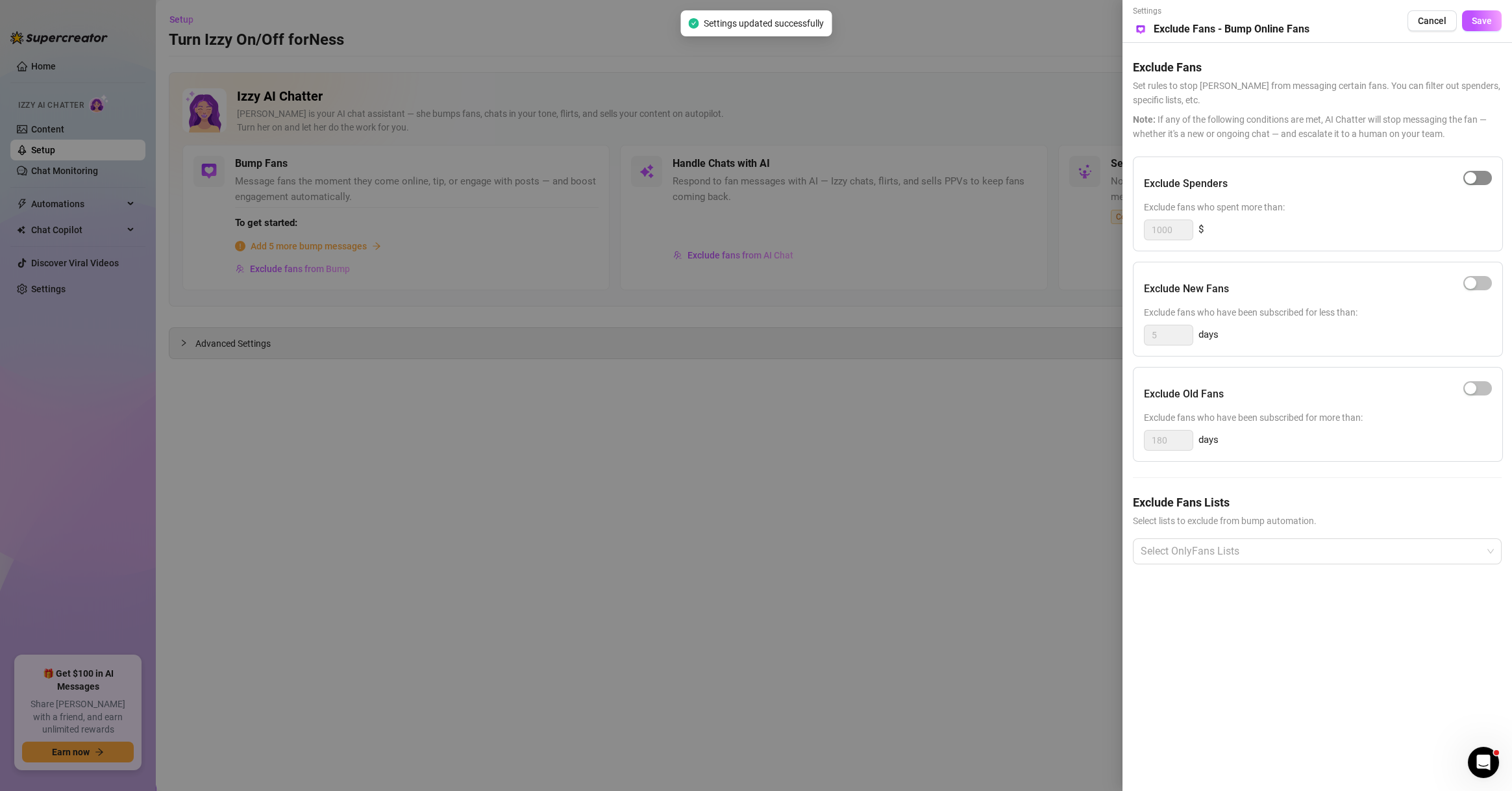
click at [1475, 178] on div "button" at bounding box center [1471, 178] width 12 height 12
drag, startPoint x: 1170, startPoint y: 227, endPoint x: 1087, endPoint y: 230, distance: 83.1
click at [1087, 230] on div "Settings Preview Exclude Fans - Bump Online Fans Cancel Save Exclude Fans Set r…" at bounding box center [756, 395] width 1512 height 791
type input "500"
click at [1477, 19] on span "Save" at bounding box center [1481, 21] width 20 height 10
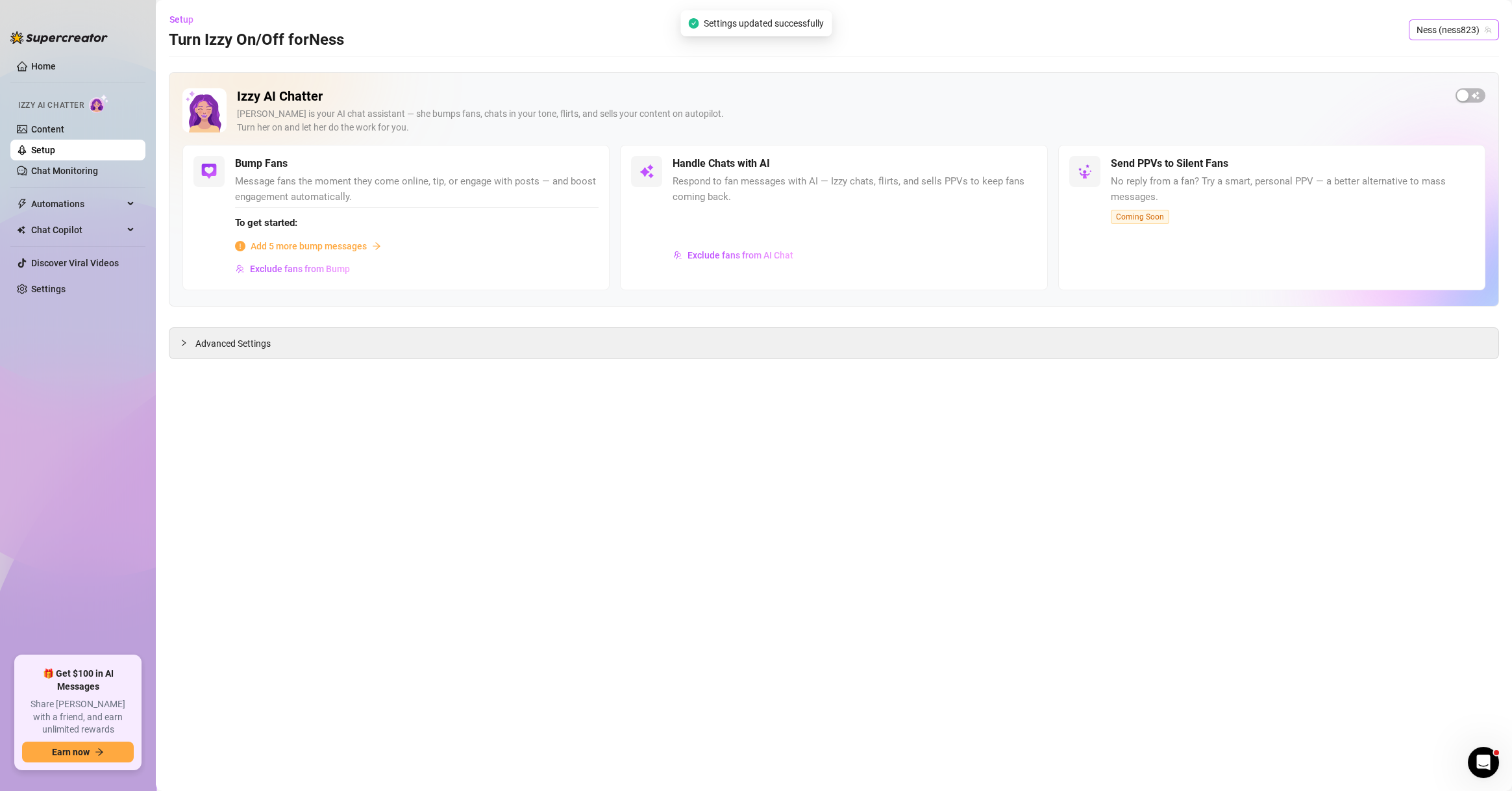
click at [1450, 34] on span "Ness (ness823)" at bounding box center [1454, 30] width 75 height 19
type input "kam"
click at [1446, 47] on div "Kam ( kamwild )" at bounding box center [1446, 57] width 101 height 22
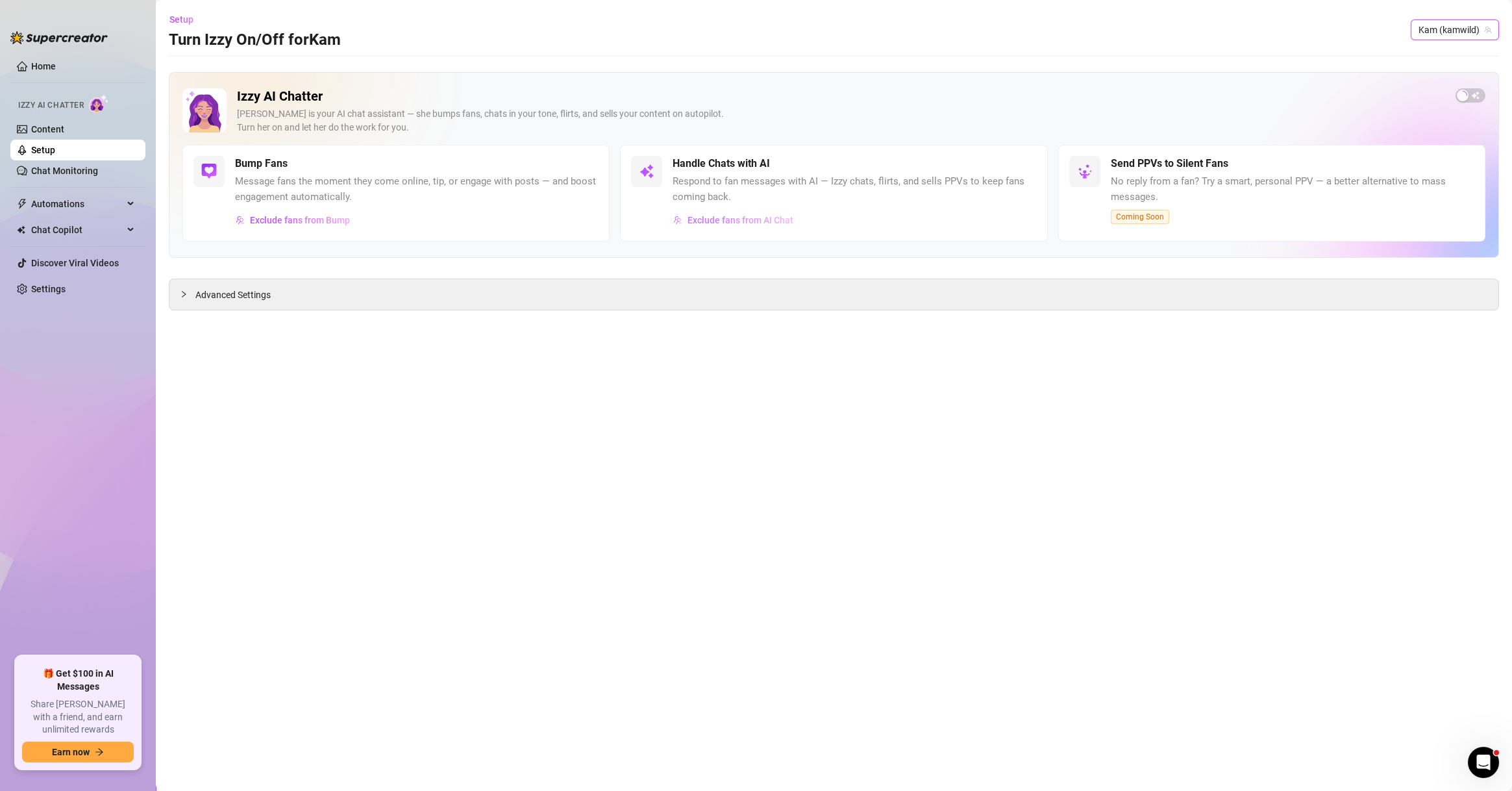
click at [771, 217] on span "Exclude fans from AI Chat" at bounding box center [741, 220] width 106 height 10
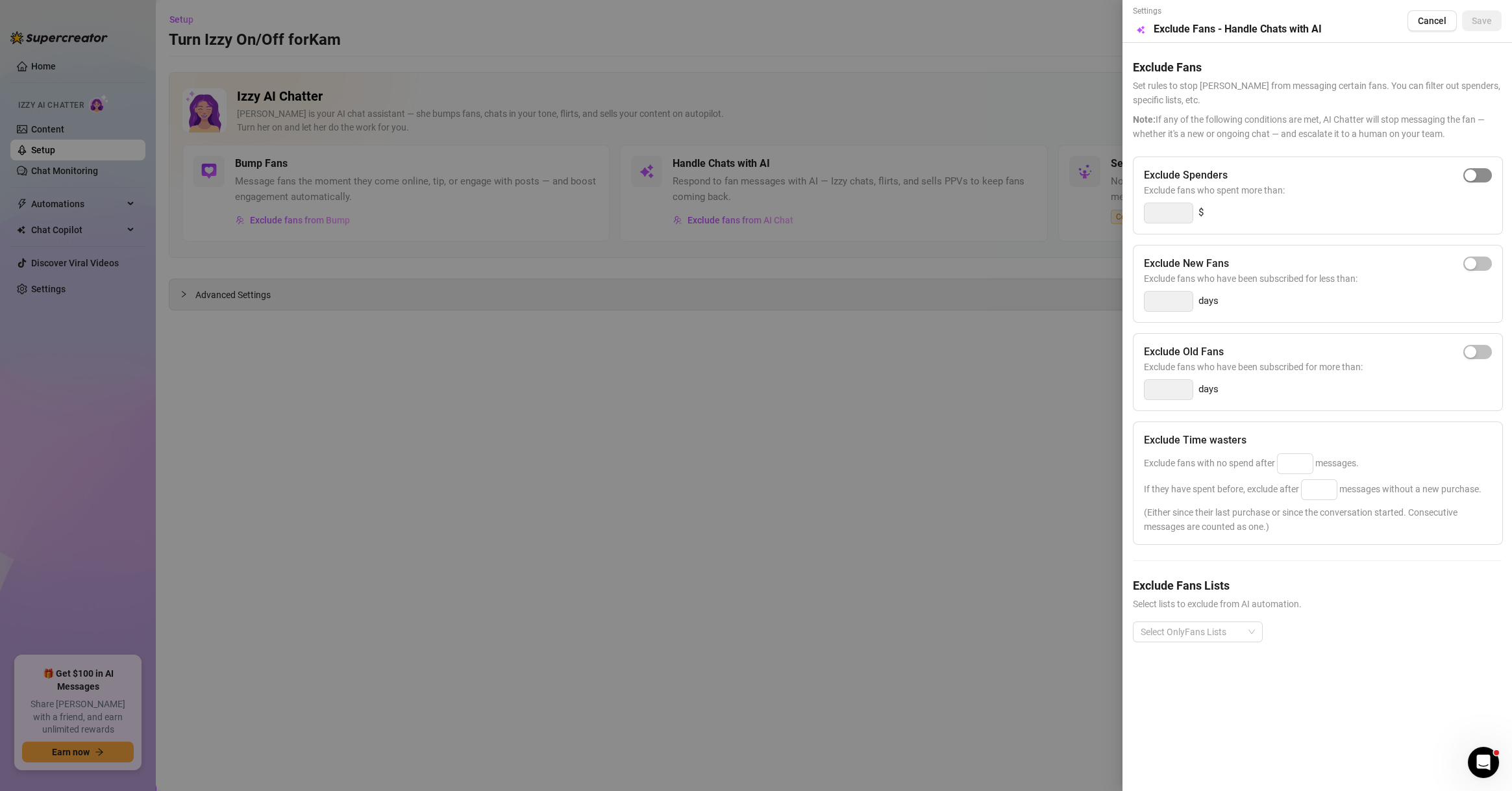
click at [1474, 176] on div "button" at bounding box center [1471, 176] width 12 height 12
drag, startPoint x: 1177, startPoint y: 204, endPoint x: 1097, endPoint y: 207, distance: 80.1
click at [1097, 207] on div "Settings Preview Exclude Fans - Handle Chats with AI Cancel Save Exclude Fans S…" at bounding box center [756, 395] width 1512 height 791
type input "500"
click at [1302, 462] on input at bounding box center [1295, 464] width 35 height 19
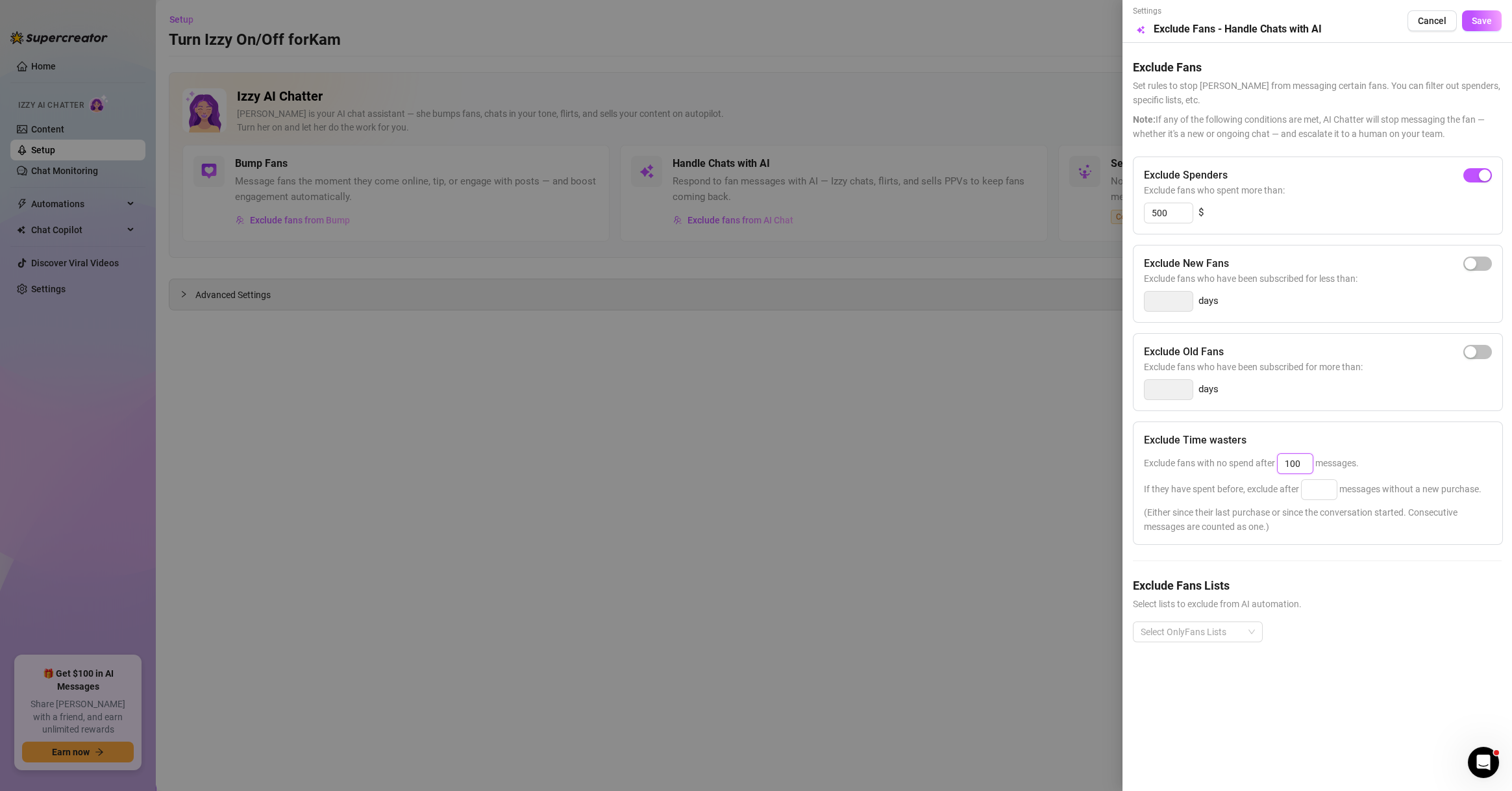
type input "100"
click at [1332, 501] on div "Exclude Time wasters Exclude fans with no spend after 100 messages. If they hav…" at bounding box center [1318, 483] width 370 height 123
click at [1323, 483] on input at bounding box center [1319, 490] width 35 height 19
drag, startPoint x: 1208, startPoint y: 632, endPoint x: 1219, endPoint y: 620, distance: 16.3
click at [1209, 633] on div at bounding box center [1191, 632] width 111 height 18
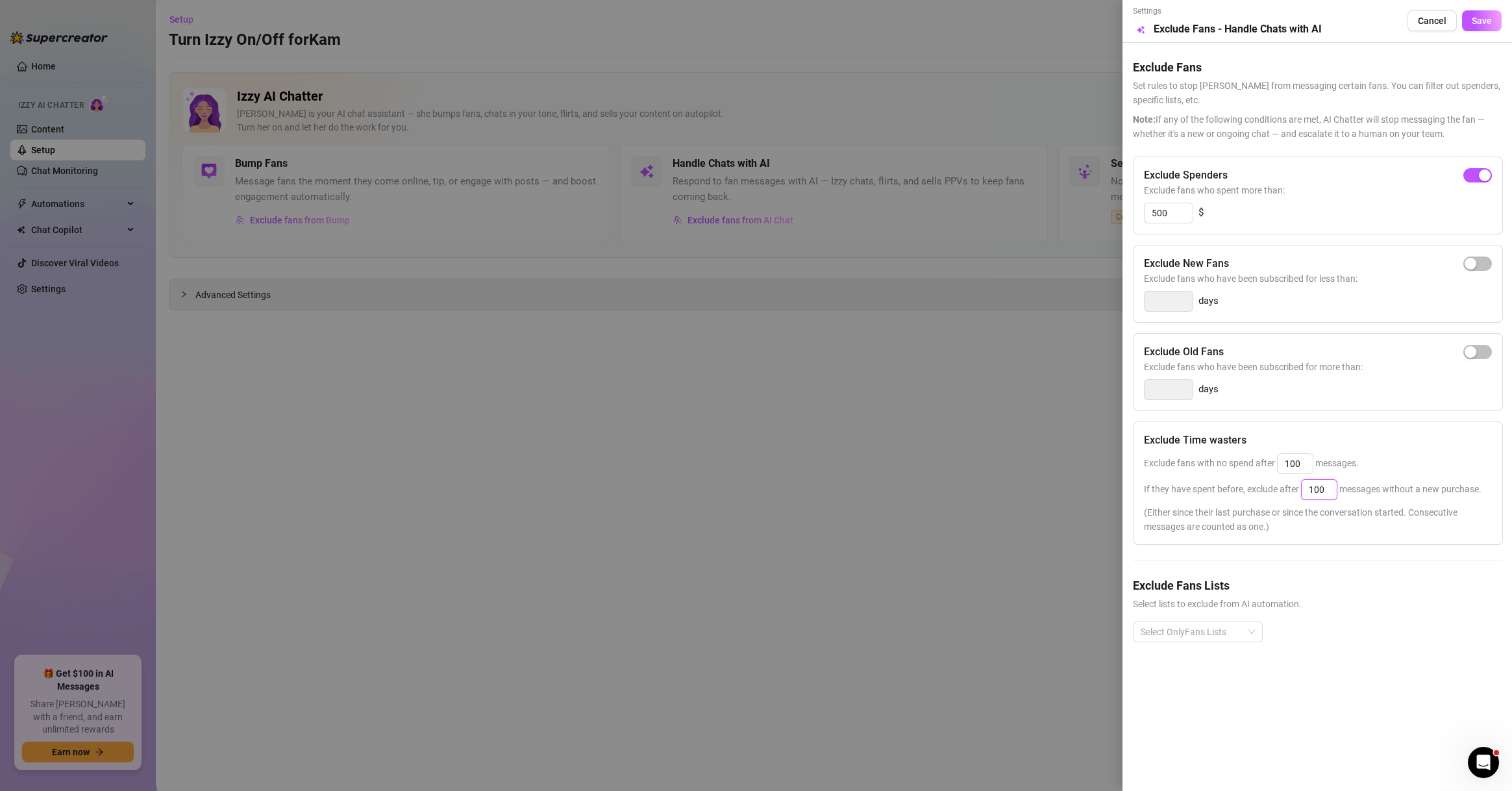
type input "100"
click at [1191, 477] on div "Non-Spenders" at bounding box center [1198, 480] width 109 height 14
click at [1193, 505] on div "Super Fans" at bounding box center [1198, 501] width 109 height 14
click at [1213, 524] on div "# Recently Chatted" at bounding box center [1198, 522] width 109 height 14
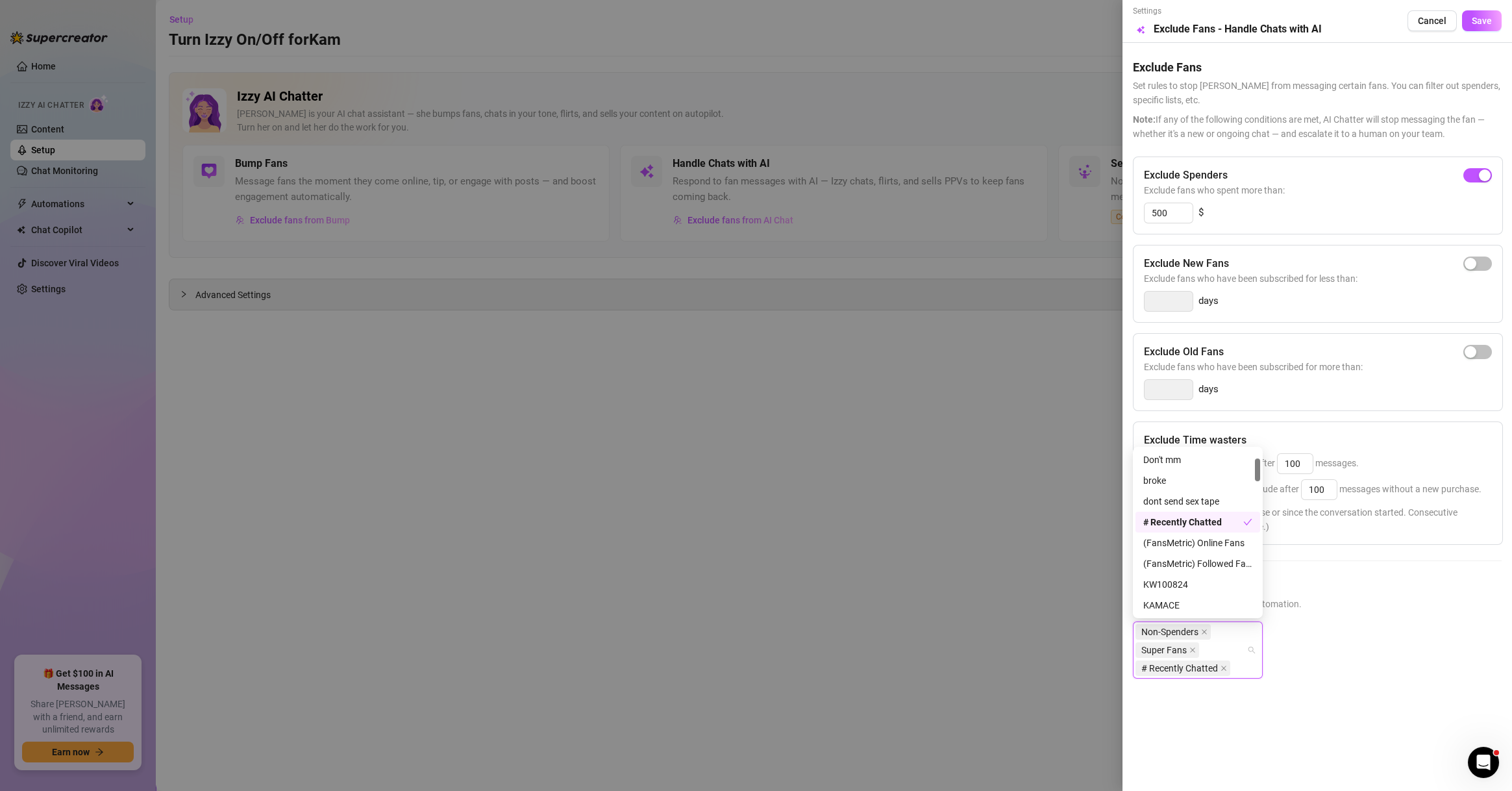
click at [1213, 524] on div "# Recently Chatted" at bounding box center [1193, 522] width 100 height 14
click at [1208, 500] on div "DO NOT MASS" at bounding box center [1198, 502] width 109 height 14
click at [1203, 560] on div "Muted" at bounding box center [1198, 564] width 109 height 14
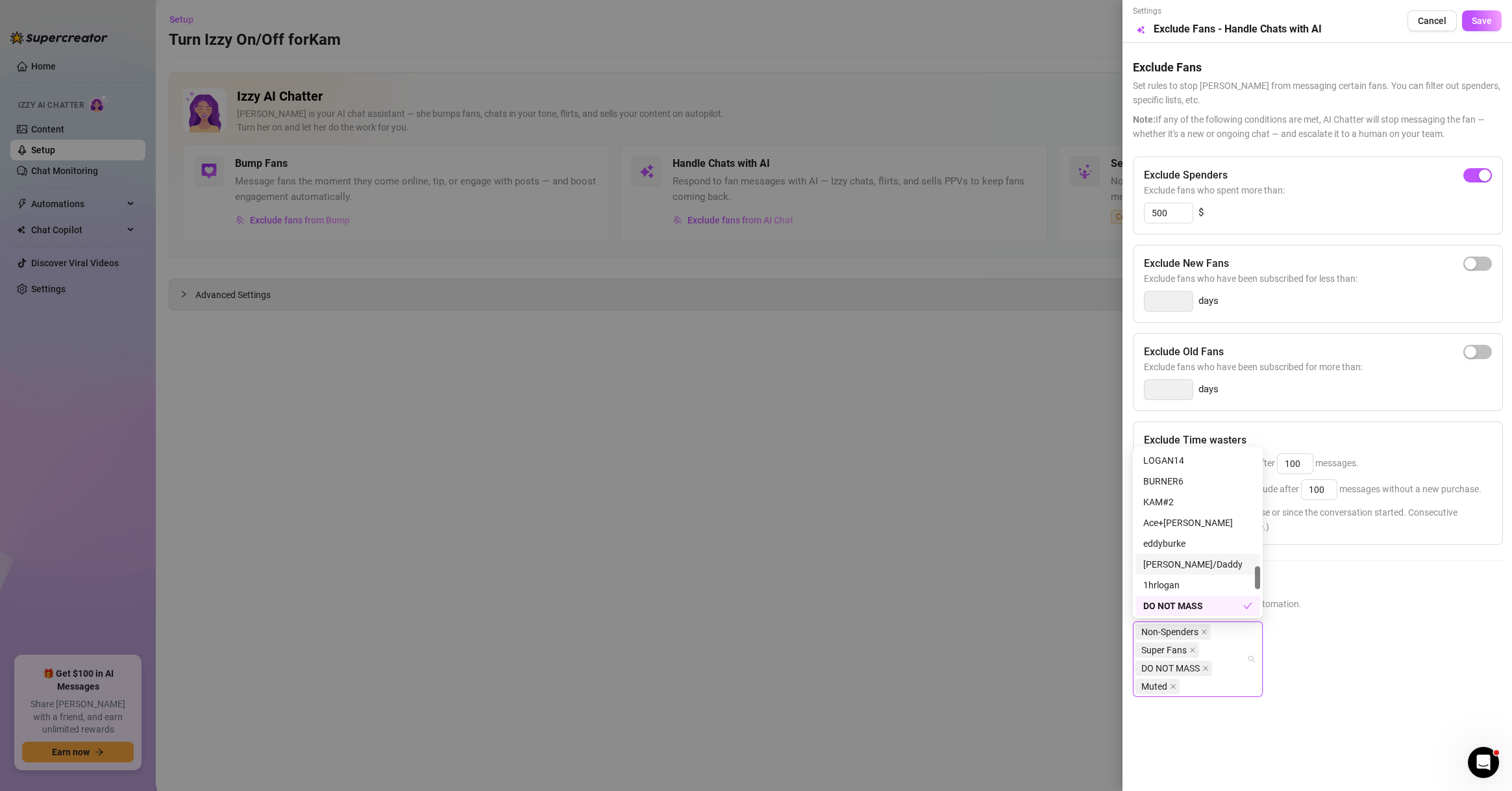
click at [1208, 567] on div "[PERSON_NAME]/Daddy" at bounding box center [1198, 564] width 109 height 14
click at [1208, 566] on div "[PERSON_NAME]/Daddy" at bounding box center [1193, 564] width 100 height 14
click at [1478, 17] on span "Save" at bounding box center [1481, 21] width 20 height 10
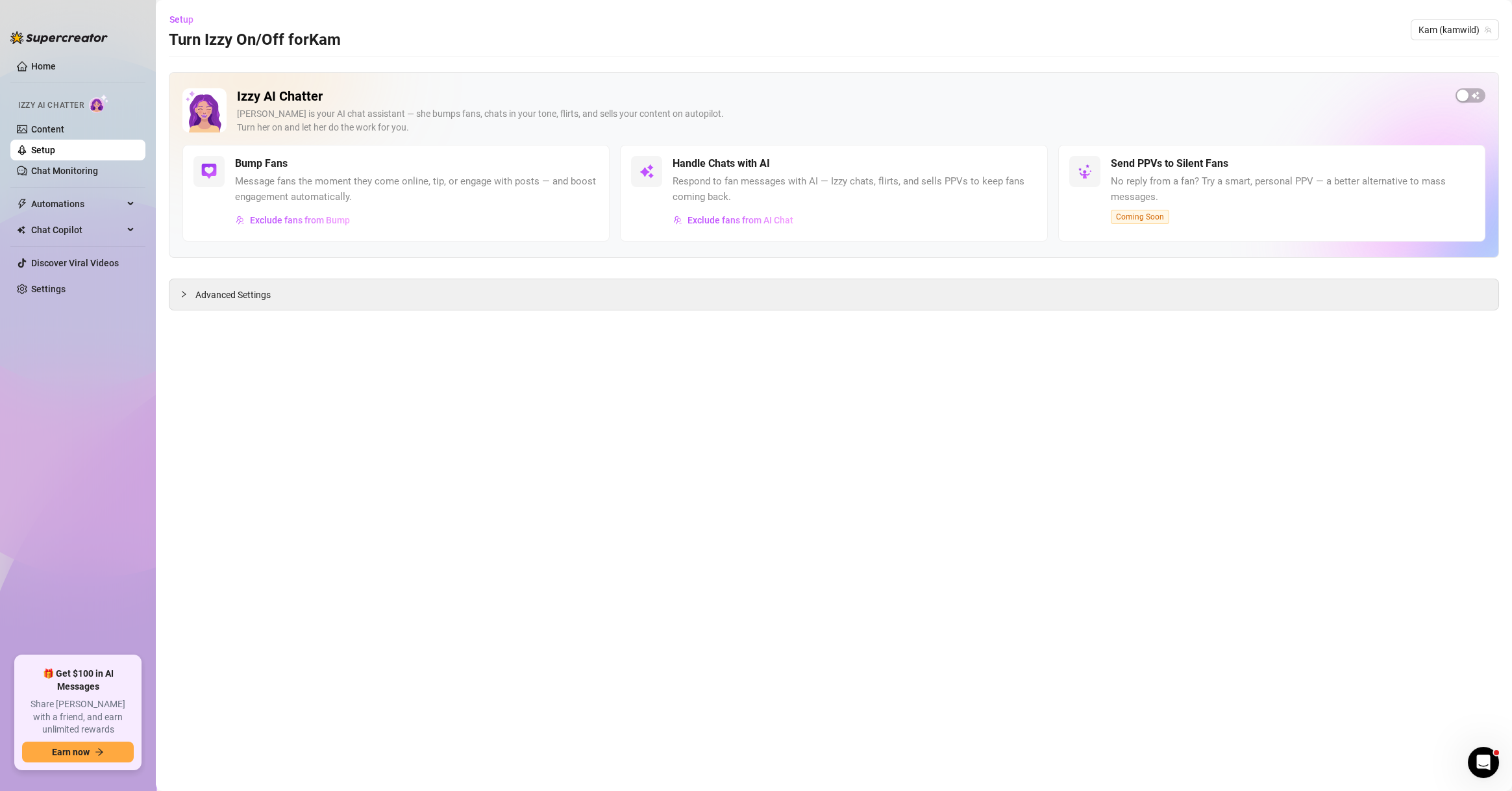
click at [889, 683] on main "Setup Turn Izzy On/Off for [PERSON_NAME] (kamwild) Izzy AI Chatter [PERSON_NAME…" at bounding box center [834, 395] width 1356 height 791
click at [382, 535] on main "Setup Turn Izzy On/Off for [PERSON_NAME] (kamwild) Izzy AI Chatter [PERSON_NAME…" at bounding box center [834, 395] width 1356 height 791
